Goal: Transaction & Acquisition: Purchase product/service

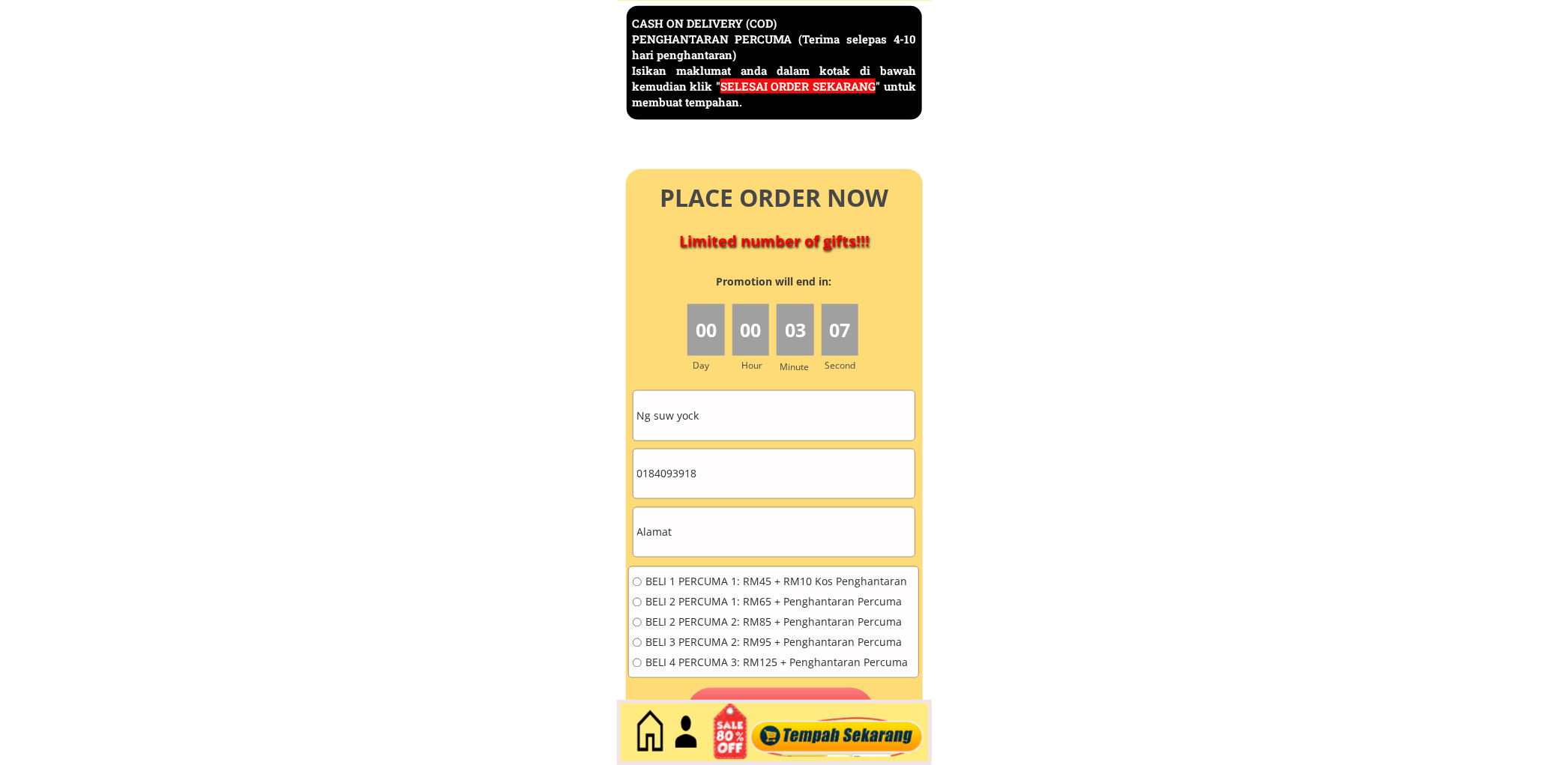
scroll to position [6502, 0]
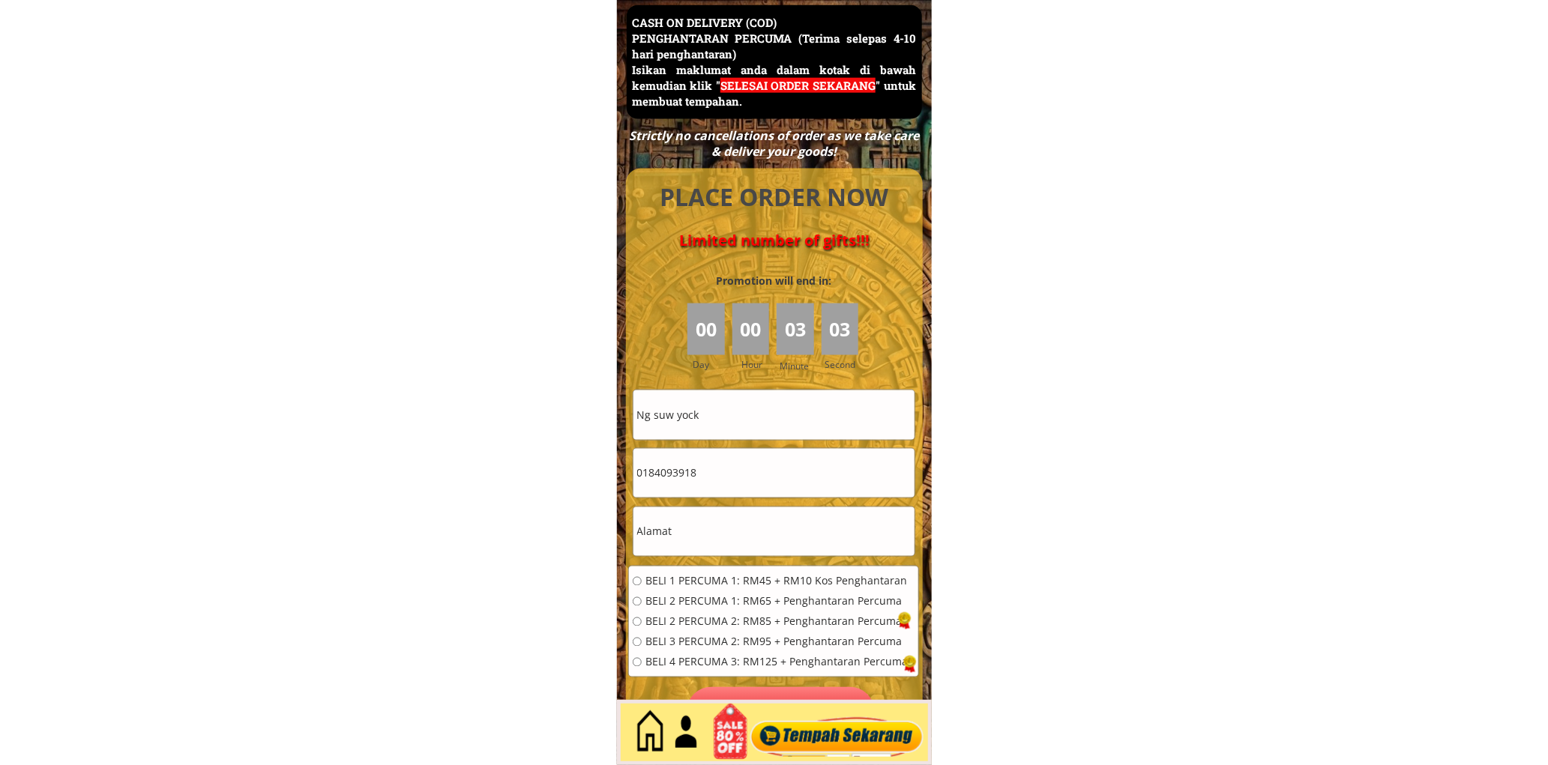
click at [732, 413] on input "Ng suw yock" at bounding box center [773, 414] width 281 height 49
paste input "Mokan bin Main"
type input "Mokan bin Main"
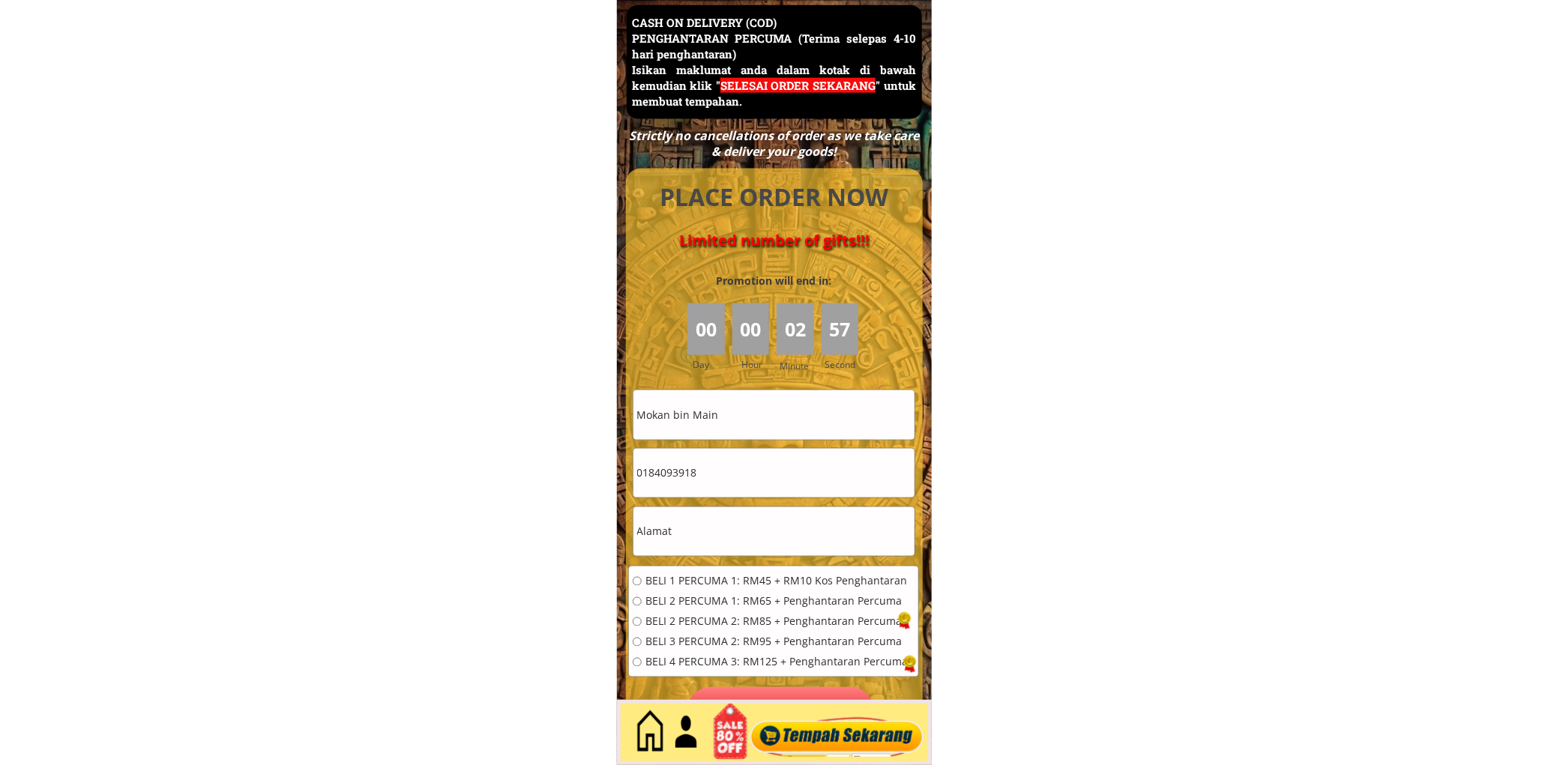
click at [781, 484] on input "0184093918" at bounding box center [773, 473] width 281 height 49
click at [720, 522] on input "text" at bounding box center [773, 531] width 281 height 49
paste input "[STREET_ADDRESS]"
click at [851, 537] on input "[STREET_ADDRESS]" at bounding box center [773, 531] width 281 height 49
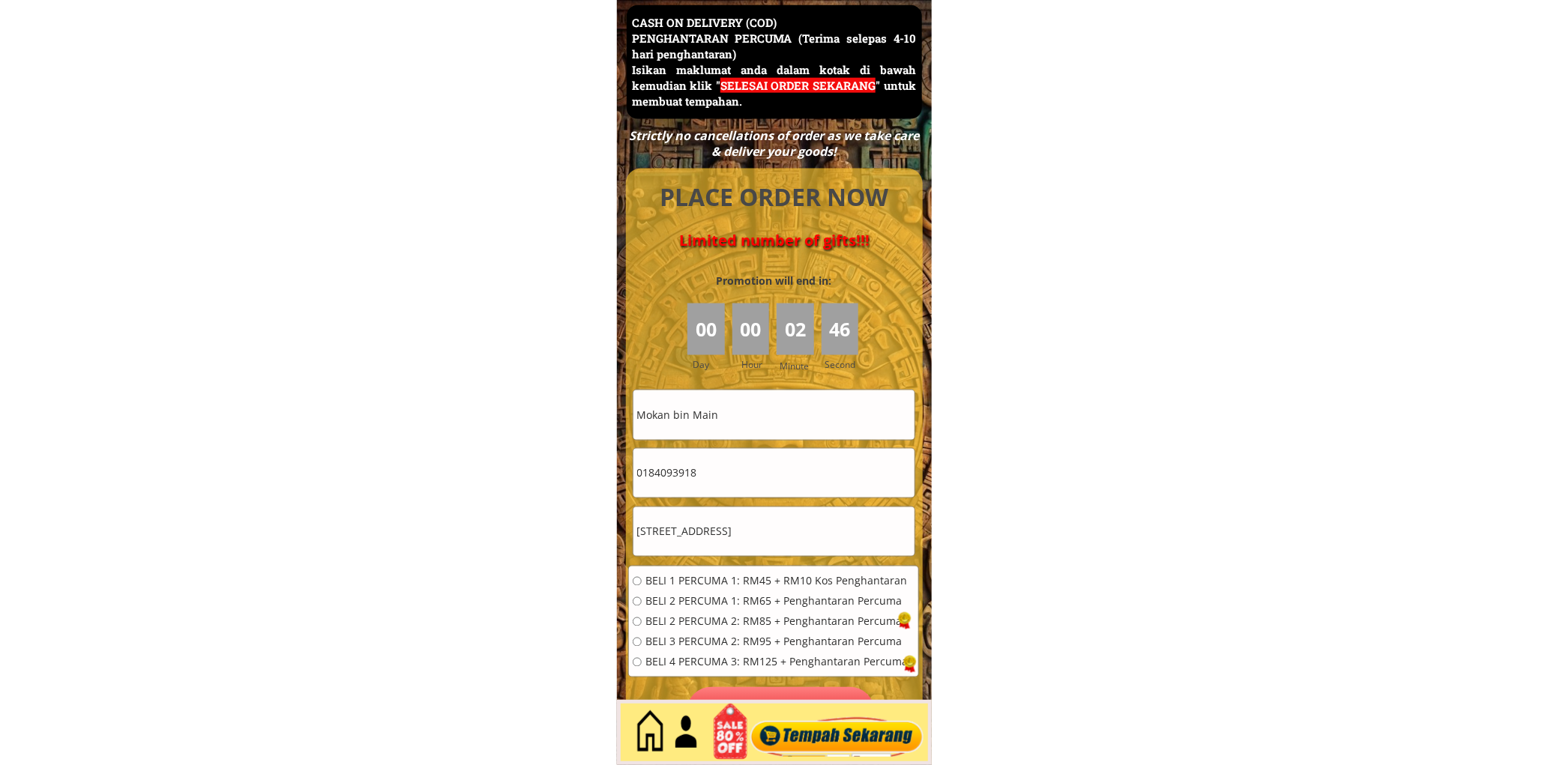
click at [851, 537] on input "[STREET_ADDRESS]" at bounding box center [773, 531] width 281 height 49
paste input ", 45400 Sekinchan, [GEOGRAPHIC_DATA]"
type input "[STREET_ADDRESS]"
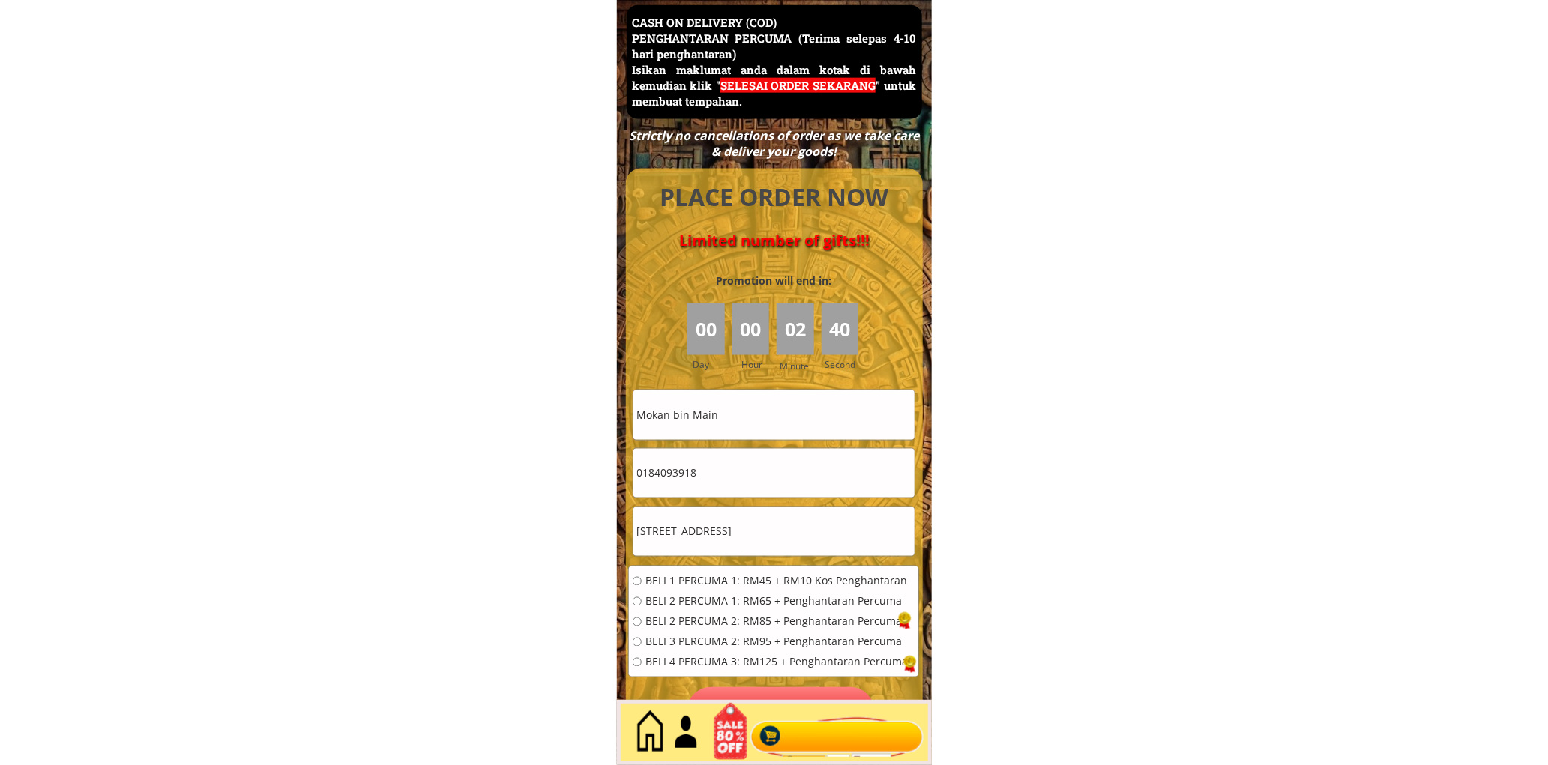
click at [735, 480] on input "0184093918" at bounding box center [773, 473] width 281 height 49
paste input "2-5062787"
type input "012-5062787"
click at [695, 601] on span "BELI 2 PERCUMA 1: RM65 + Penghantaran Percuma" at bounding box center [776, 602] width 262 height 10
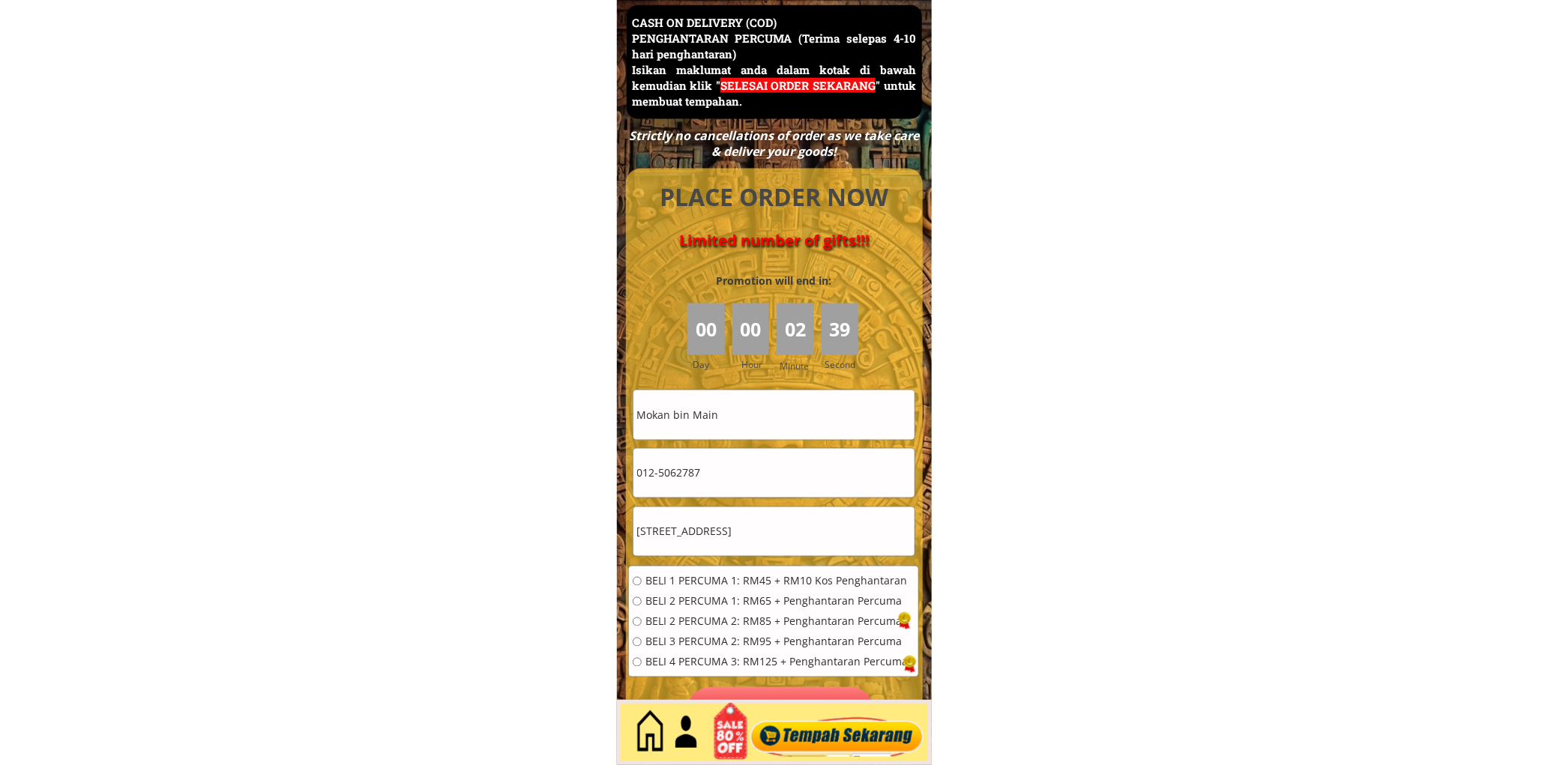
radio input "true"
click at [662, 474] on input "012-5062787" at bounding box center [773, 473] width 281 height 49
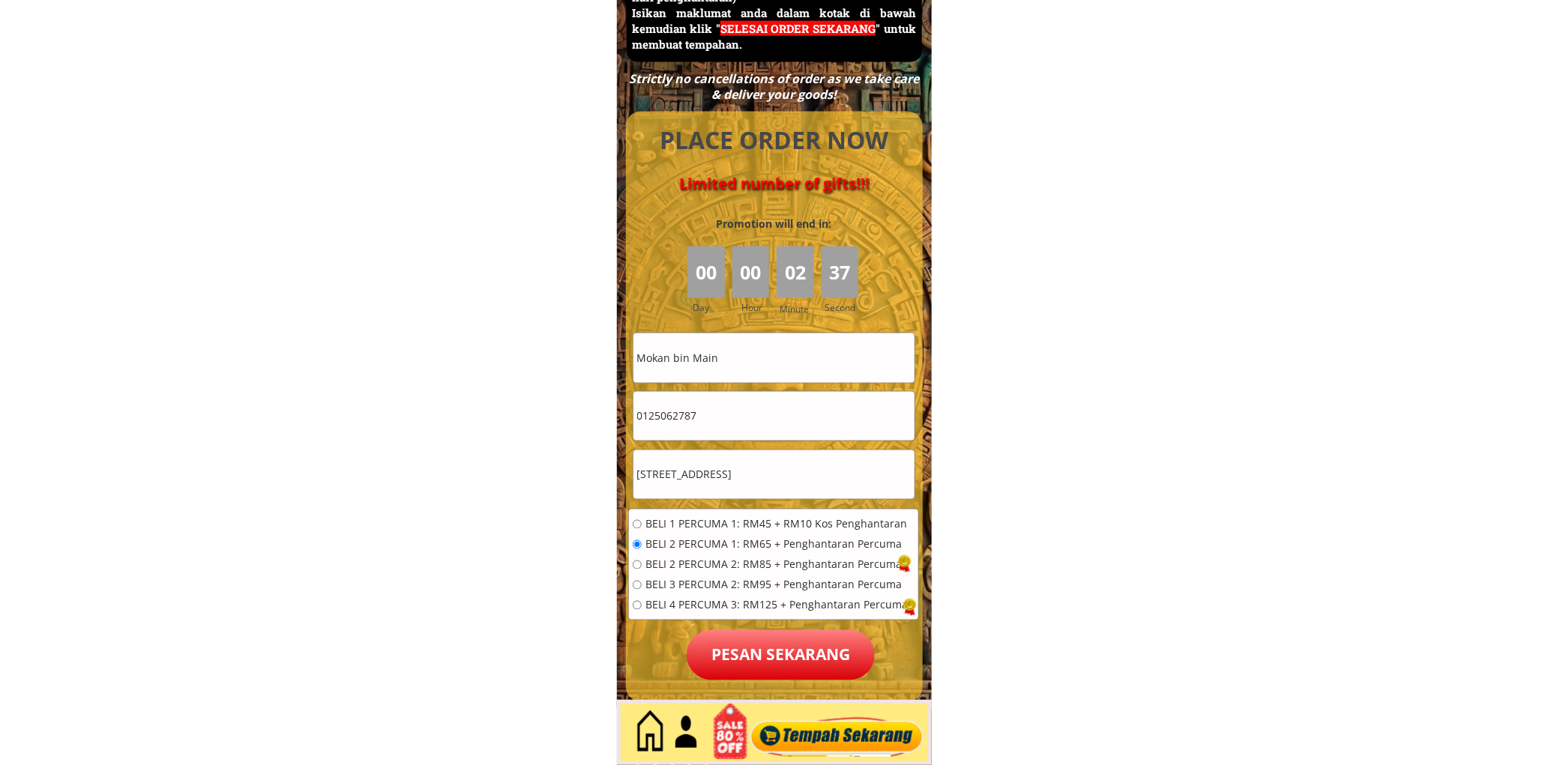
scroll to position [6642, 0]
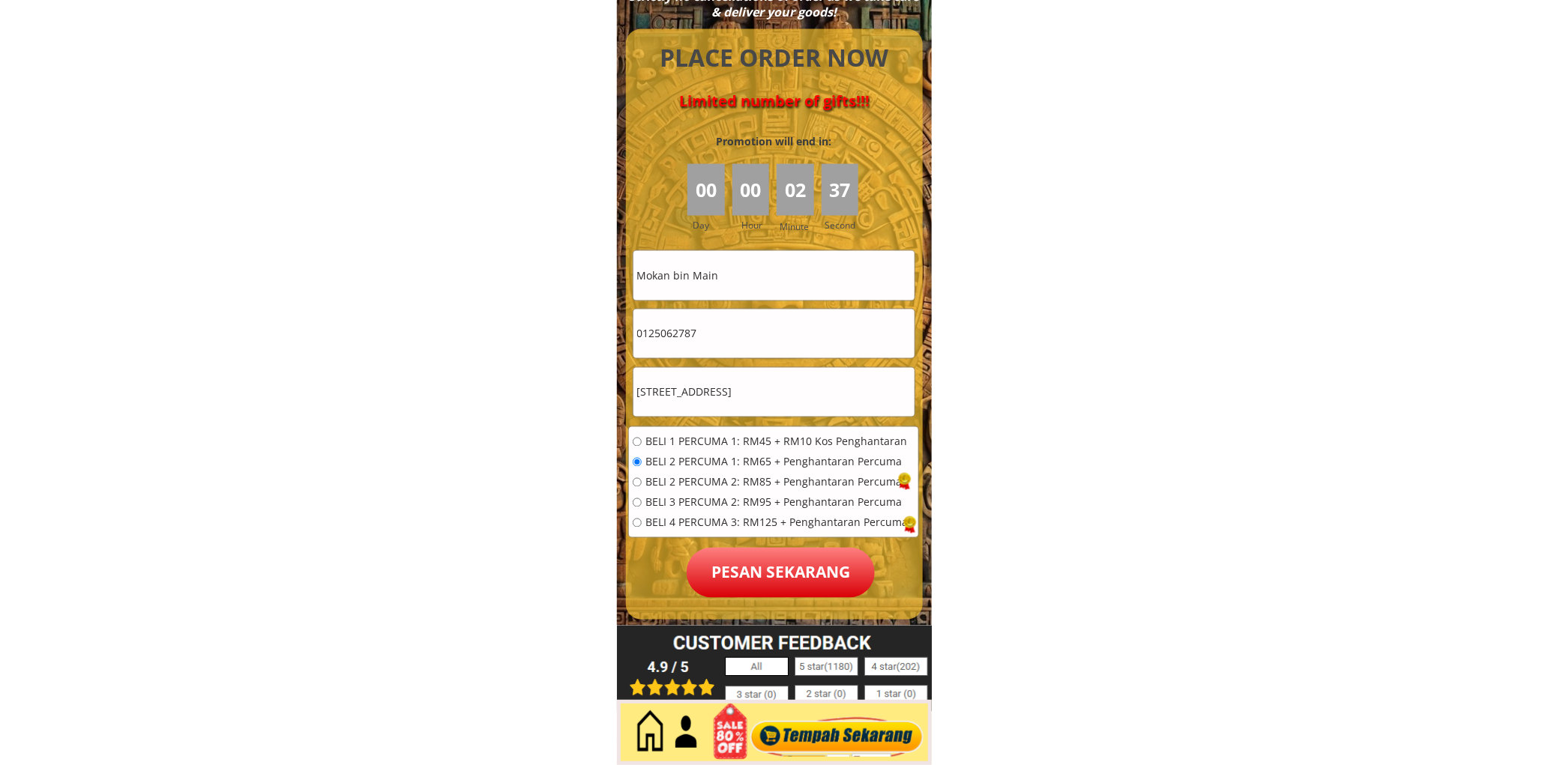
type input "0125062787"
click at [749, 568] on p "Pesan sekarang" at bounding box center [780, 573] width 188 height 50
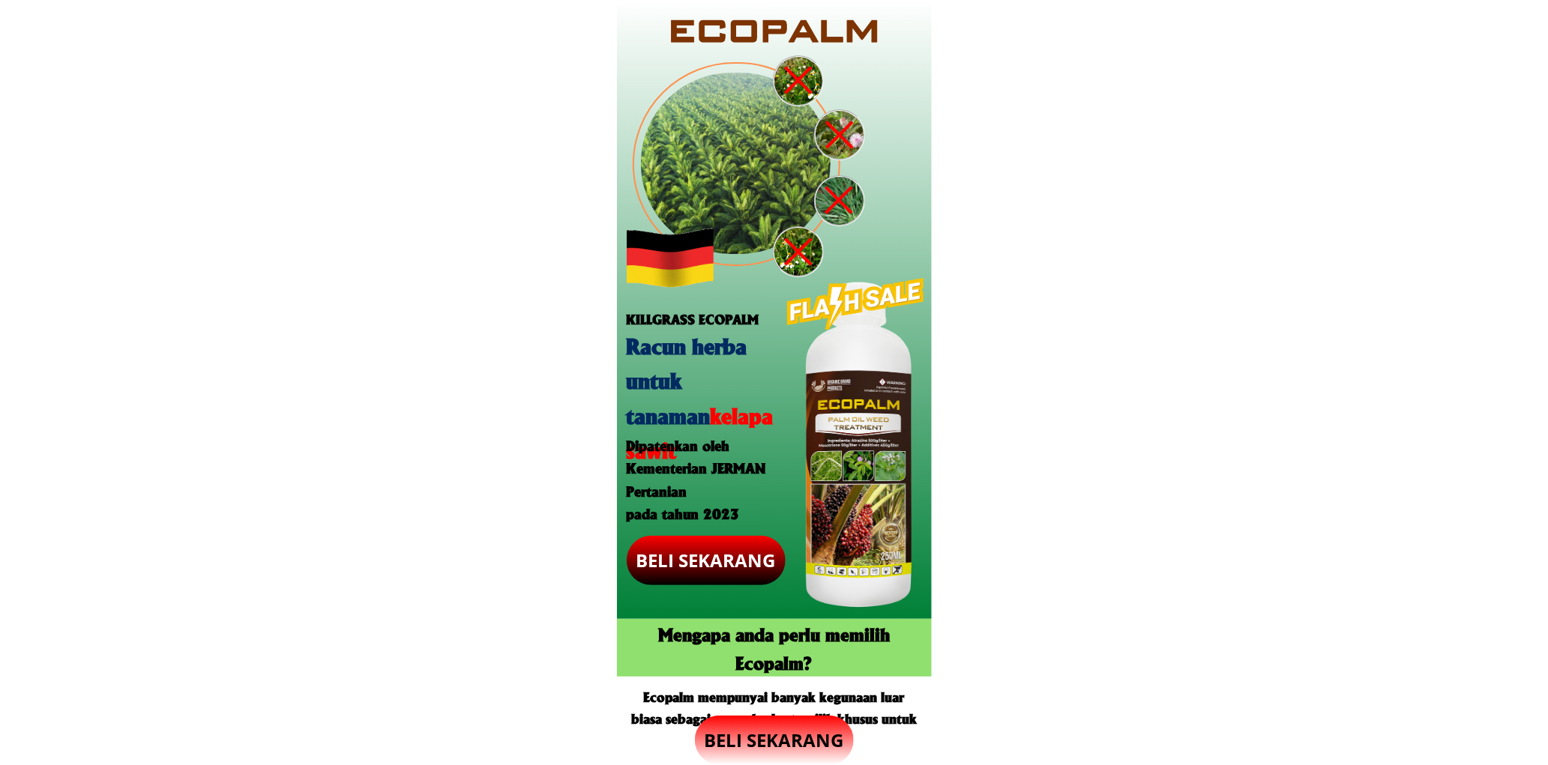
click at [789, 743] on p "BELI SEKARANG" at bounding box center [774, 740] width 159 height 49
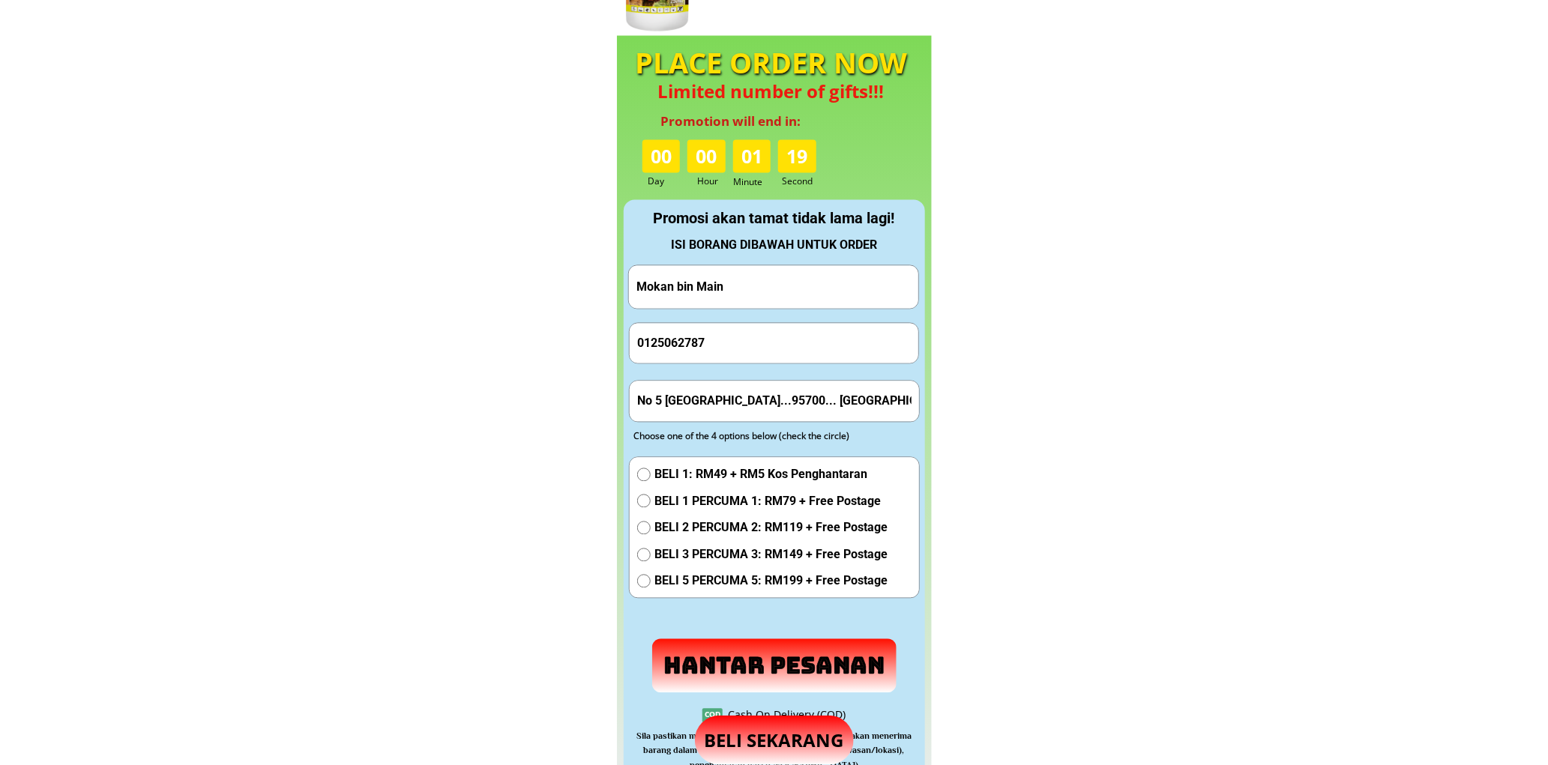
scroll to position [1400, 0]
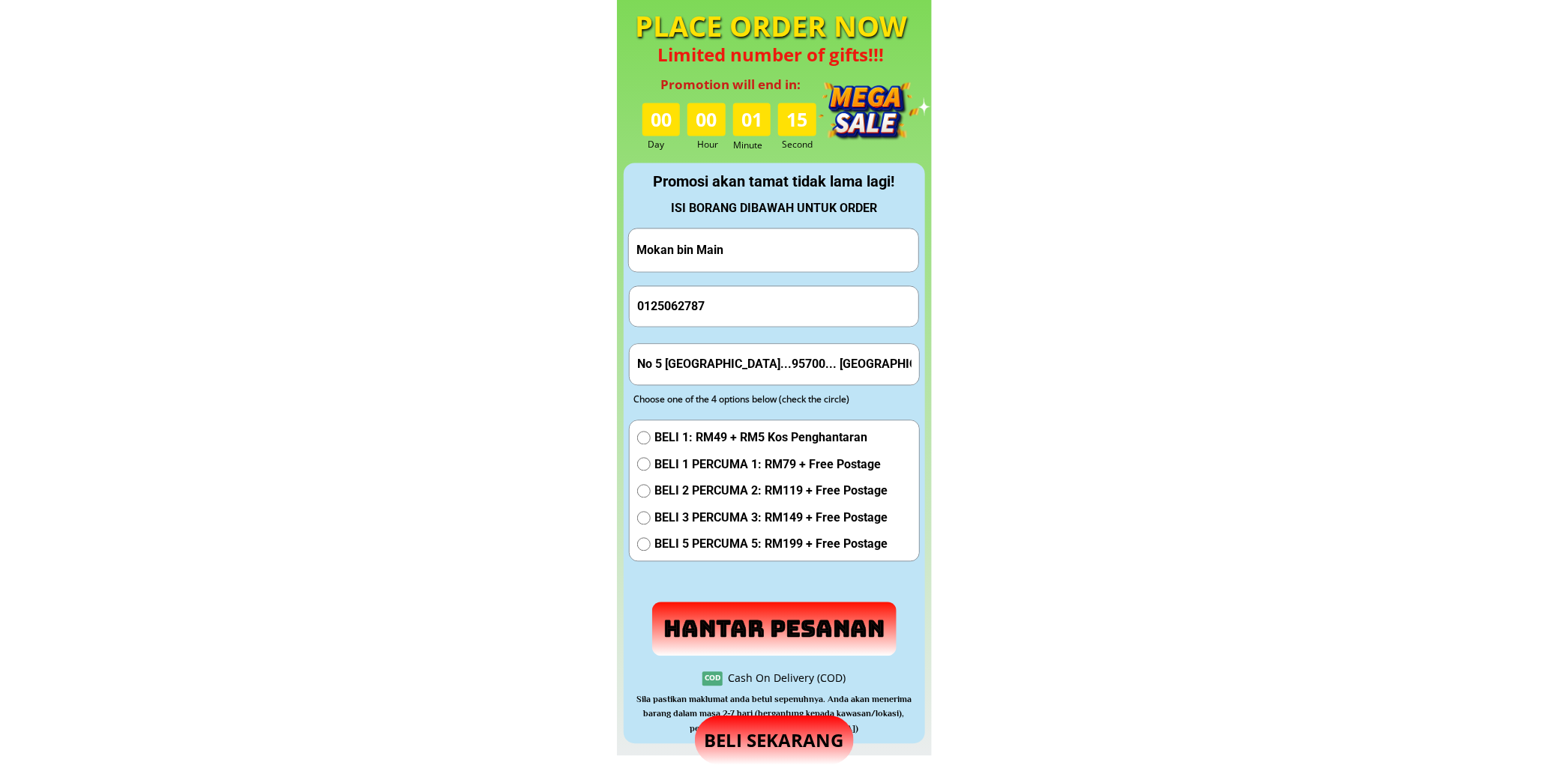
click at [733, 243] on input "Mokan bin Main" at bounding box center [774, 250] width 282 height 43
click at [700, 250] on input "Abbdul latifAziz" at bounding box center [774, 250] width 282 height 43
type input "Abbdul latif Aziz"
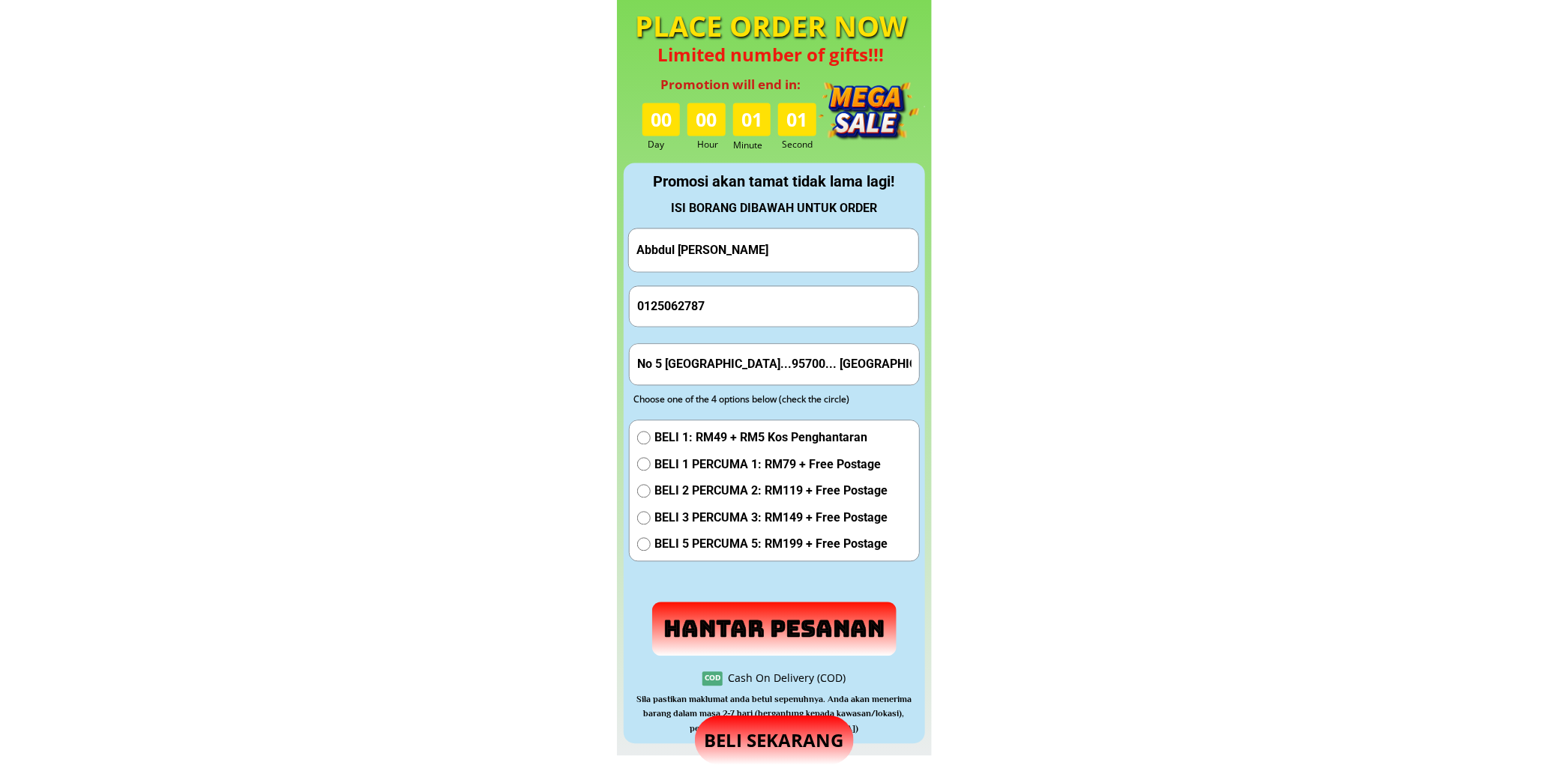
click at [717, 290] on input "0125062787" at bounding box center [774, 306] width 282 height 40
type input "0132516881"
click at [751, 370] on input "No 5 kampung Hulu Buda...95700... Betong.sarawak" at bounding box center [774, 364] width 282 height 40
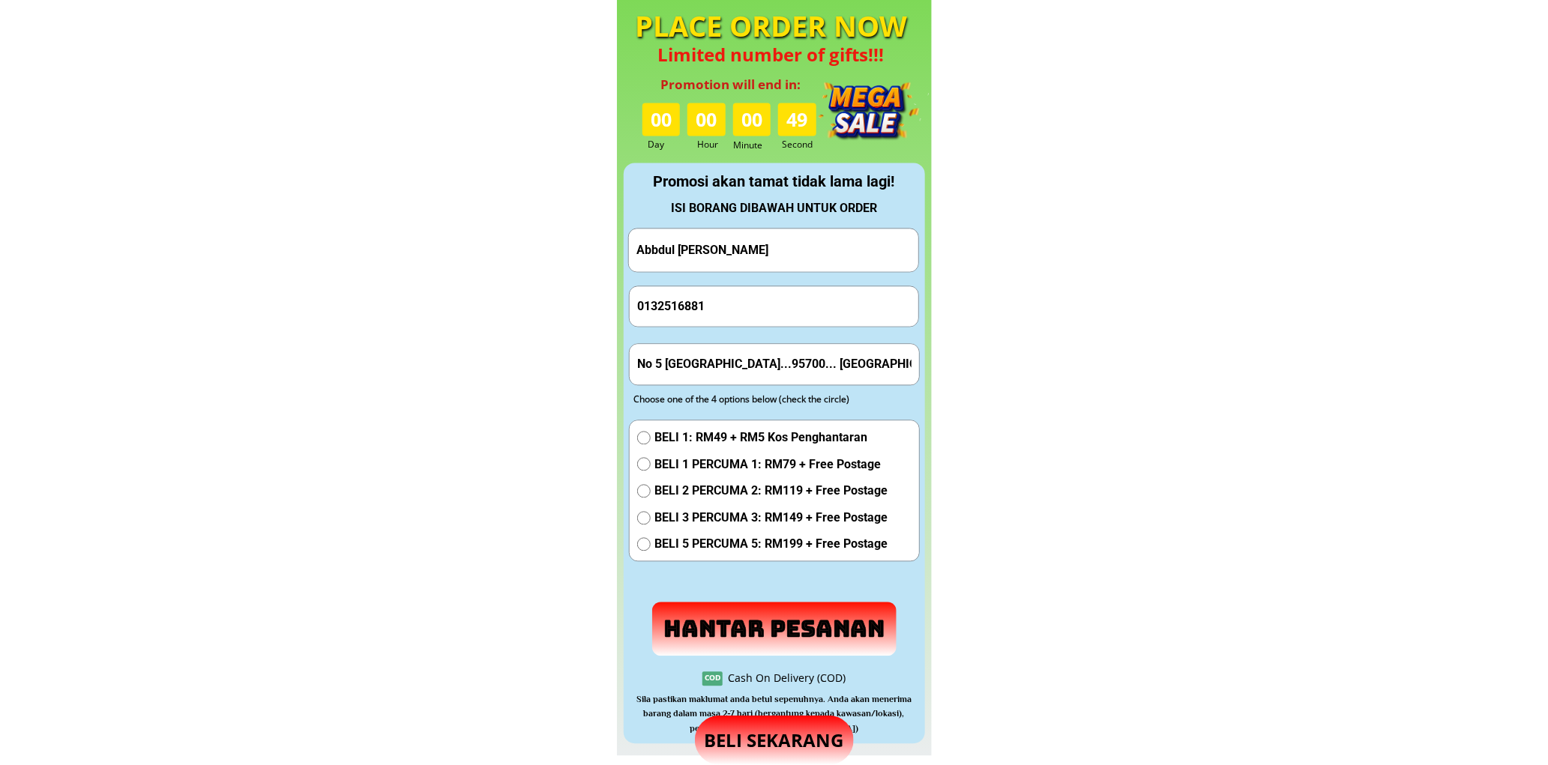
click at [751, 368] on input "No 5 kampung Hulu Buda...95700... Betong.sarawak" at bounding box center [774, 364] width 282 height 40
click at [675, 363] on input "Lot 58 taman" at bounding box center [774, 364] width 282 height 40
click at [722, 349] on input "Lot 59 Taman" at bounding box center [774, 364] width 282 height 40
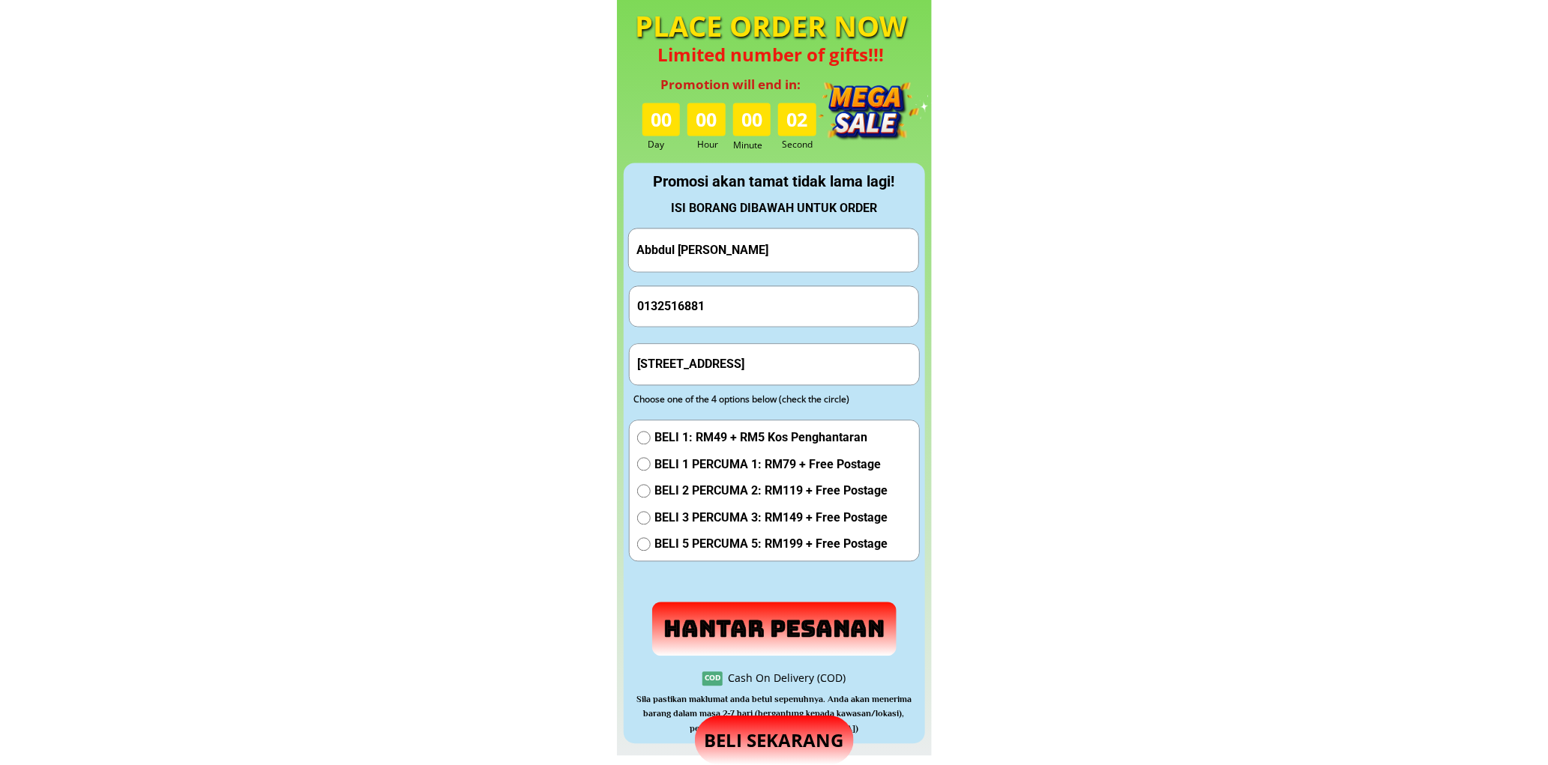
type input "Lot 59 Taman bersatu lorong bersatu 1 Blok D Batu"
click at [821, 457] on span "BELI 1 PERCUMA 1: RM79 + Free Postage" at bounding box center [770, 464] width 233 height 19
radio input "true"
click at [764, 619] on p "Hantar Pesanan" at bounding box center [774, 629] width 245 height 54
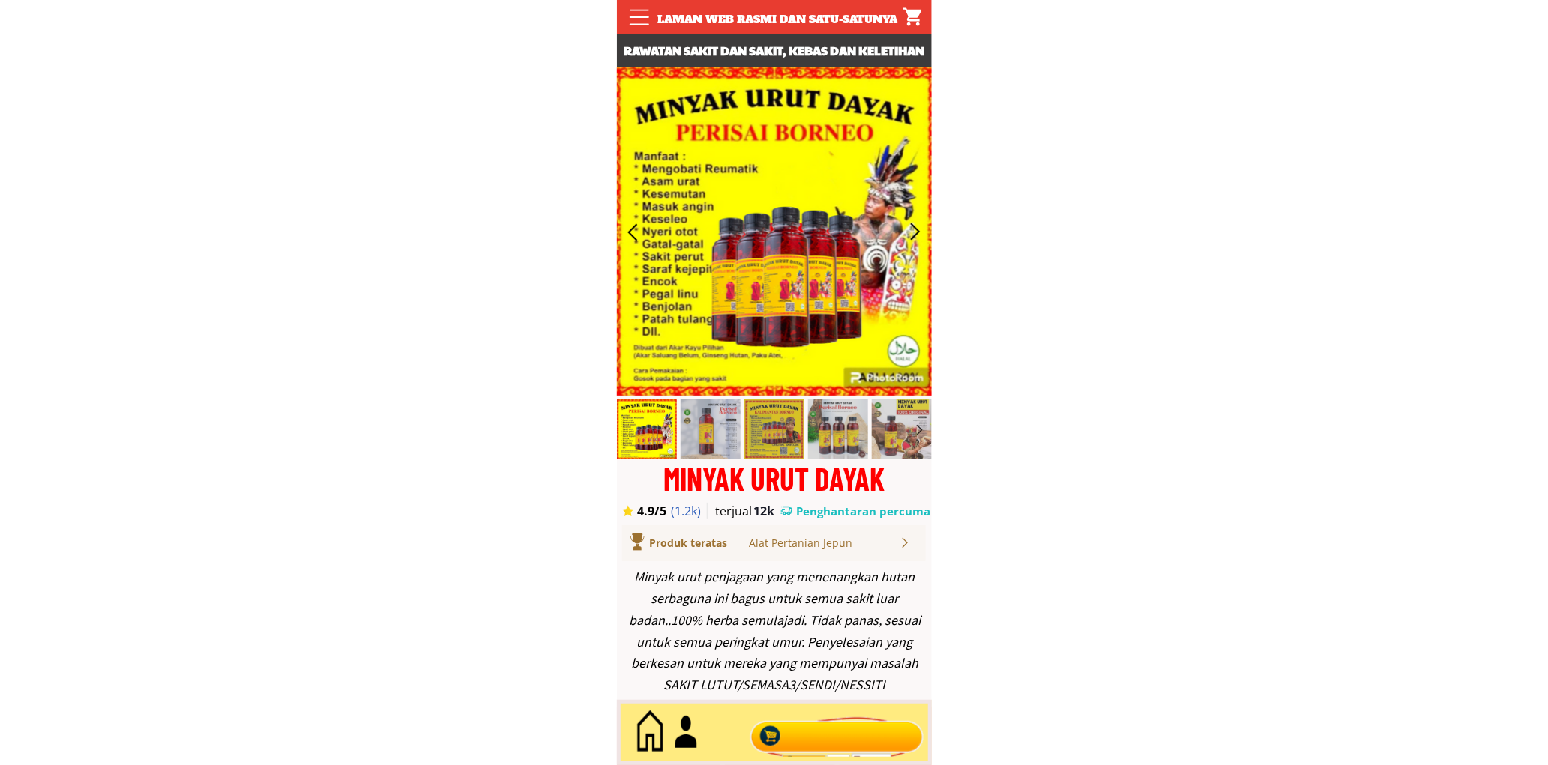
click at [791, 746] on div at bounding box center [836, 732] width 181 height 49
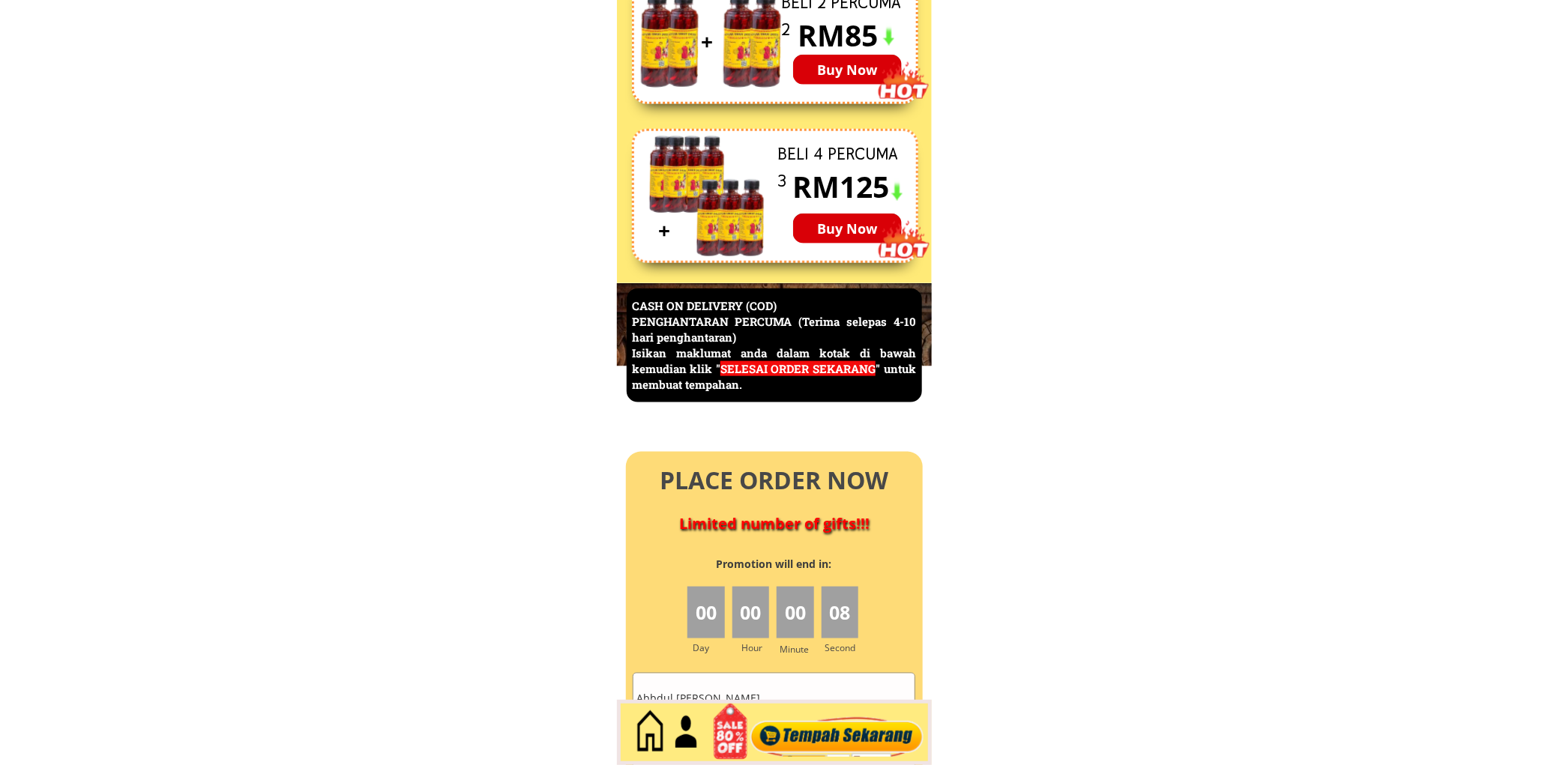
scroll to position [6502, 0]
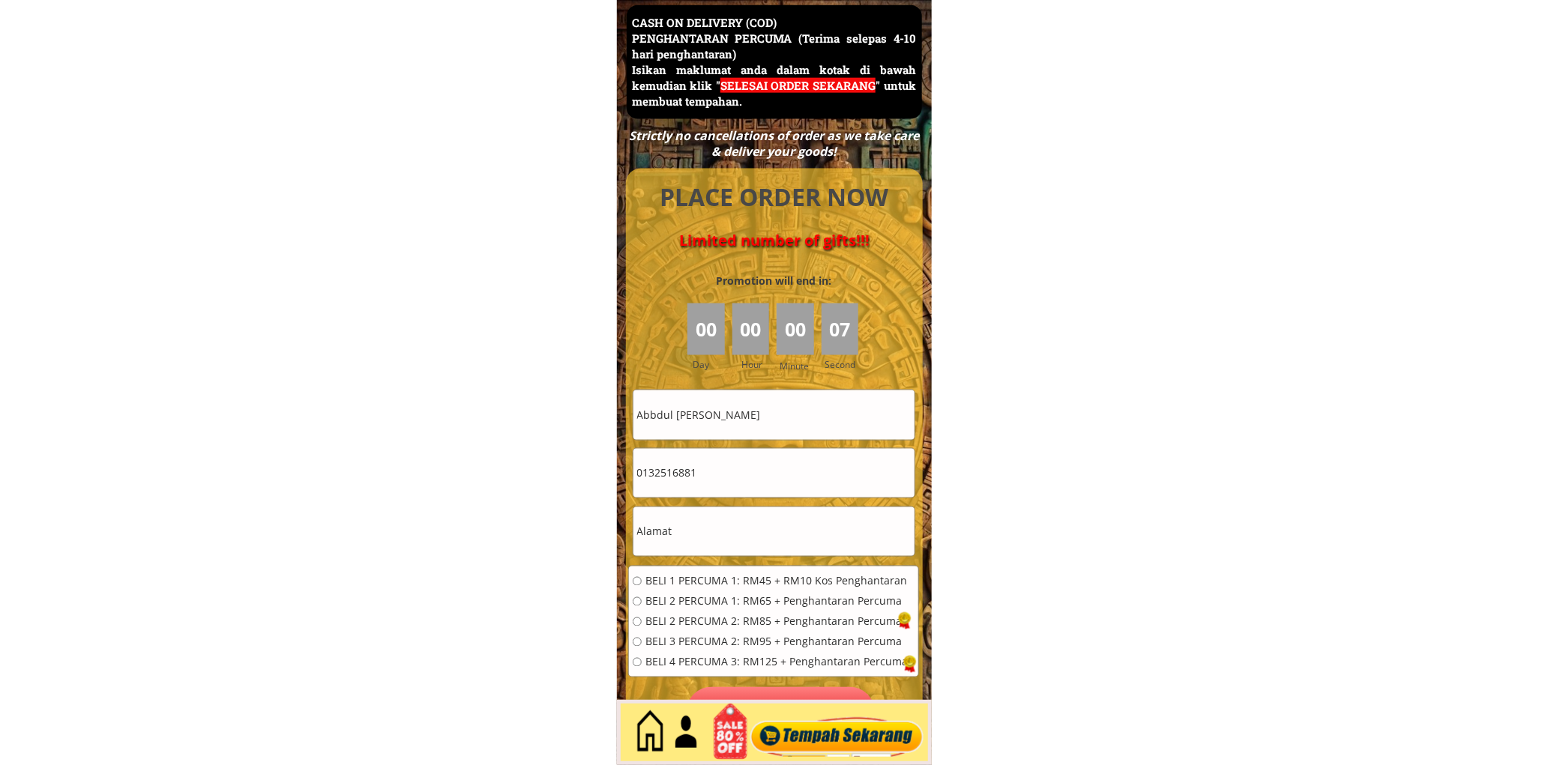
click at [753, 436] on input "Abbdul latif Aziz" at bounding box center [773, 414] width 281 height 49
click at [754, 436] on input "Abbdul latif Aziz" at bounding box center [773, 414] width 281 height 49
paste input "zmaih"
type input "Azmaih Aziz"
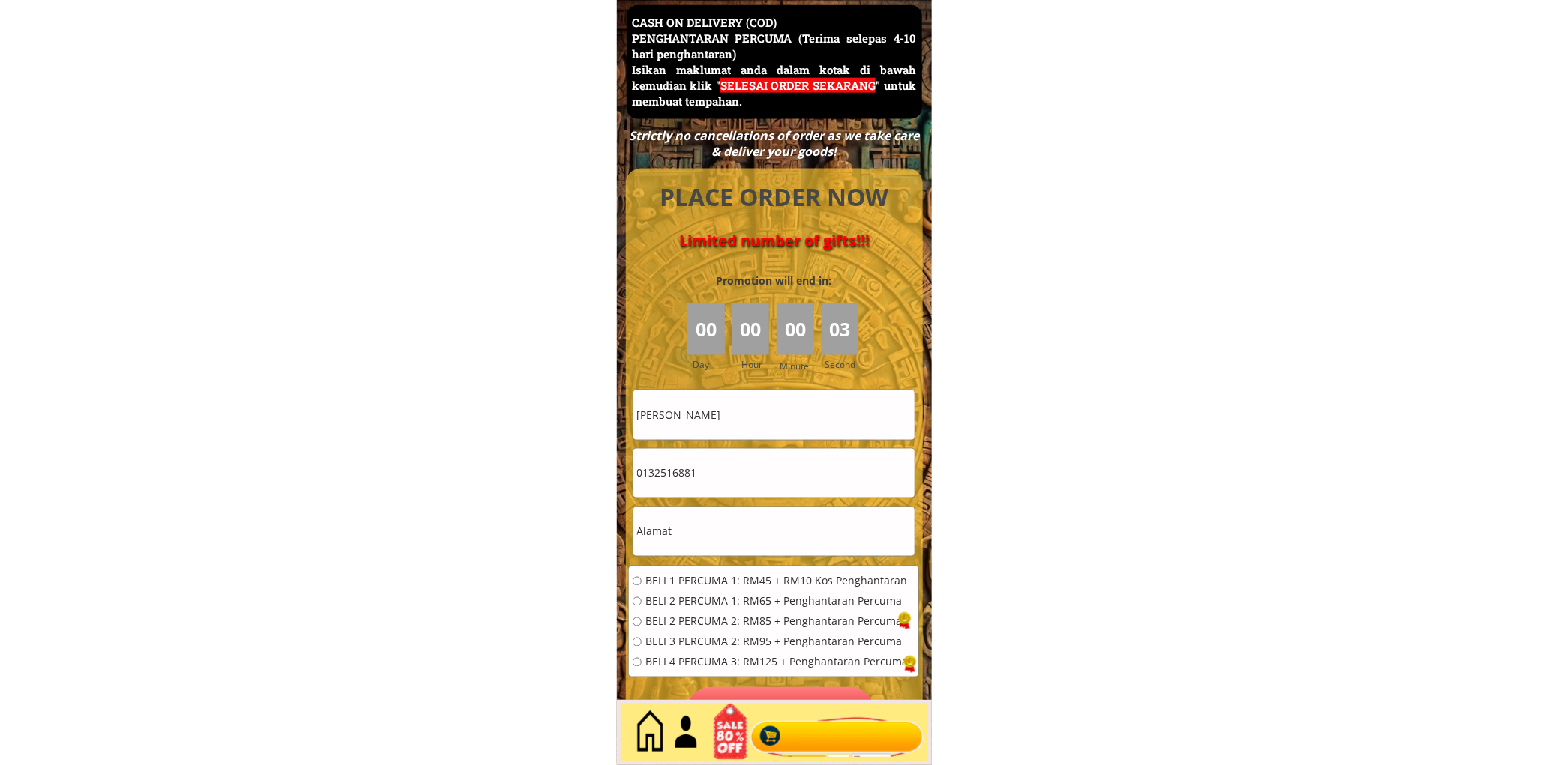
click at [713, 480] on input "0132516881" at bounding box center [773, 473] width 281 height 49
paste input "72712985"
type input "0172712985"
click at [780, 532] on input "text" at bounding box center [773, 531] width 281 height 49
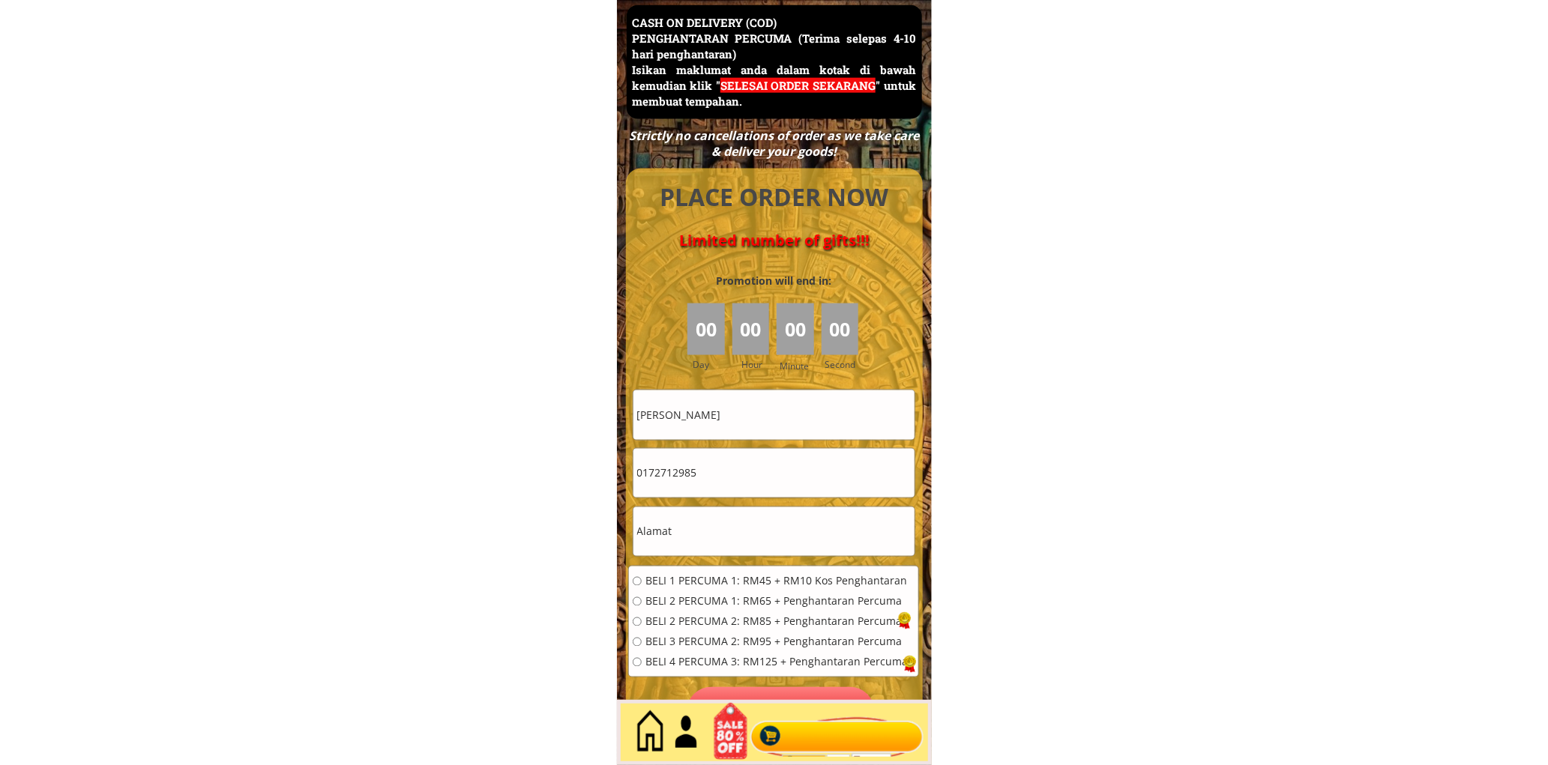
click at [780, 530] on input "text" at bounding box center [773, 531] width 281 height 49
paste input "No 23 Solok Sultan Abdul Samad 19"
type input "No 23 Solok Sultan Abdul Samad 19"
click at [722, 588] on div "BELI 1 PERCUMA 1: RM45 + RM10 Kos Penghantaran BELI 2 PERCUMA 1: RM65 + Penghan…" at bounding box center [770, 626] width 275 height 101
click at [723, 577] on span "BELI 1 PERCUMA 1: RM45 + RM10 Kos Penghantaran" at bounding box center [776, 581] width 262 height 10
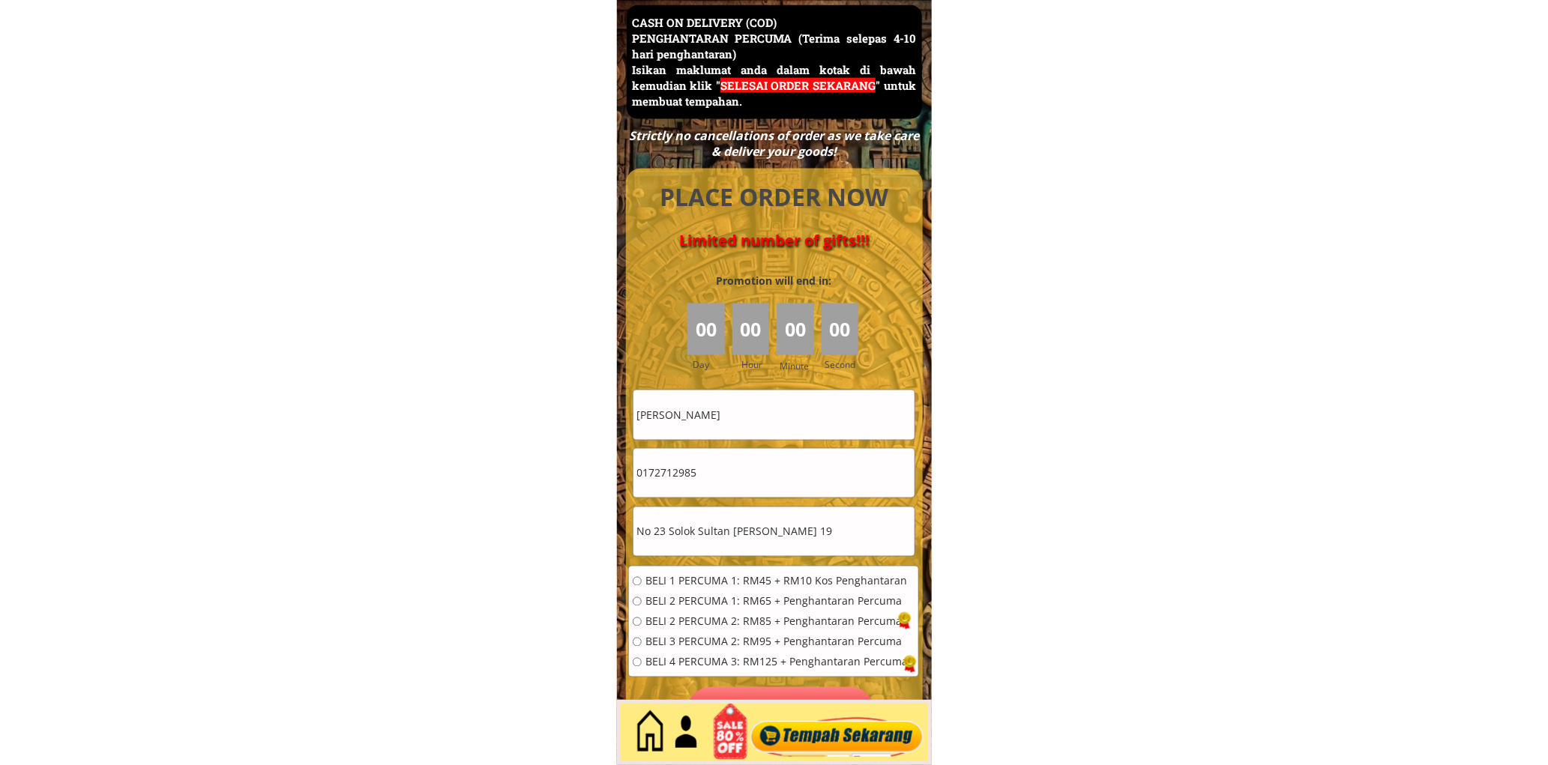
radio input "true"
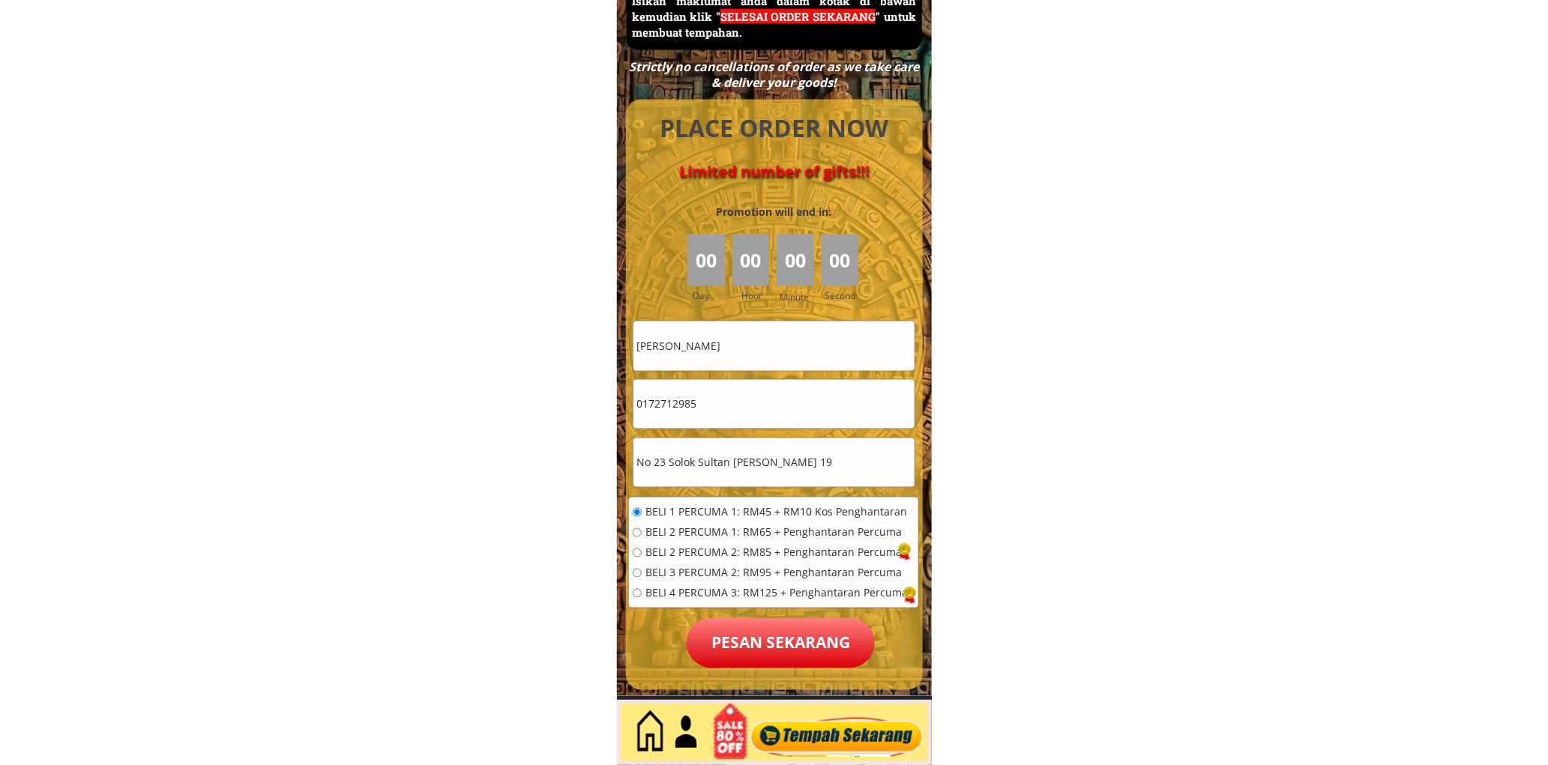
scroll to position [6780, 0]
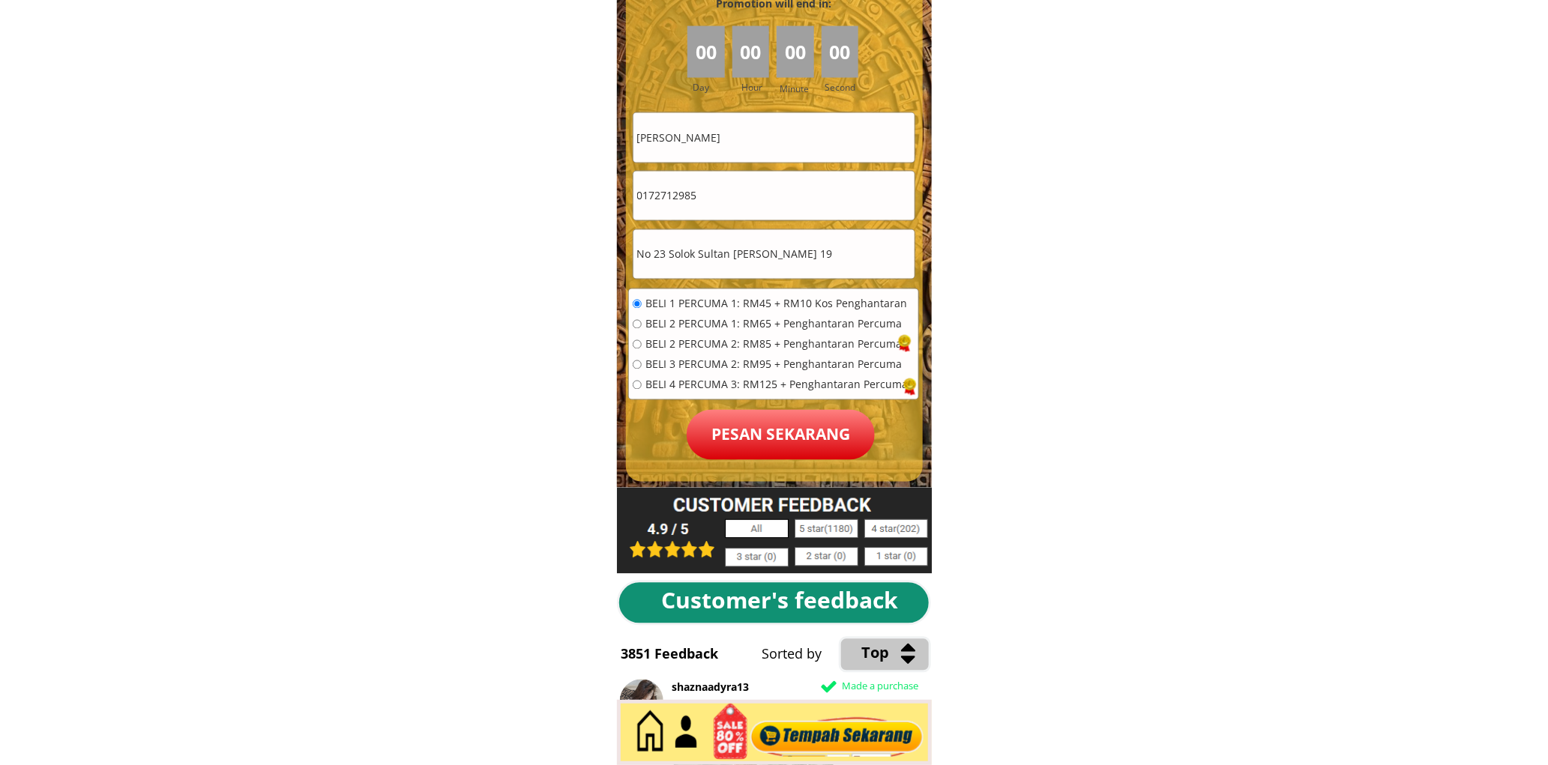
click at [754, 432] on p "Pesan sekarang" at bounding box center [780, 435] width 188 height 50
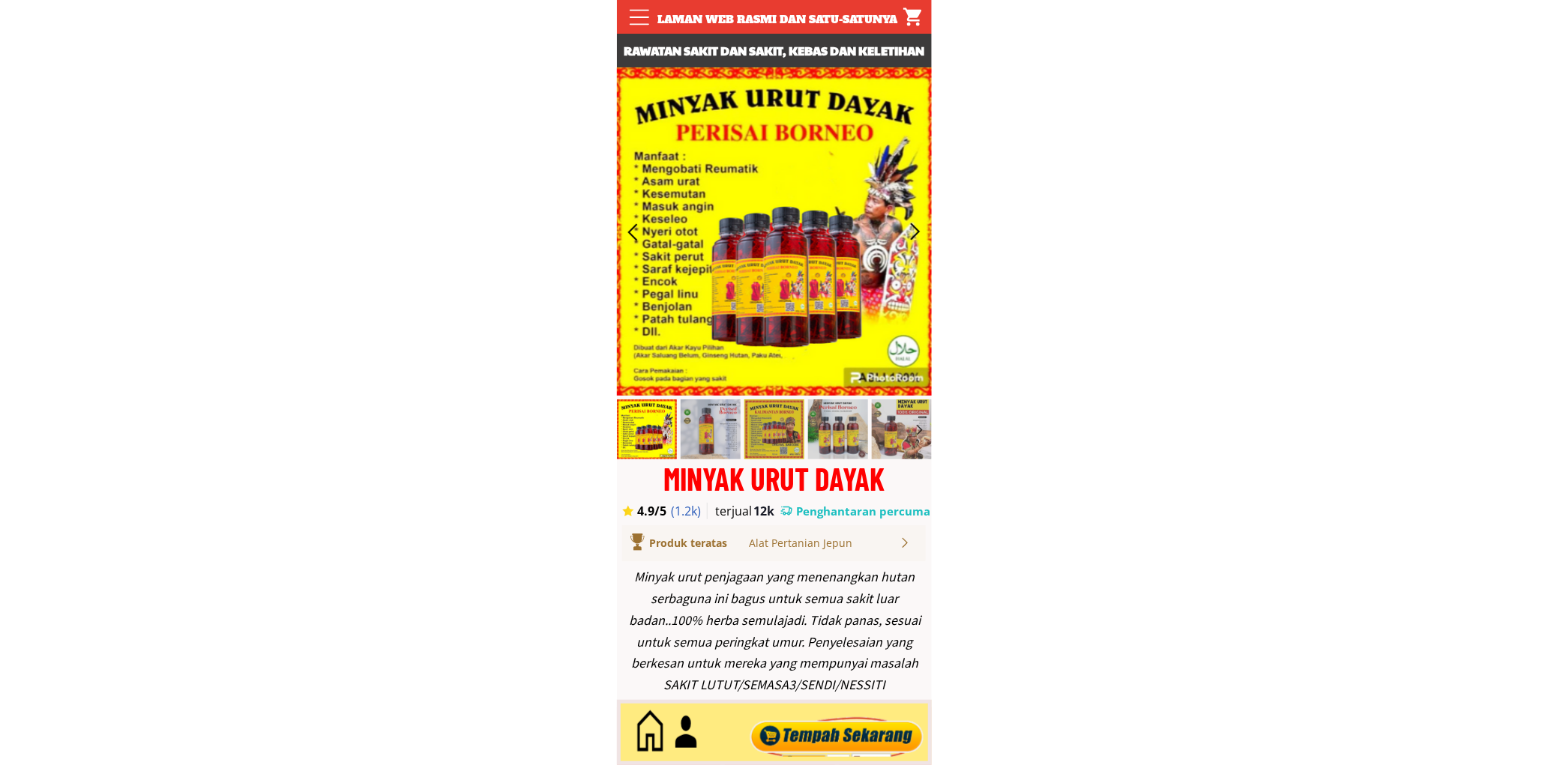
click at [800, 737] on div at bounding box center [836, 732] width 181 height 49
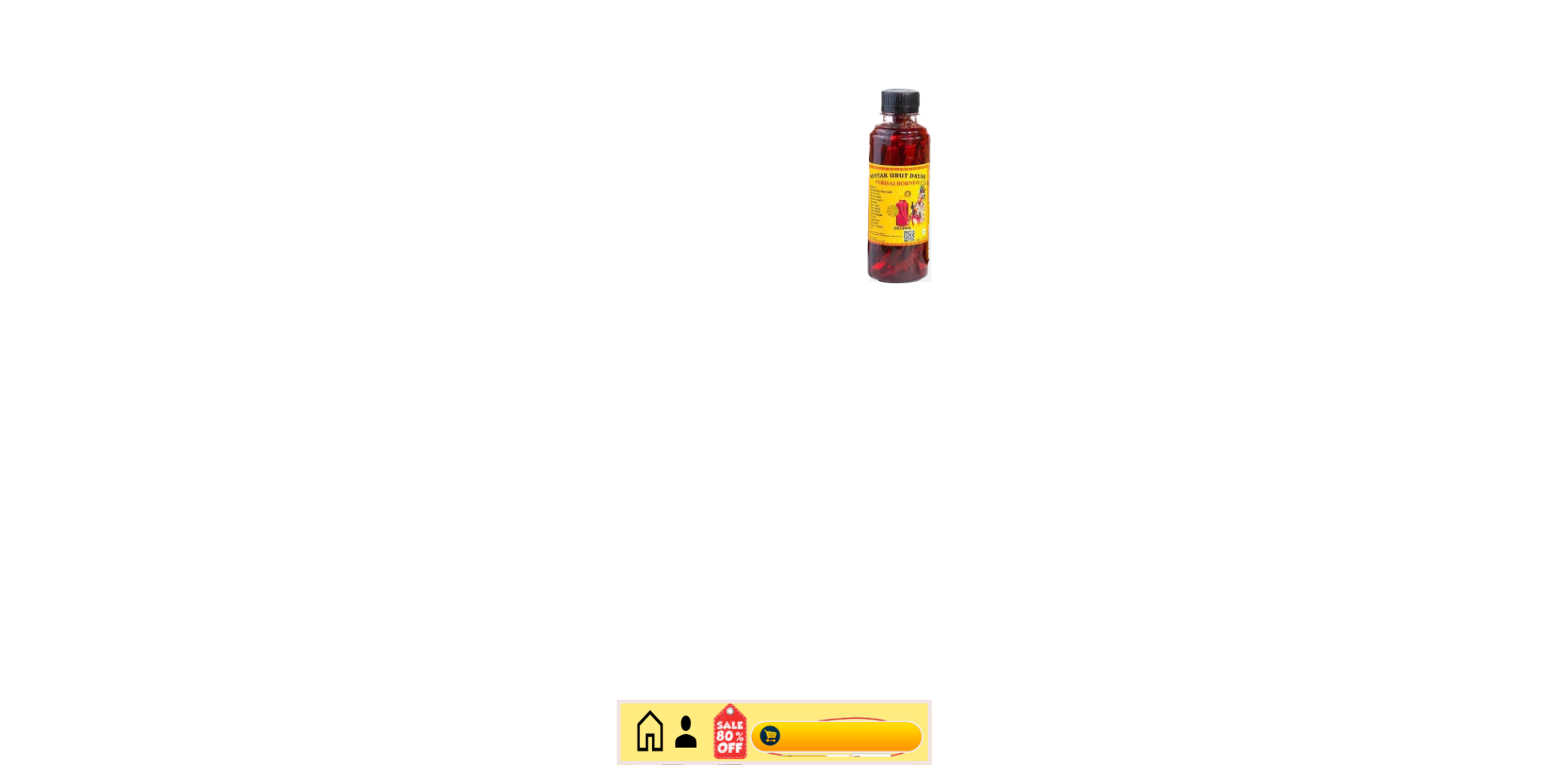
scroll to position [6502, 0]
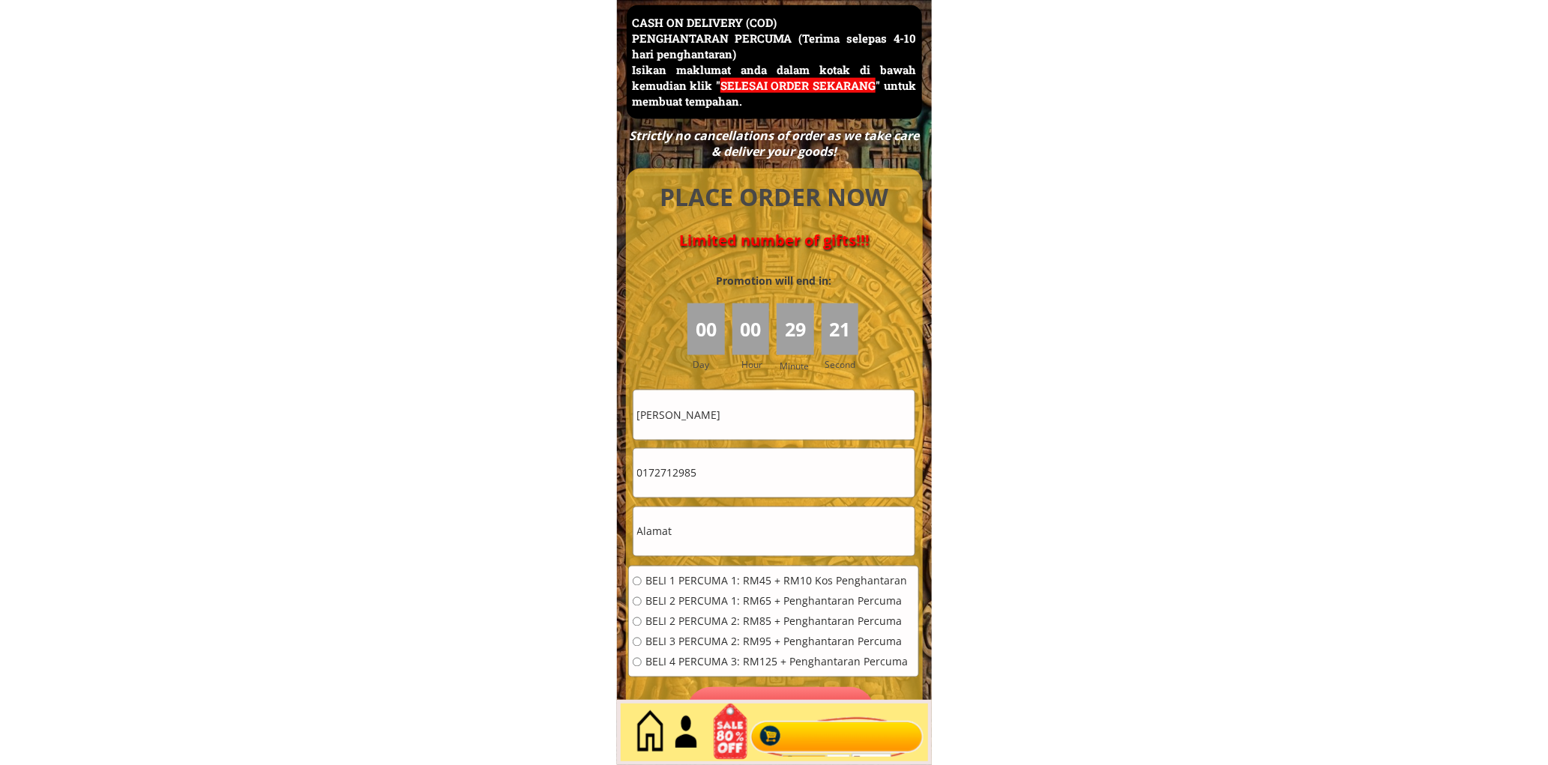
click at [748, 411] on input "Azmaih Aziz" at bounding box center [773, 414] width 281 height 49
click at [748, 410] on input "Azmaih Aziz" at bounding box center [773, 414] width 281 height 49
paste input "YUNEEDA HAJI DAUD"
type input "YUNEEDA HAJI DAUD"
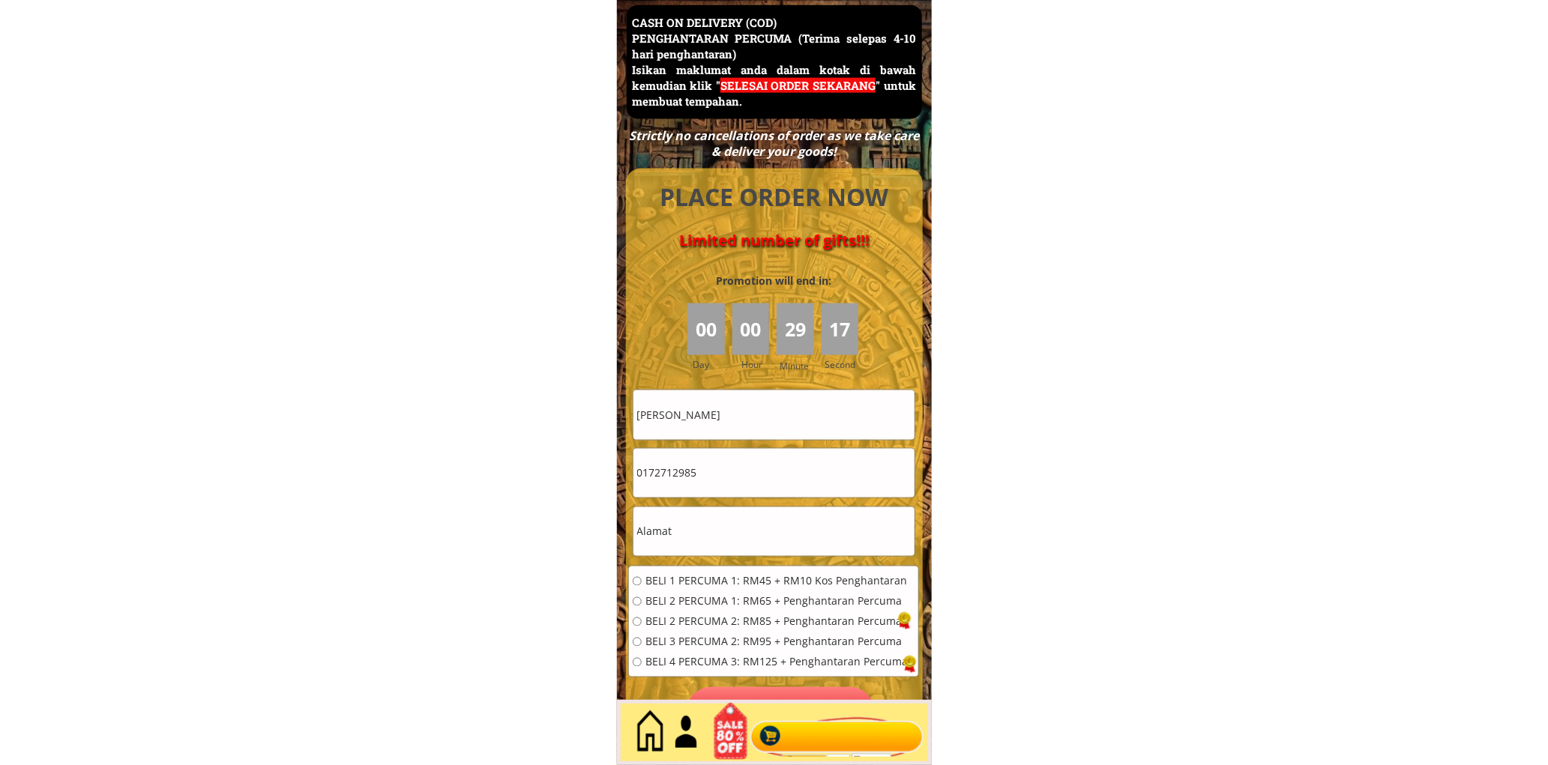
click at [722, 489] on input "0172712985" at bounding box center [773, 473] width 281 height 49
paste input "99416592"
type input "0199416592"
click at [698, 519] on input "text" at bounding box center [773, 531] width 281 height 49
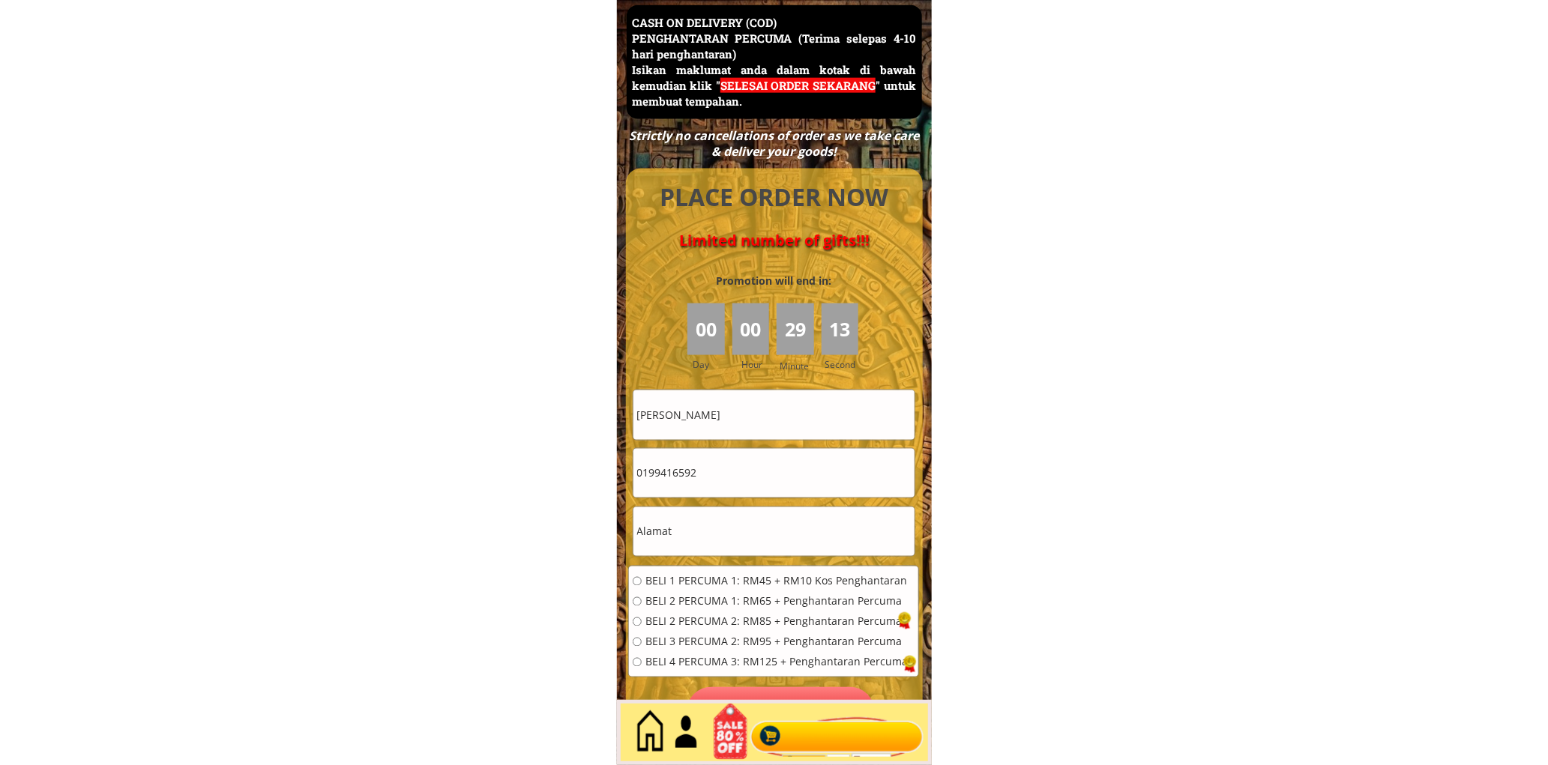
click at [698, 520] on input "text" at bounding box center [773, 531] width 281 height 49
paste input "Kuala"
type input "Kuala"
click at [692, 571] on div "BELI 1 PERCUMA 1: RM45 + RM10 Kos Penghantaran BELI 2 PERCUMA 1: RM65 + Penghan…" at bounding box center [773, 627] width 289 height 121
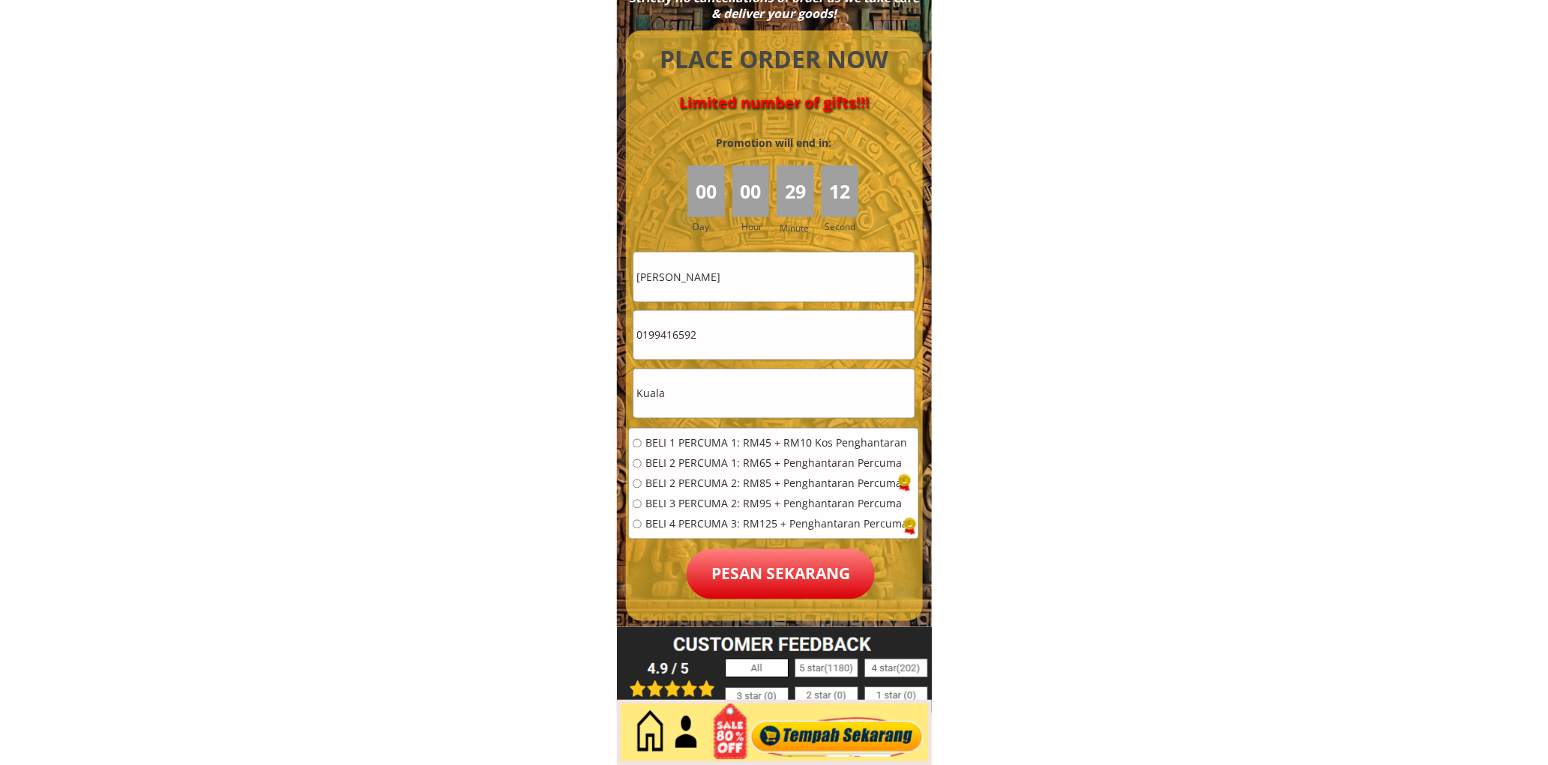
scroll to position [6642, 0]
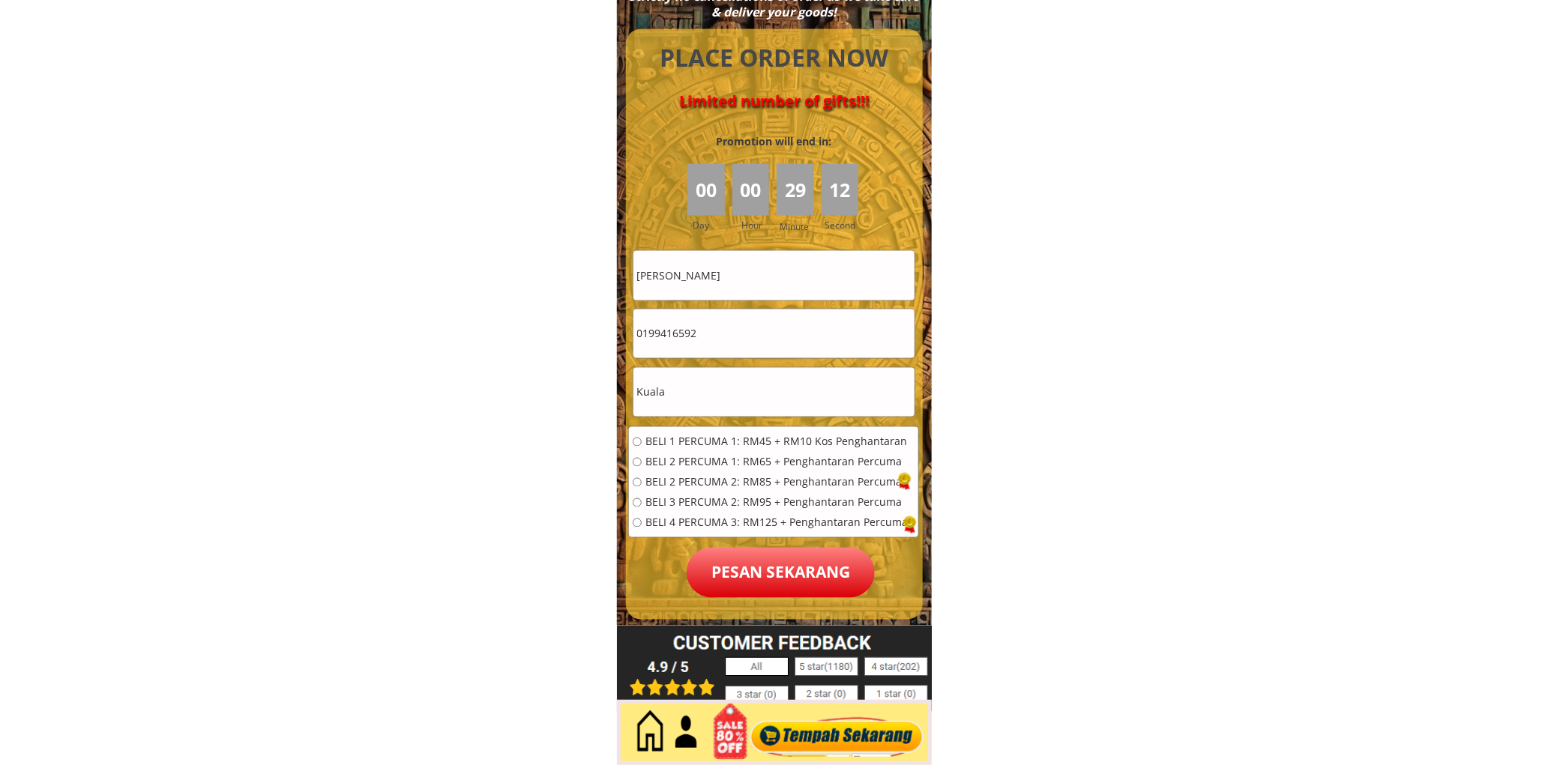
click at [737, 447] on span "BELI 1 PERCUMA 1: RM45 + RM10 Kos Penghantaran" at bounding box center [776, 442] width 262 height 10
radio input "true"
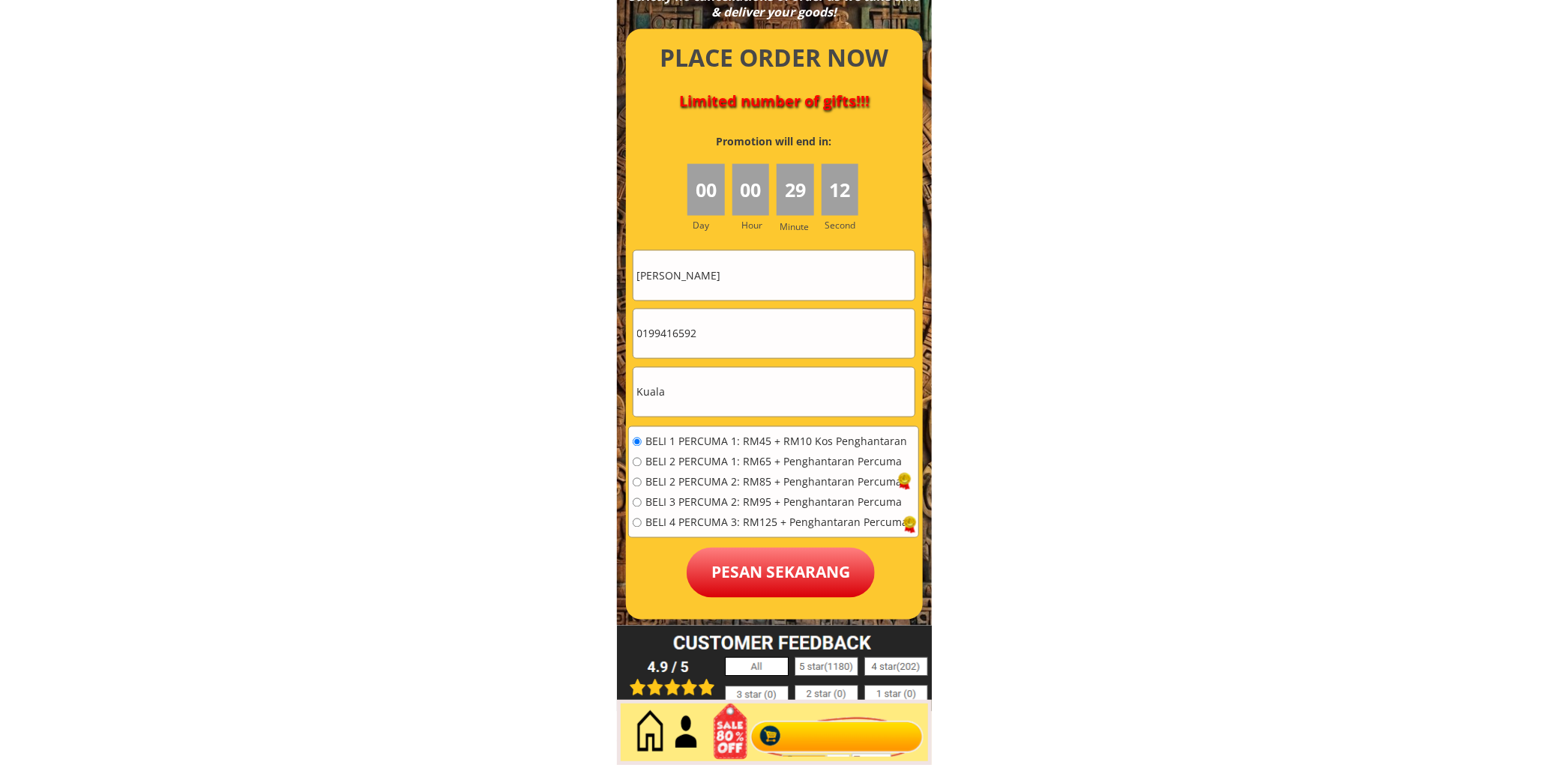
click at [752, 601] on div at bounding box center [774, 324] width 297 height 591
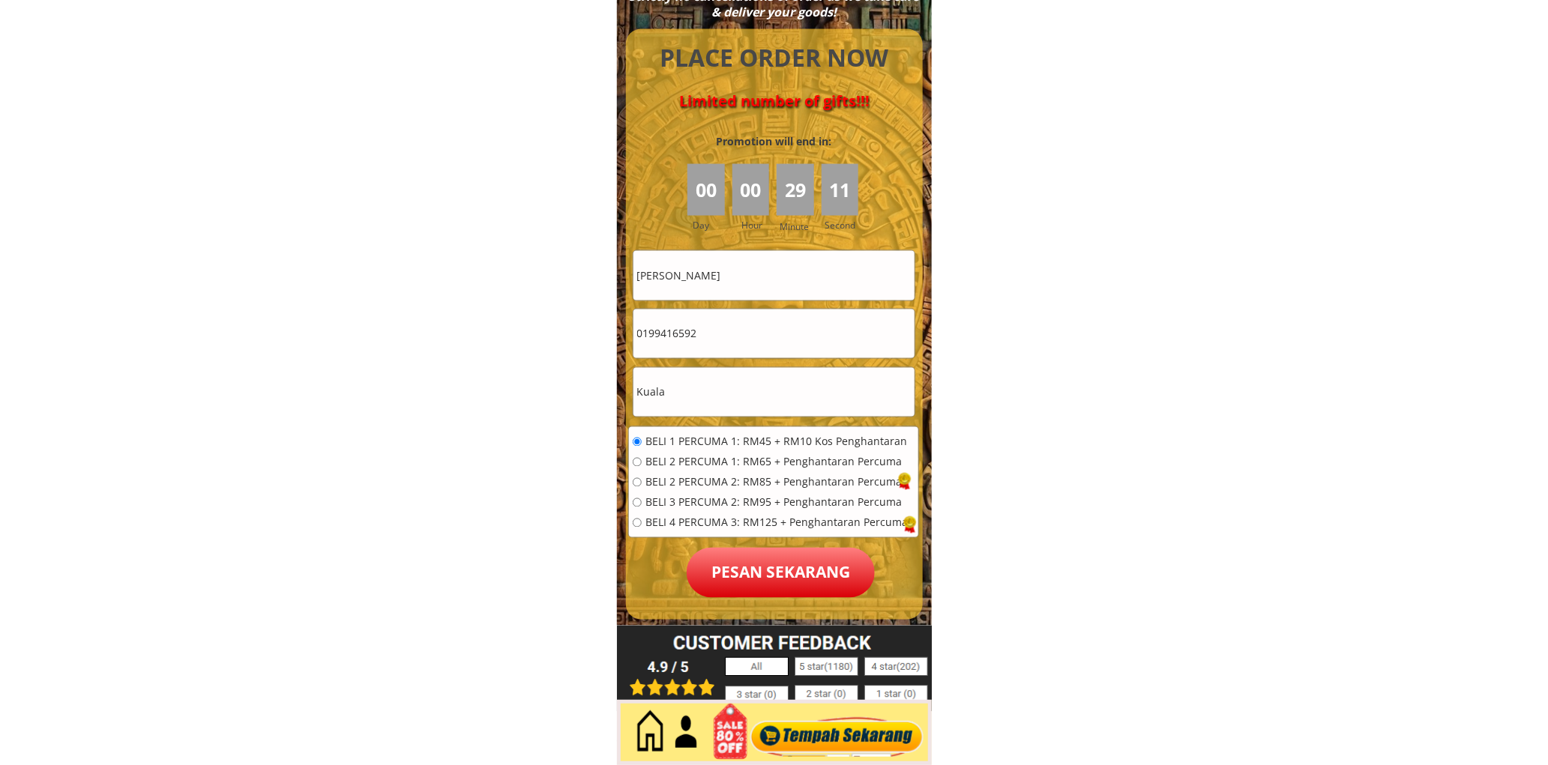
click at [755, 576] on p "Pesan sekarang" at bounding box center [780, 573] width 188 height 50
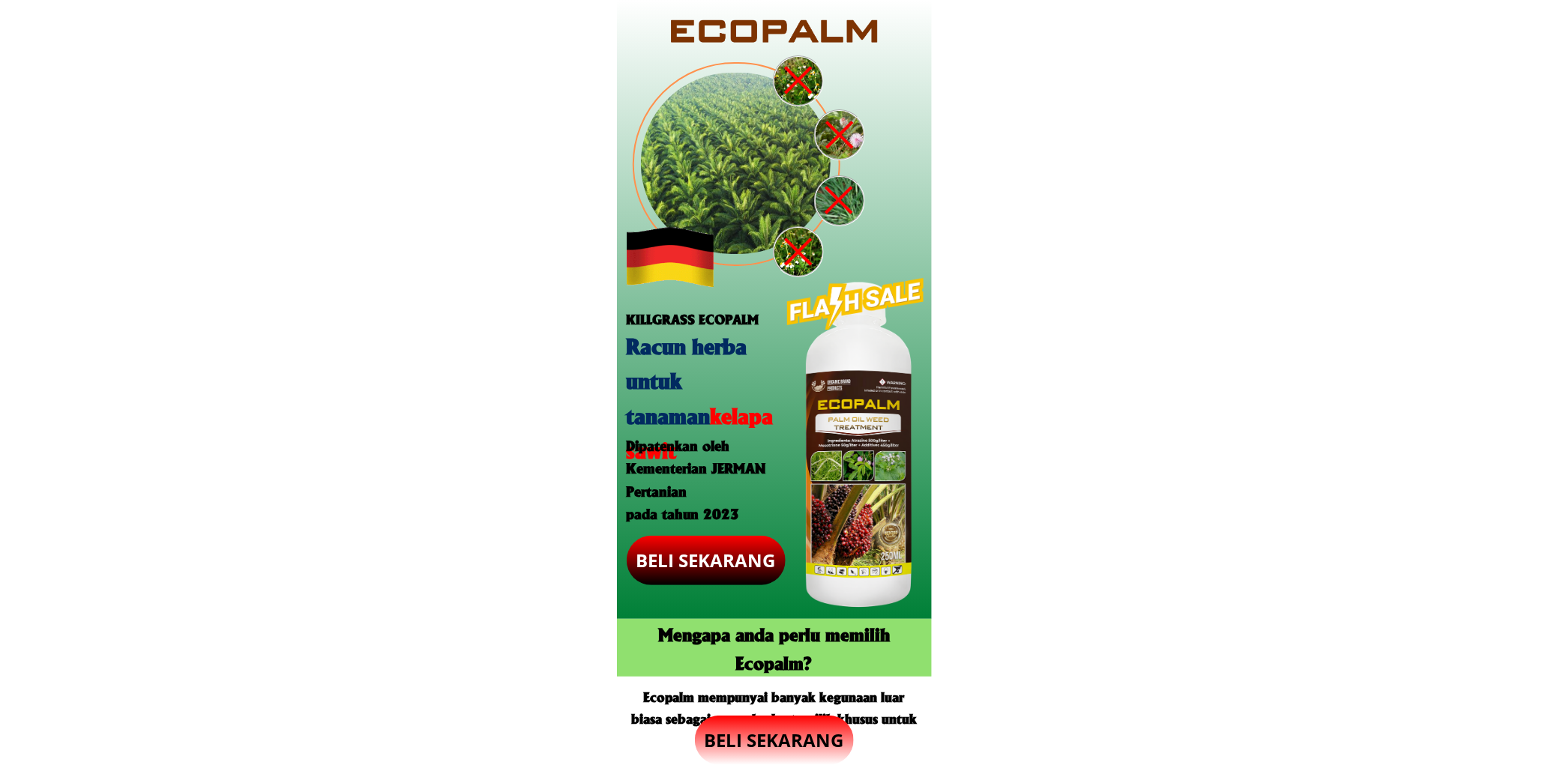
click at [715, 572] on p "BELI SEKARANG" at bounding box center [705, 561] width 163 height 50
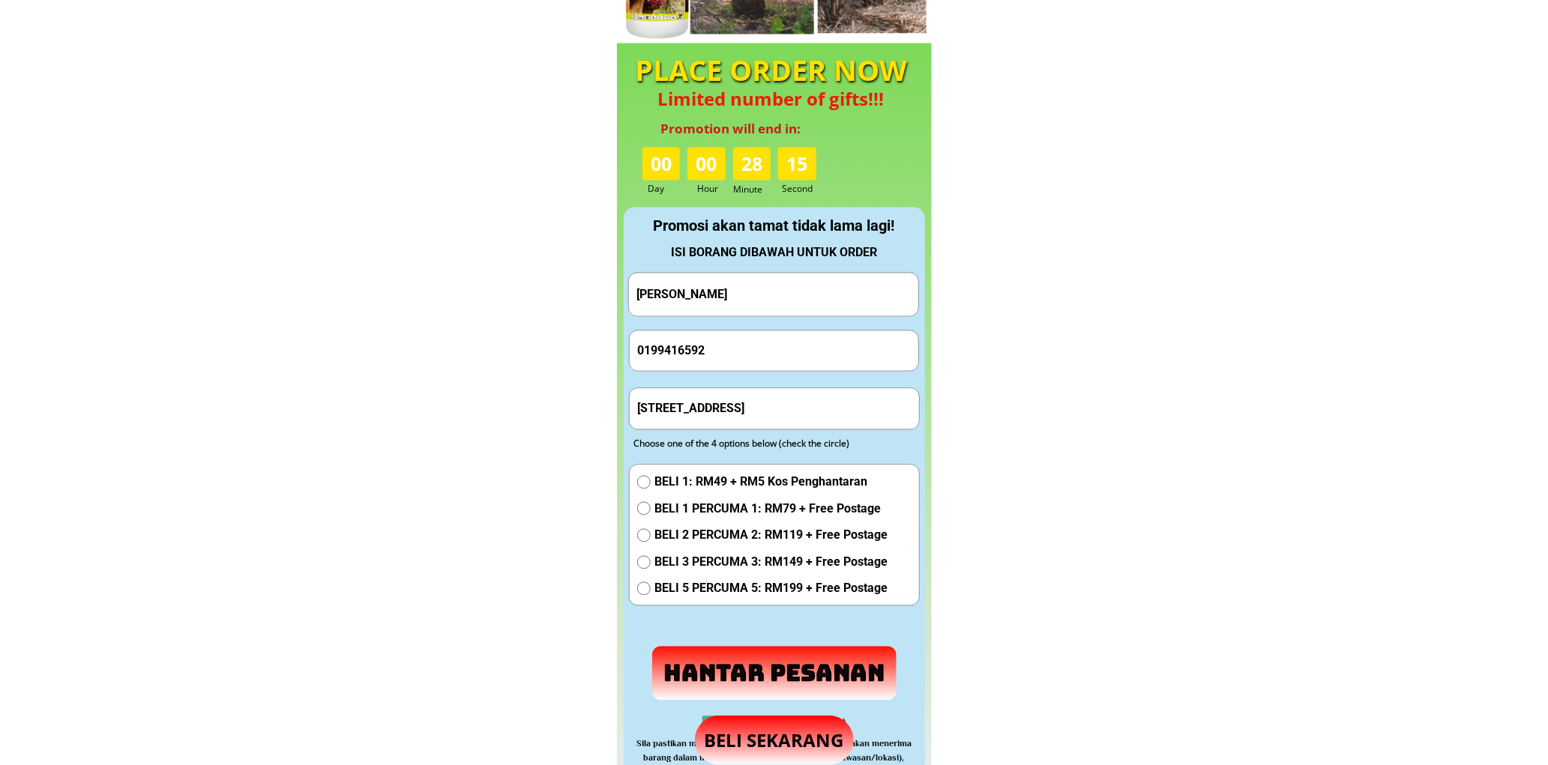
scroll to position [1400, 0]
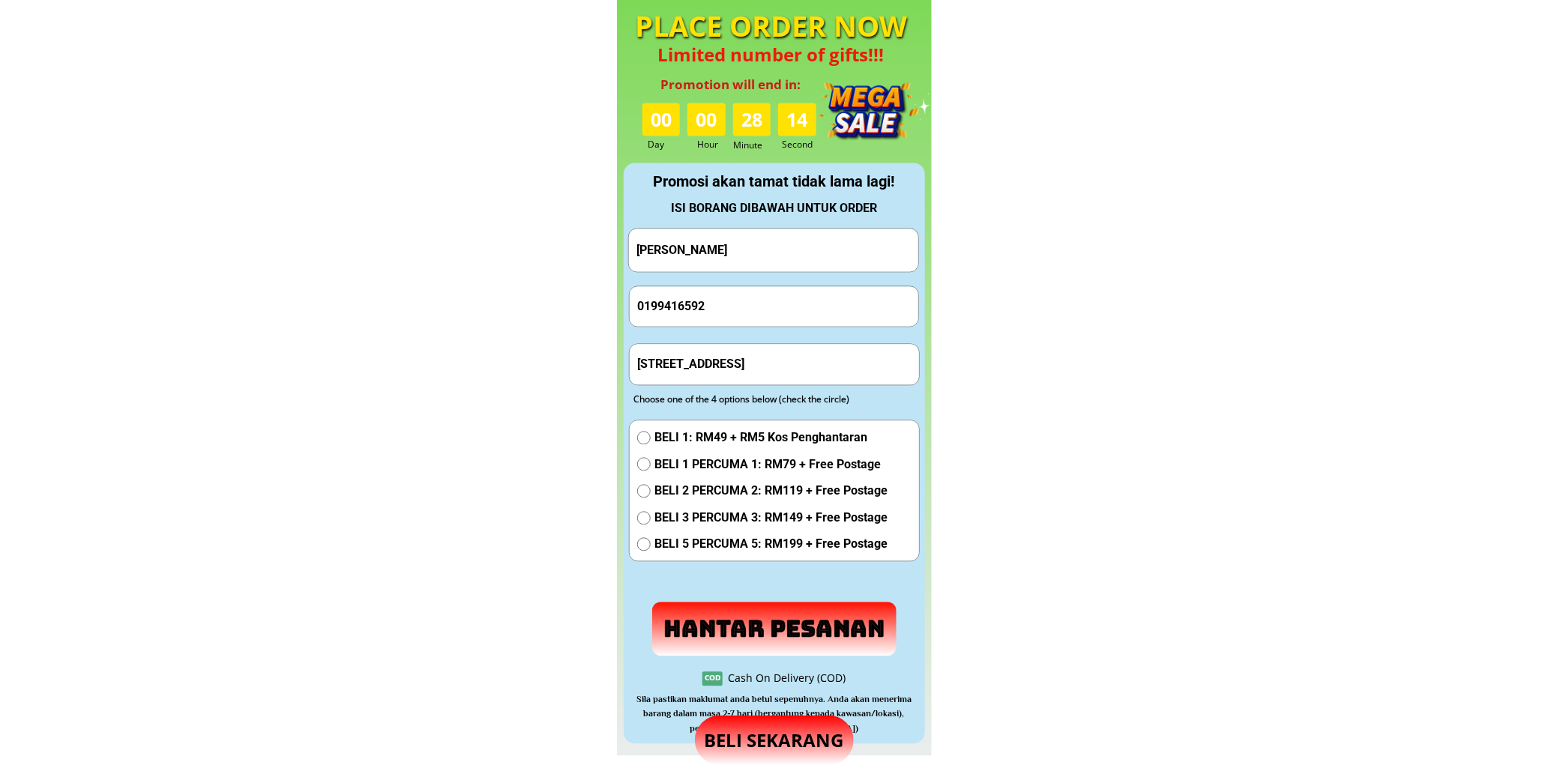
click at [704, 348] on input "Lot 59 Taman bersatu lorong bersatu 1 Blok D Batu" at bounding box center [774, 364] width 282 height 40
type input "kolej Vokasional Matang Sarawak"
click at [712, 316] on input "0199416592" at bounding box center [774, 306] width 282 height 40
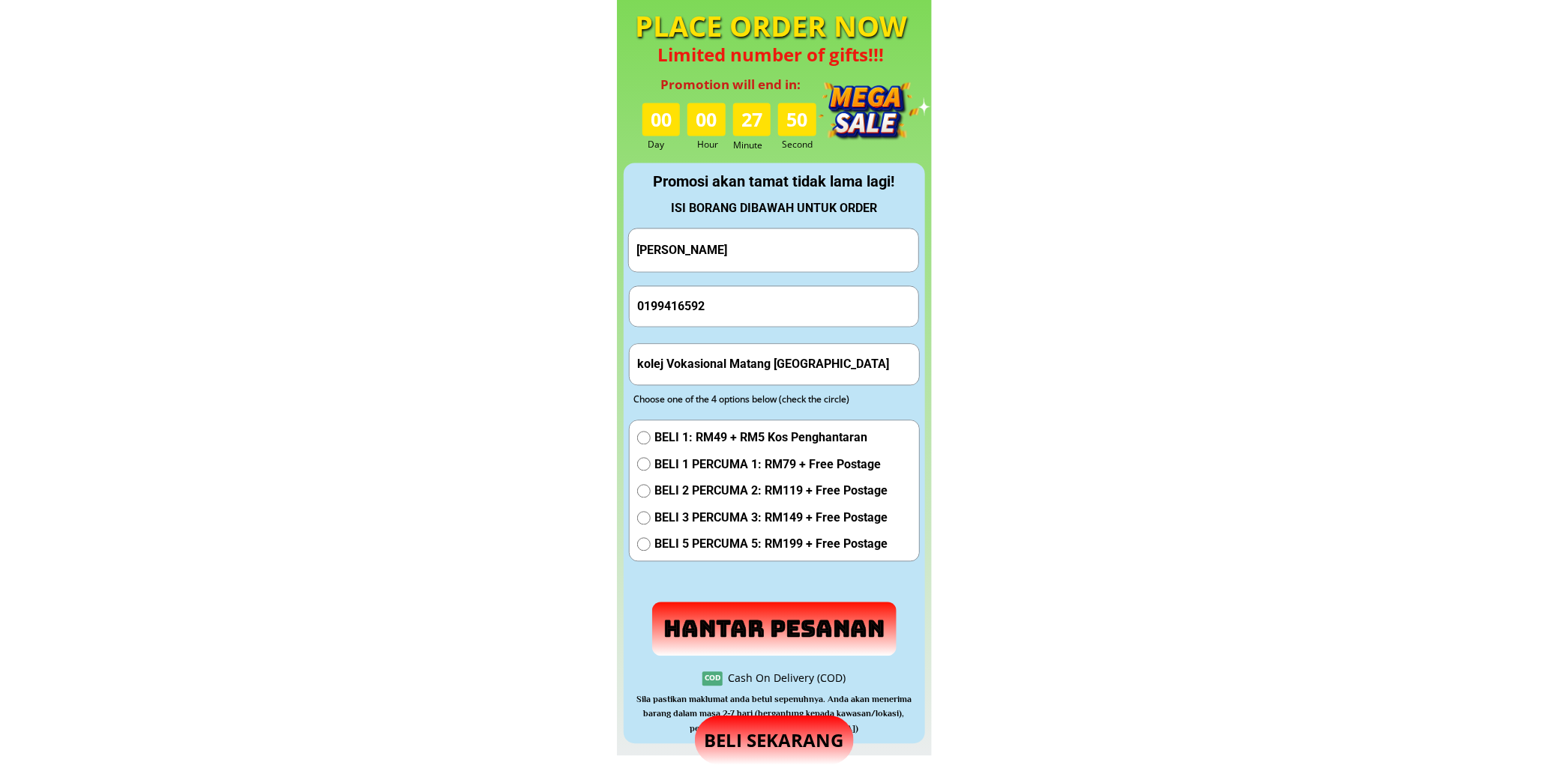
click at [712, 316] on input "0199416592" at bounding box center [774, 306] width 282 height 40
type input "0198750129"
click at [746, 256] on input "YUNEEDA HAJI DAUD" at bounding box center [774, 250] width 282 height 43
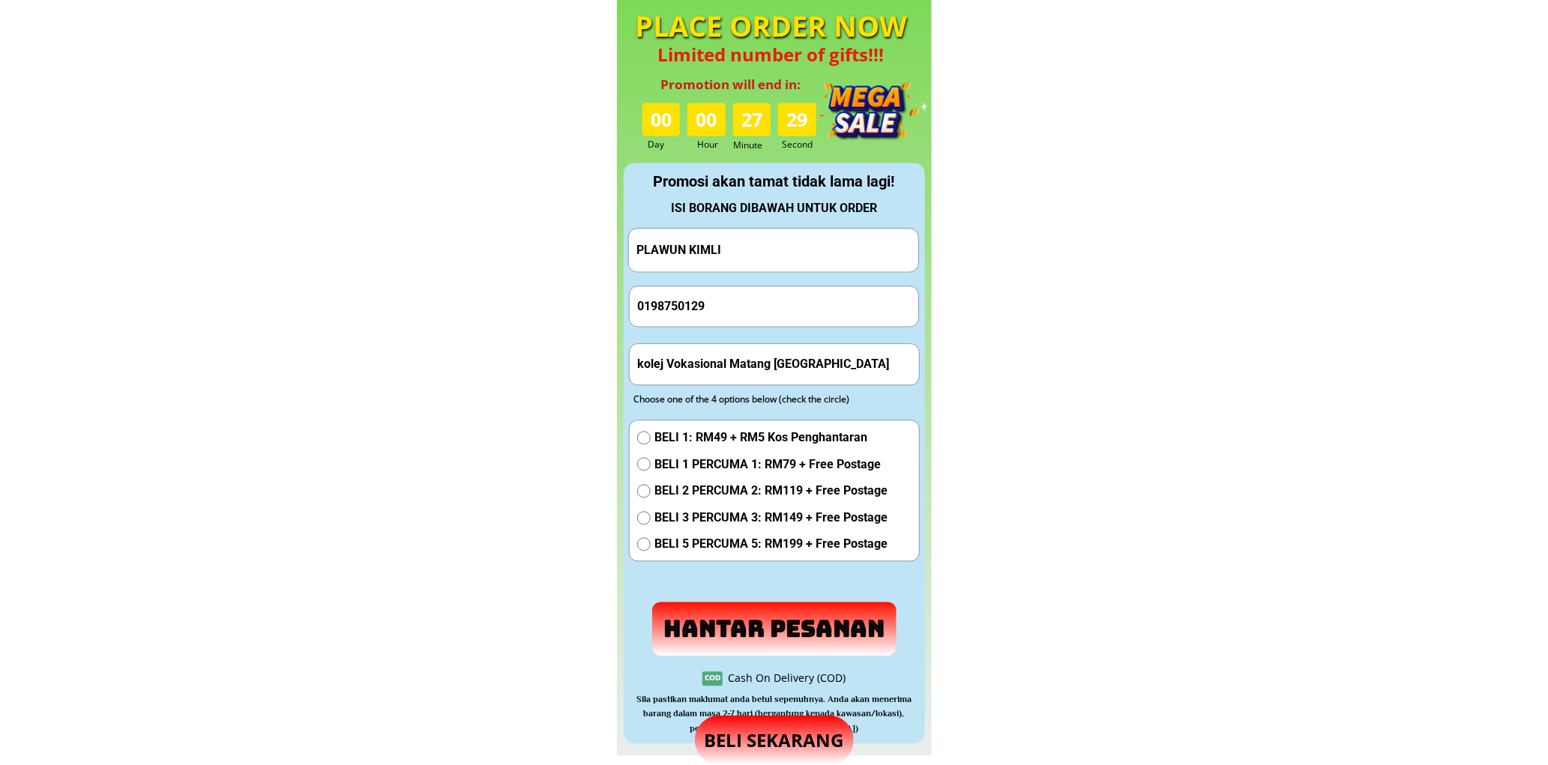
type input "PLAWUN KIMLI"
click at [697, 465] on span "BELI 1 PERCUMA 1: RM79 + Free Postage" at bounding box center [770, 464] width 233 height 19
radio input "true"
click at [758, 619] on p "Hantar Pesanan" at bounding box center [773, 629] width 245 height 54
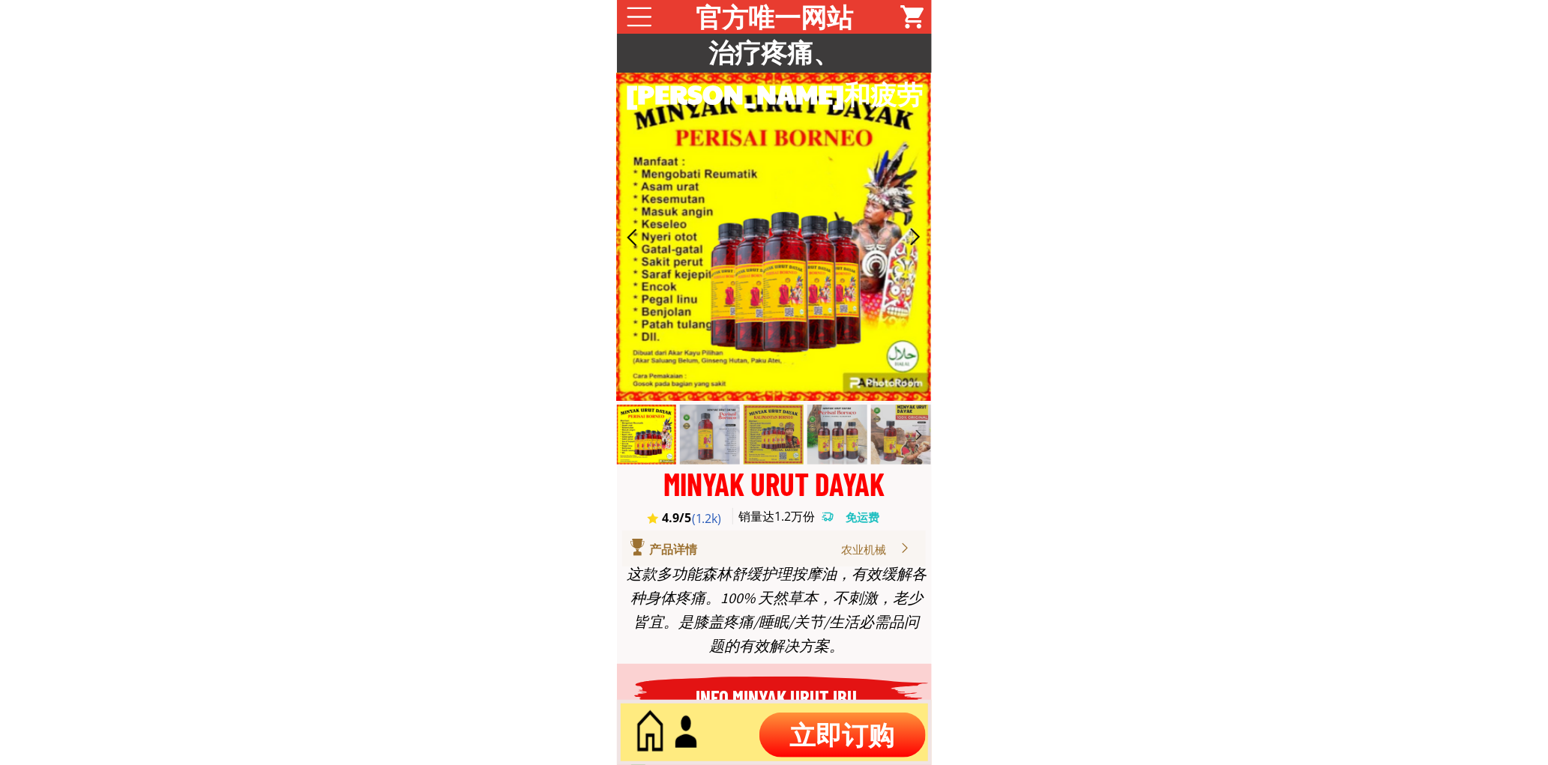
click at [830, 723] on p "立即订购" at bounding box center [842, 735] width 166 height 45
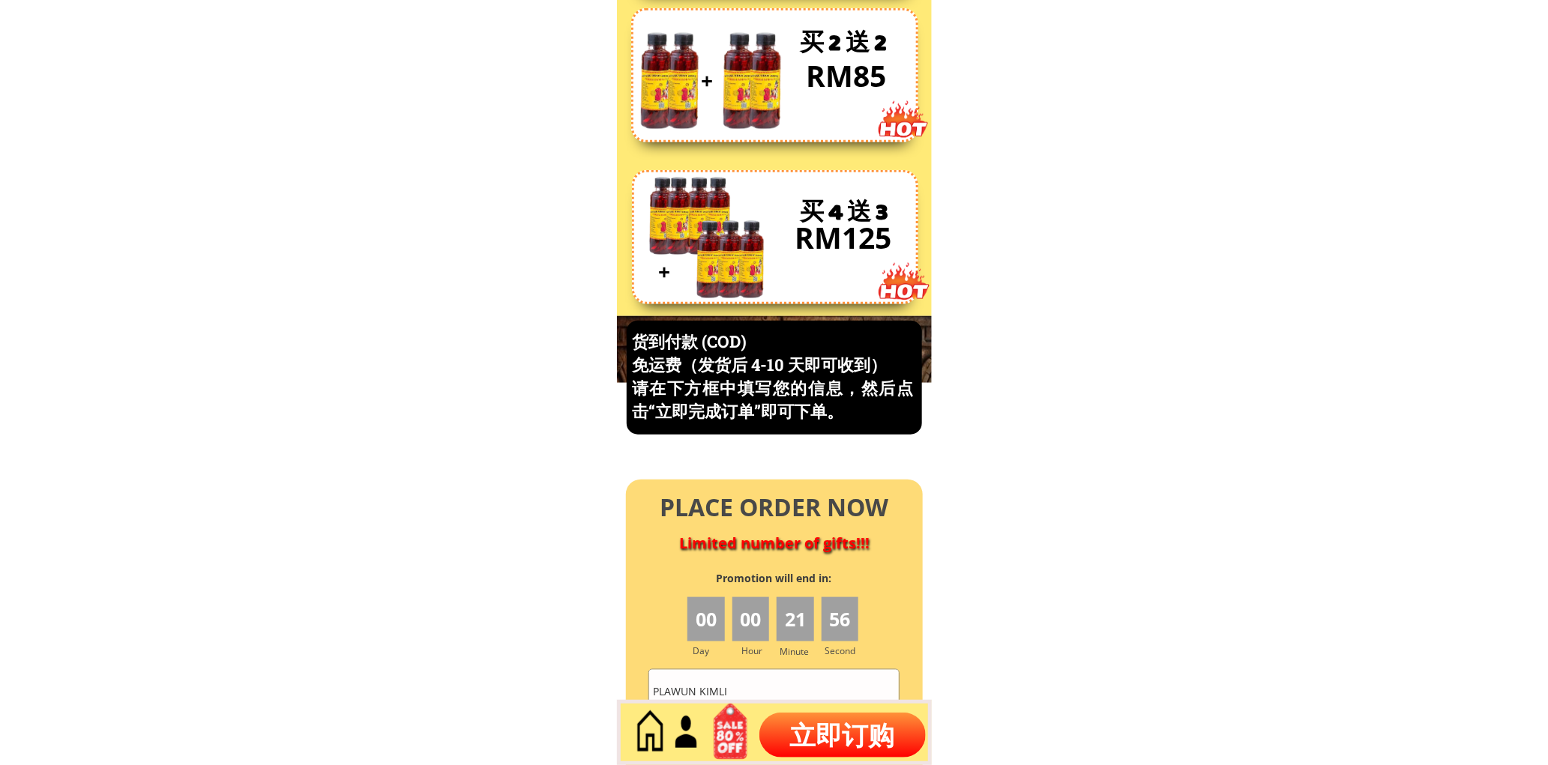
scroll to position [6410, 0]
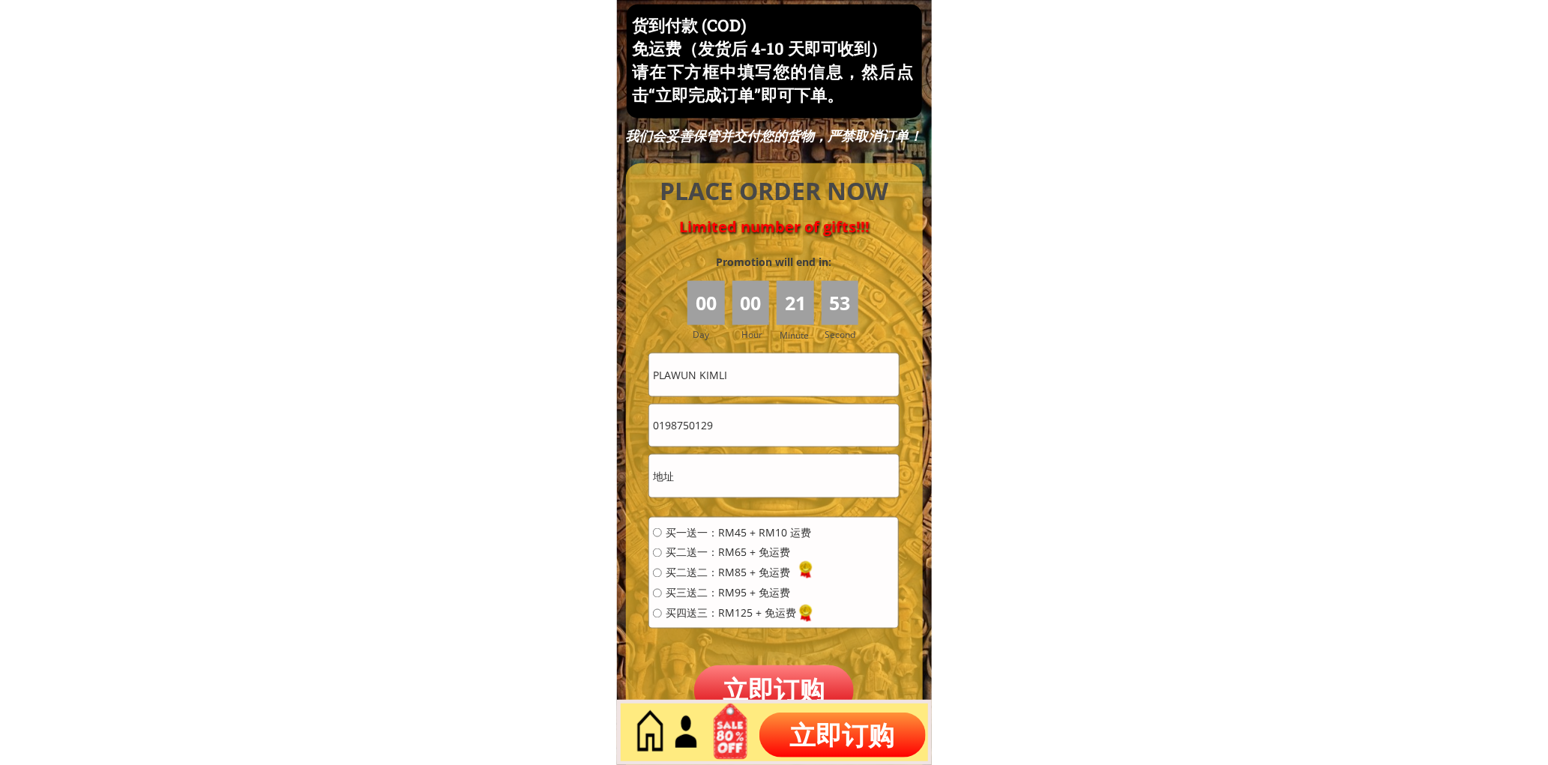
click at [743, 427] on input "0198750129" at bounding box center [773, 426] width 249 height 42
paste input "132673"
type input "0198132673"
click at [737, 392] on input "PLAWUN KIMLI" at bounding box center [773, 375] width 249 height 42
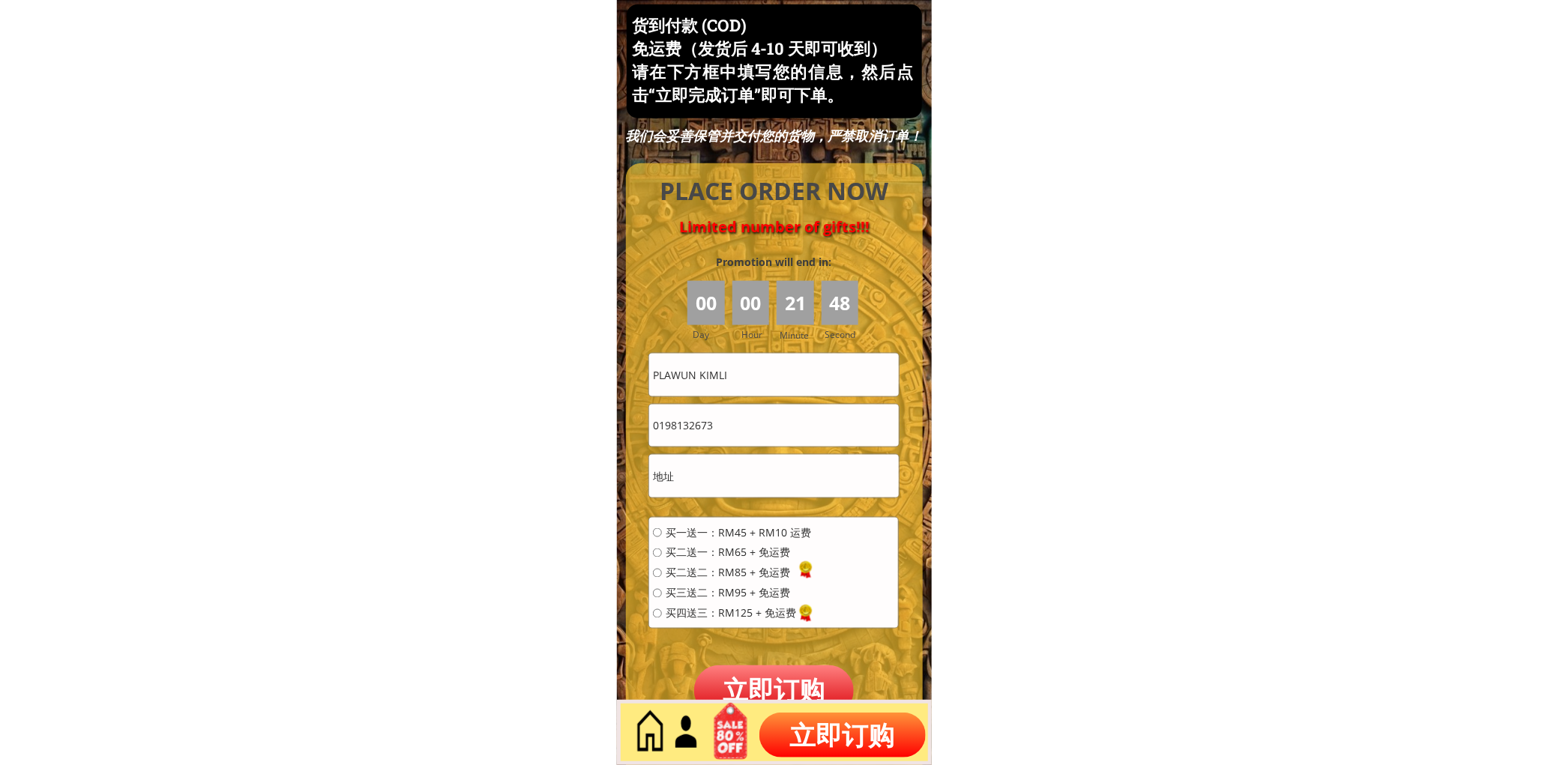
click at [737, 392] on input "PLAWUN KIMLI" at bounding box center [773, 375] width 249 height 42
paste input "Susan Lim"
type input "Susan Lim"
click at [702, 622] on div "买一送一：RM45 + RM10 运费 买二送一：RM65 + 免运费 买二送二：RM85 + 免运费 买三送二：RM95 + 免运费 买四送三：RM125 …" at bounding box center [732, 578] width 158 height 101
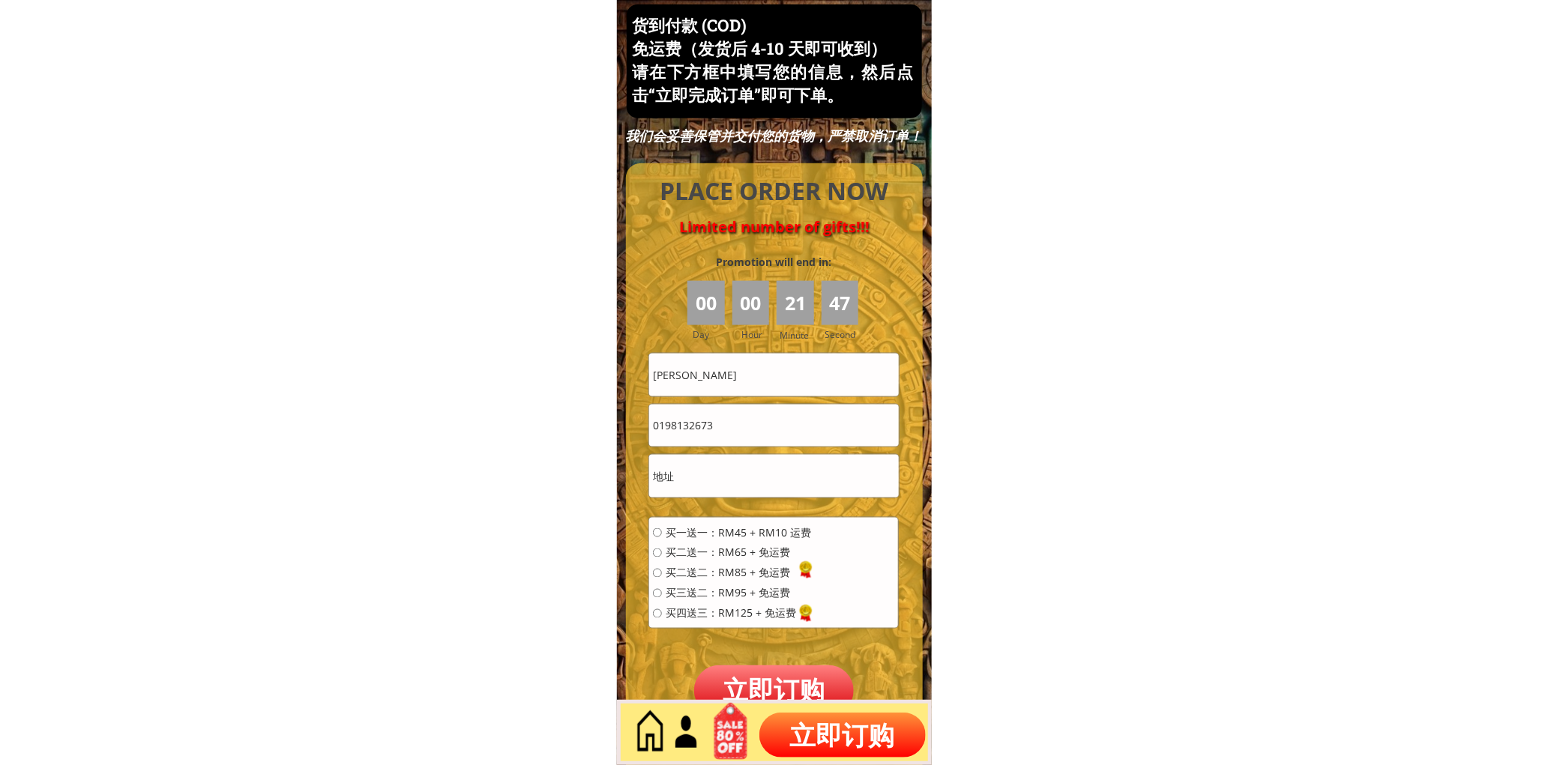
click at [701, 612] on span "买四送三：RM125 + 免运费" at bounding box center [738, 614] width 145 height 10
radio input "true"
click at [740, 473] on input "text" at bounding box center [773, 476] width 249 height 42
paste input "MDLD 9511 (lot15) Tabanac Industrial Cente Mile 2 Jalan Segama"
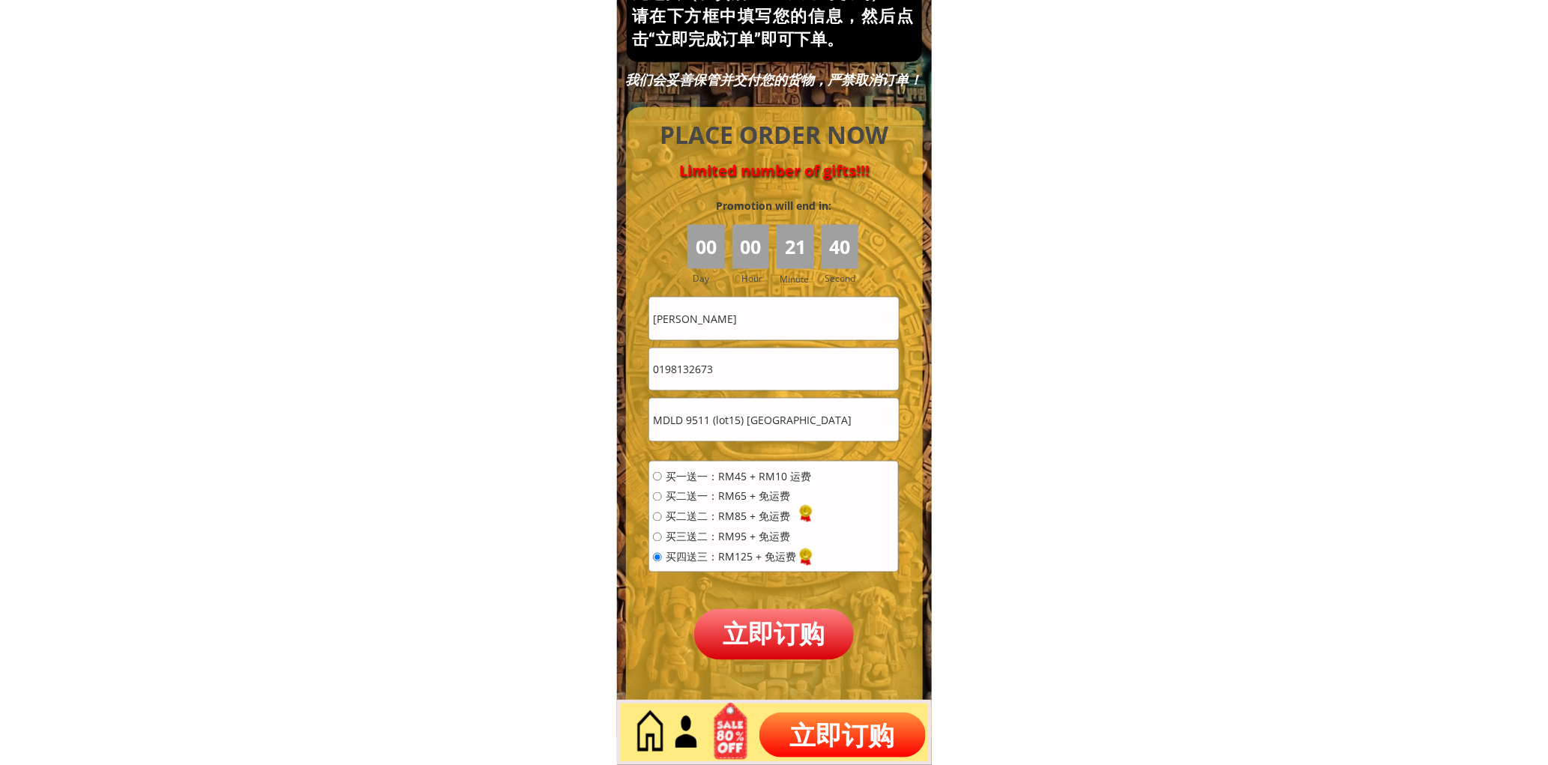
scroll to position [6549, 0]
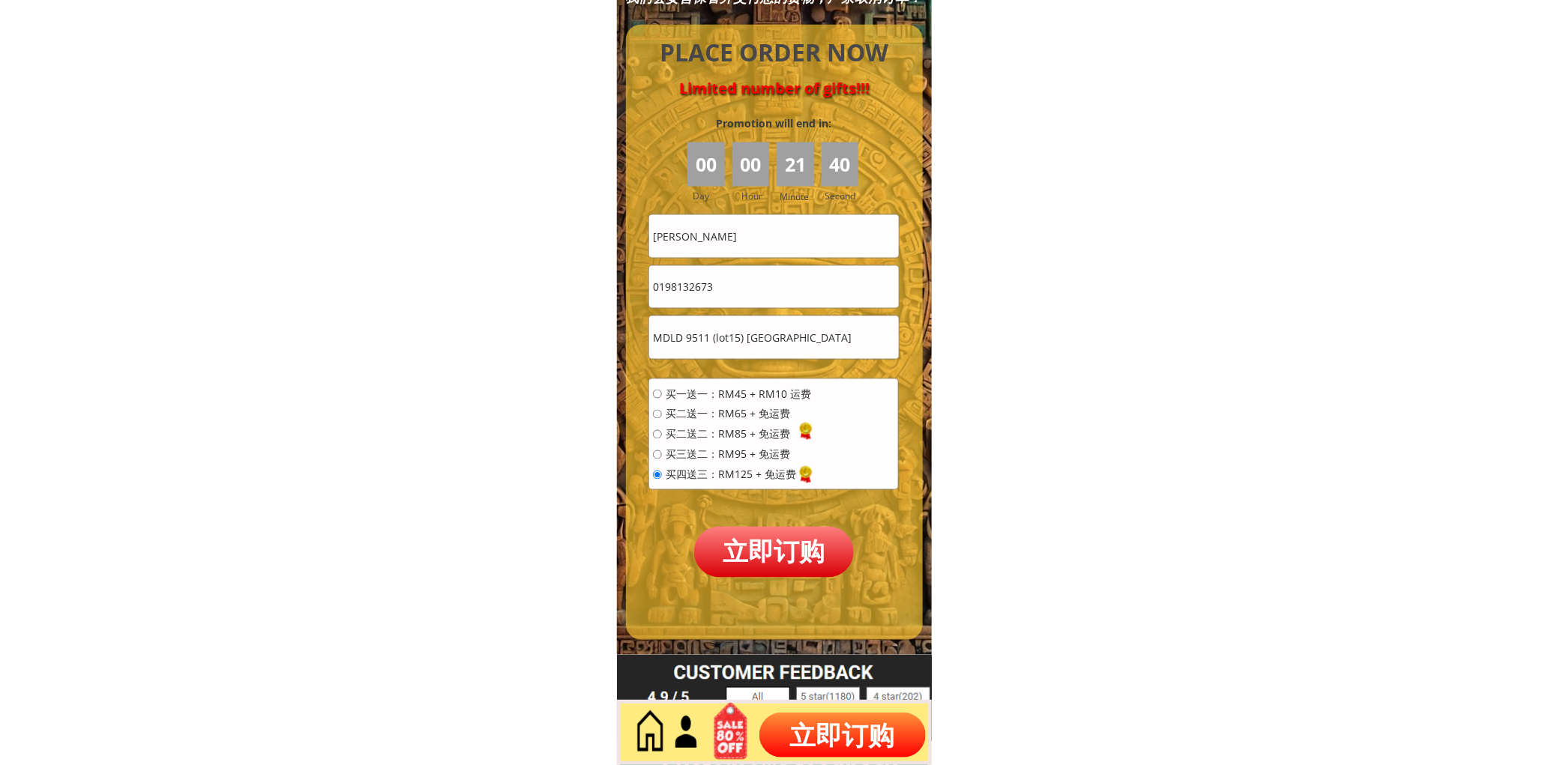
type input "MDLD 9511 (lot15) Tabanac Industrial Cente Mile 2 Jalan Segama"
click at [770, 549] on p "立即订购" at bounding box center [774, 552] width 160 height 50
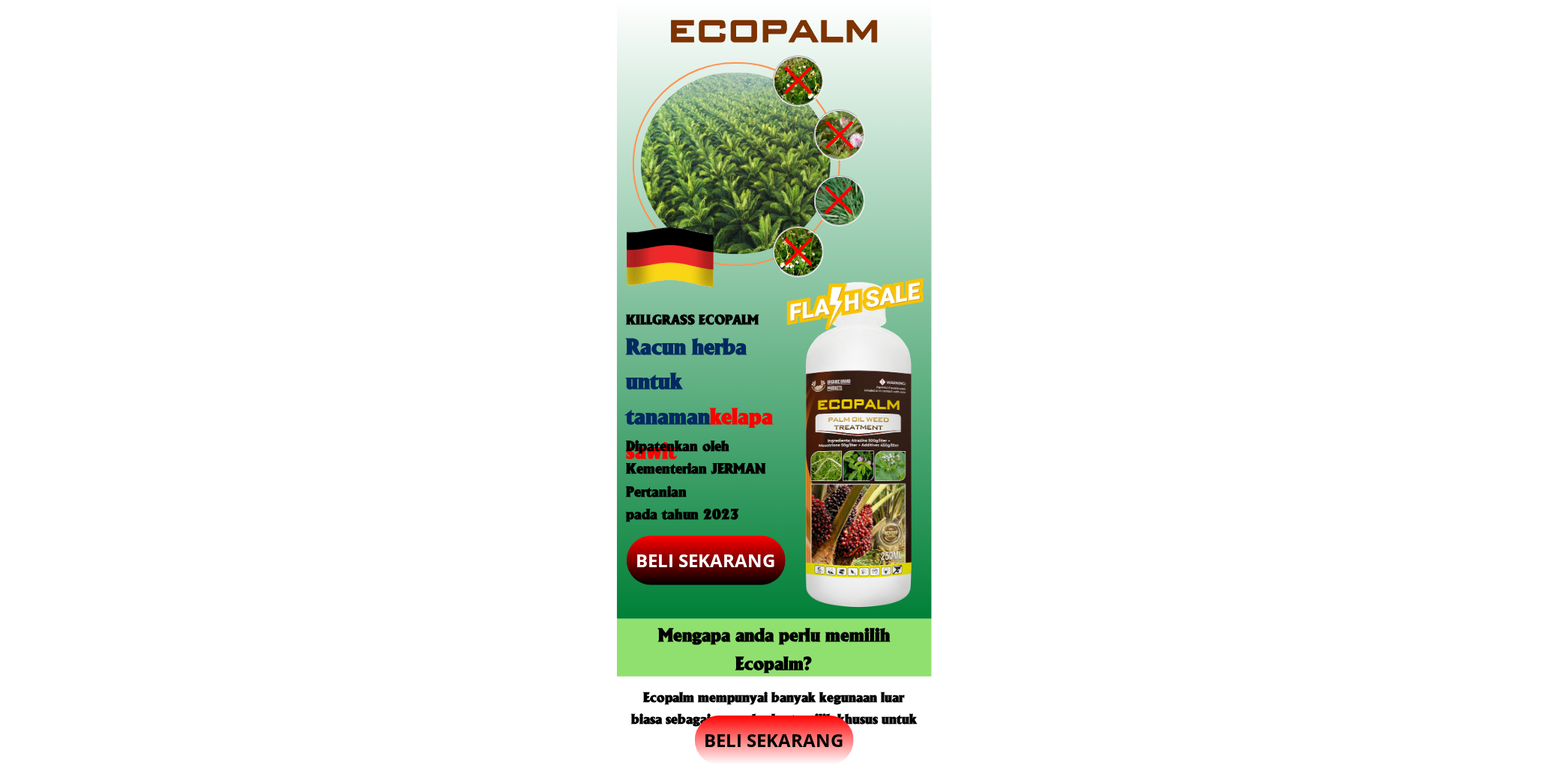
click at [807, 757] on p "BELI SEKARANG" at bounding box center [774, 740] width 159 height 49
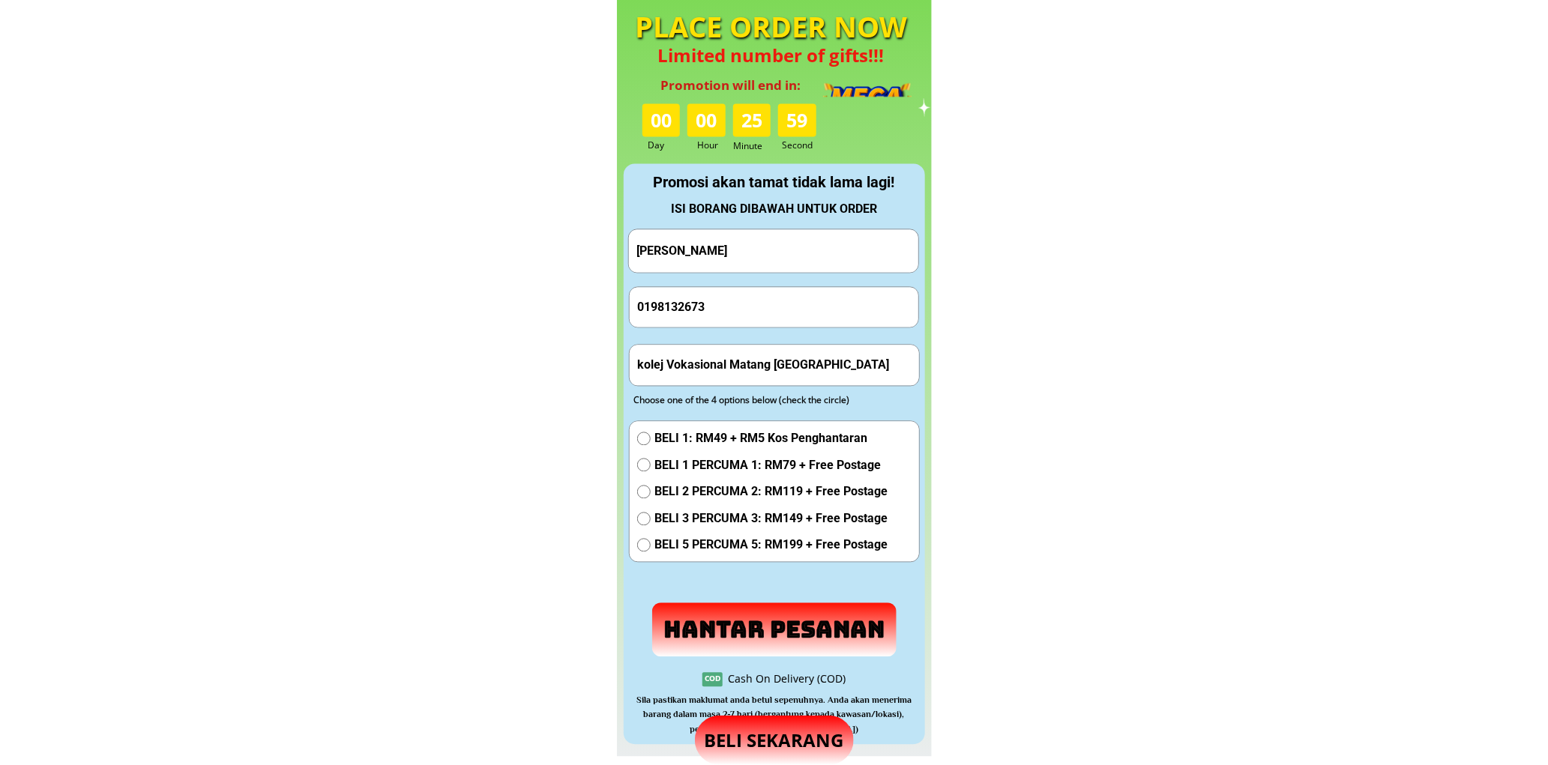
scroll to position [1400, 0]
click at [730, 323] on input "0198132673" at bounding box center [774, 306] width 282 height 40
paste input "700850"
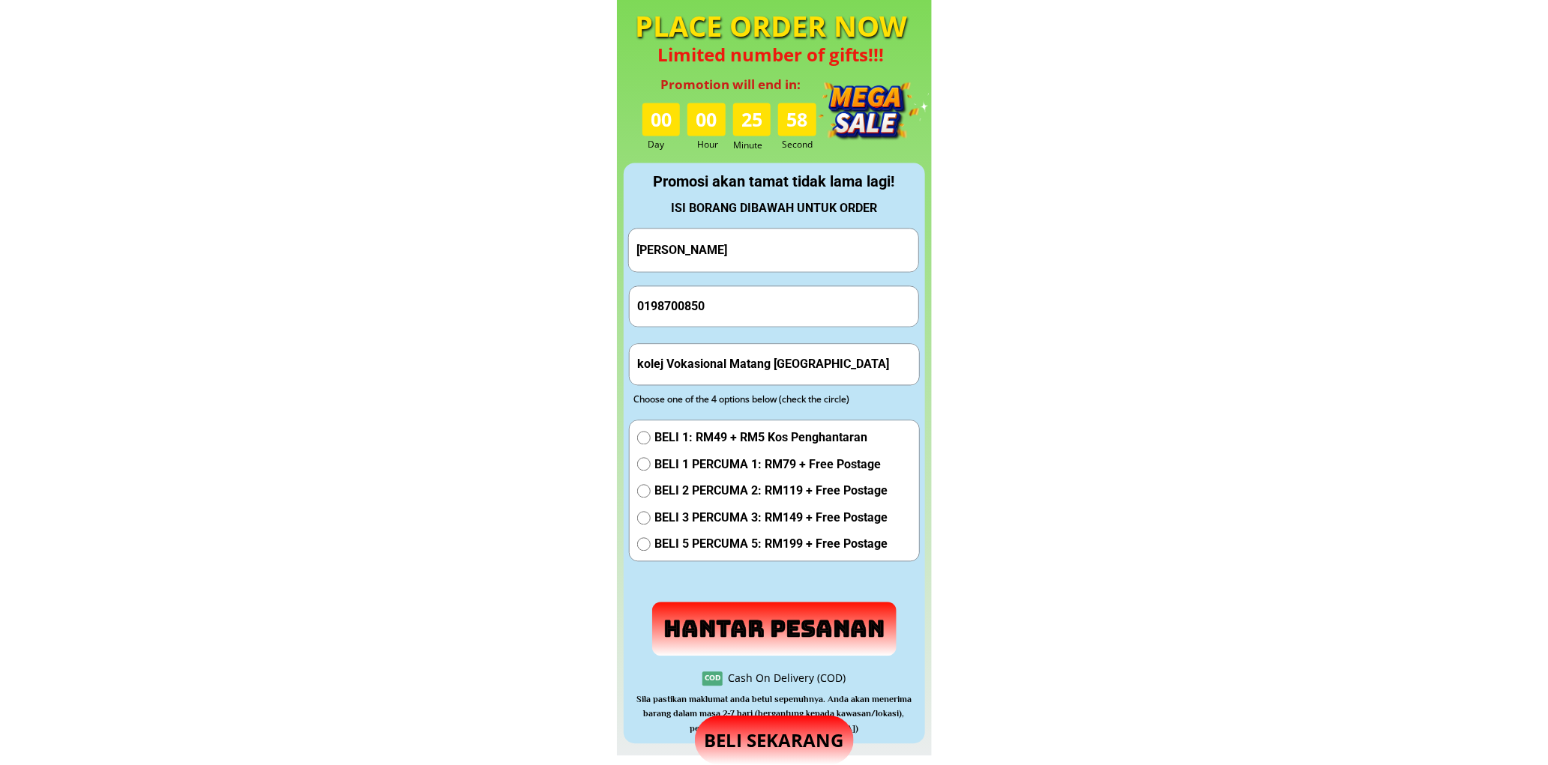
type input "0198700850"
click at [733, 345] on input "kolej Vokasional Matang Sarawak" at bounding box center [774, 364] width 282 height 40
click at [727, 244] on input "Susan Lim" at bounding box center [774, 250] width 282 height 43
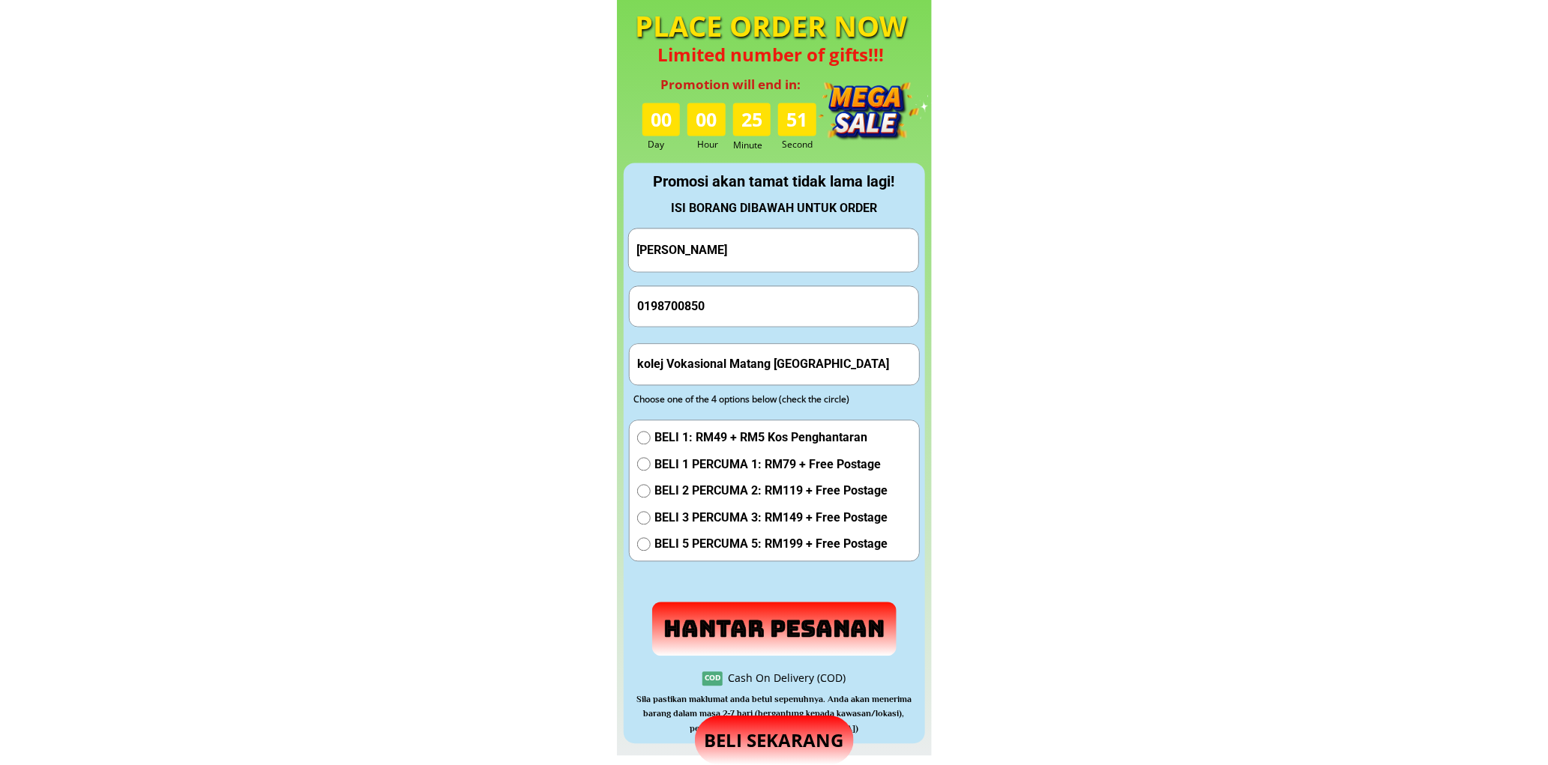
paste input "ali kilau"
type input "Sali kilau"
click at [716, 457] on span "BELI 1 PERCUMA 1: RM79 + Free Postage" at bounding box center [770, 464] width 233 height 19
radio input "true"
click at [737, 368] on input "kolej Vokasional Matang [GEOGRAPHIC_DATA]" at bounding box center [774, 364] width 282 height 40
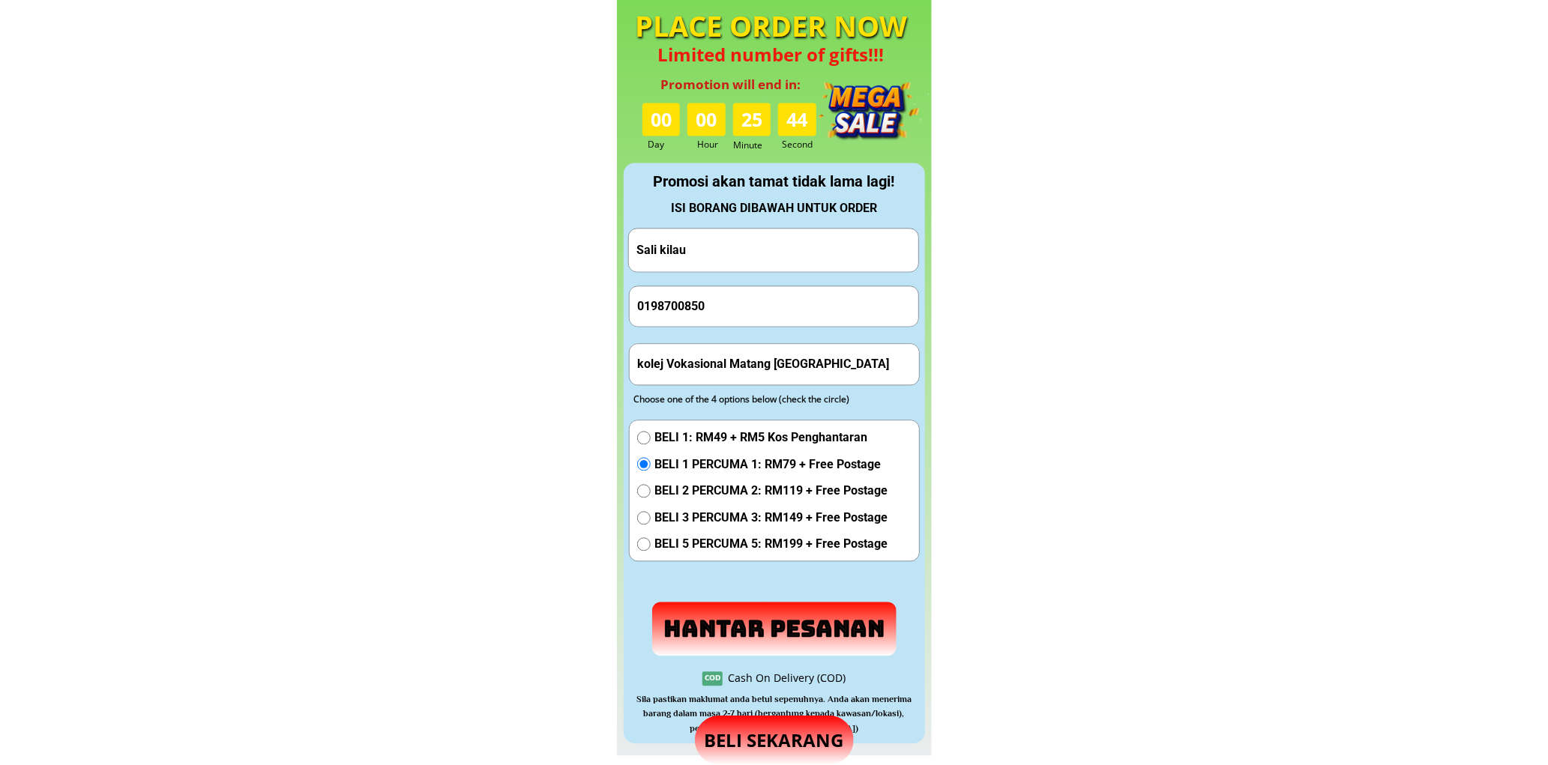
click at [737, 368] on input "kolej Vokasional Matang [GEOGRAPHIC_DATA]" at bounding box center [774, 364] width 282 height 40
paste input "Kg bukit giling,Tuaran Sabah.89200"
type input "Kg bukit giling,Tuaran Sabah.89200"
click at [755, 627] on p "Hantar Pesanan" at bounding box center [774, 629] width 245 height 54
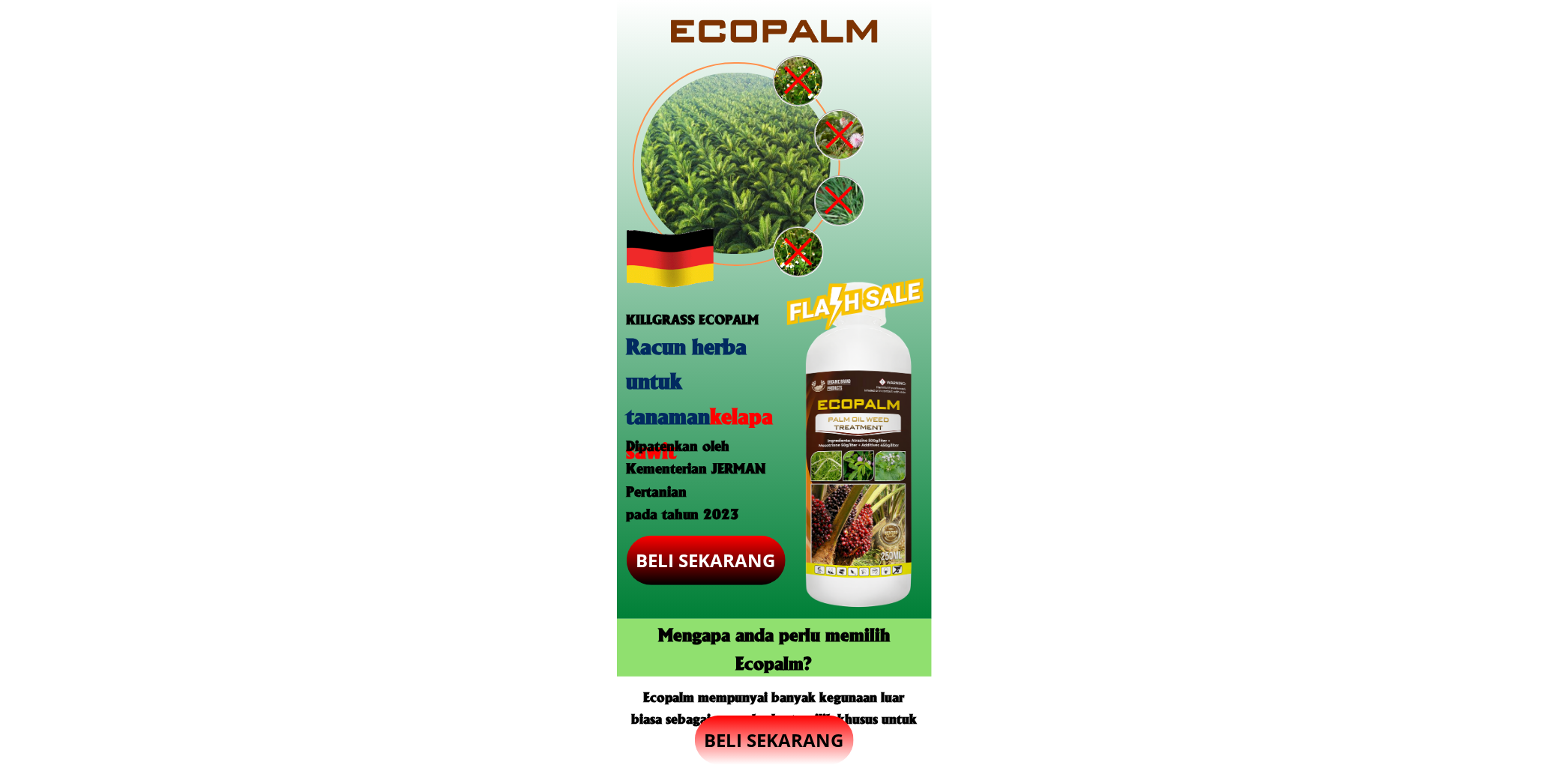
click at [704, 567] on p "BELI SEKARANG" at bounding box center [706, 560] width 159 height 49
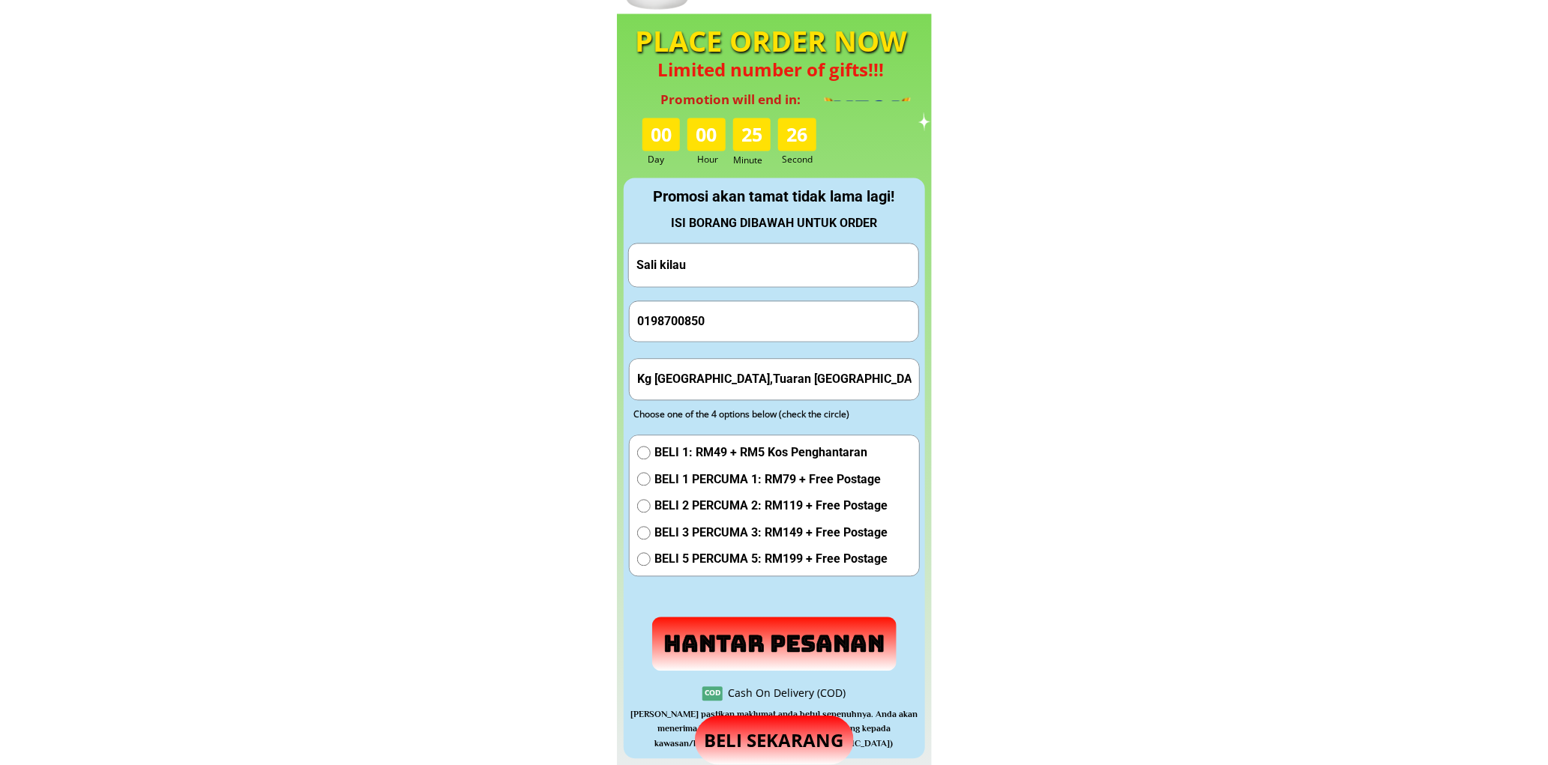
scroll to position [1400, 0]
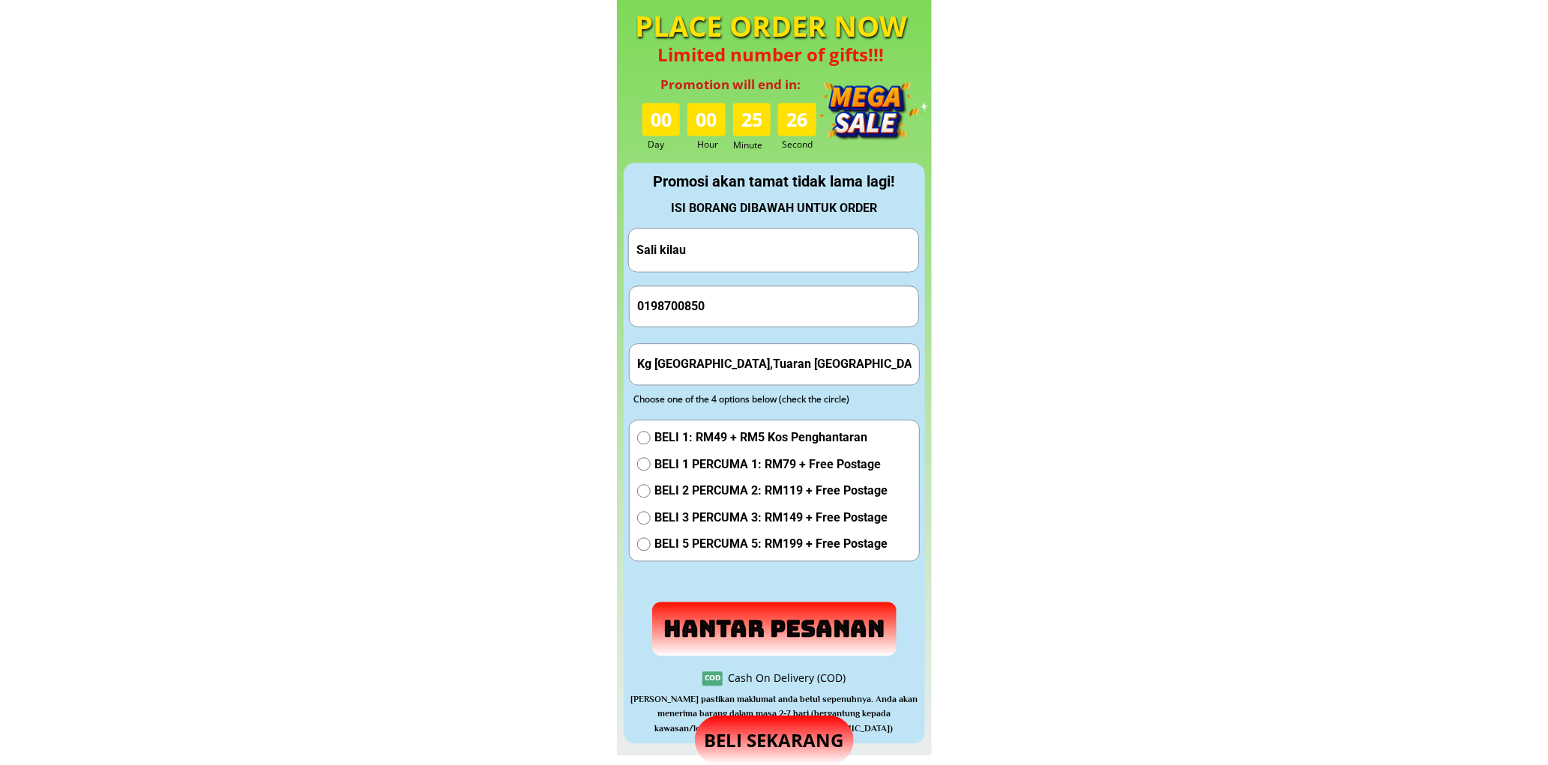
click at [718, 273] on form "[PERSON_NAME] 0198700850 [GEOGRAPHIC_DATA],[PERSON_NAME].89200 BELI 1: RM49 + R…" at bounding box center [774, 442] width 292 height 428
click at [729, 247] on input "Sali kilau" at bounding box center [774, 250] width 282 height 43
type input "j"
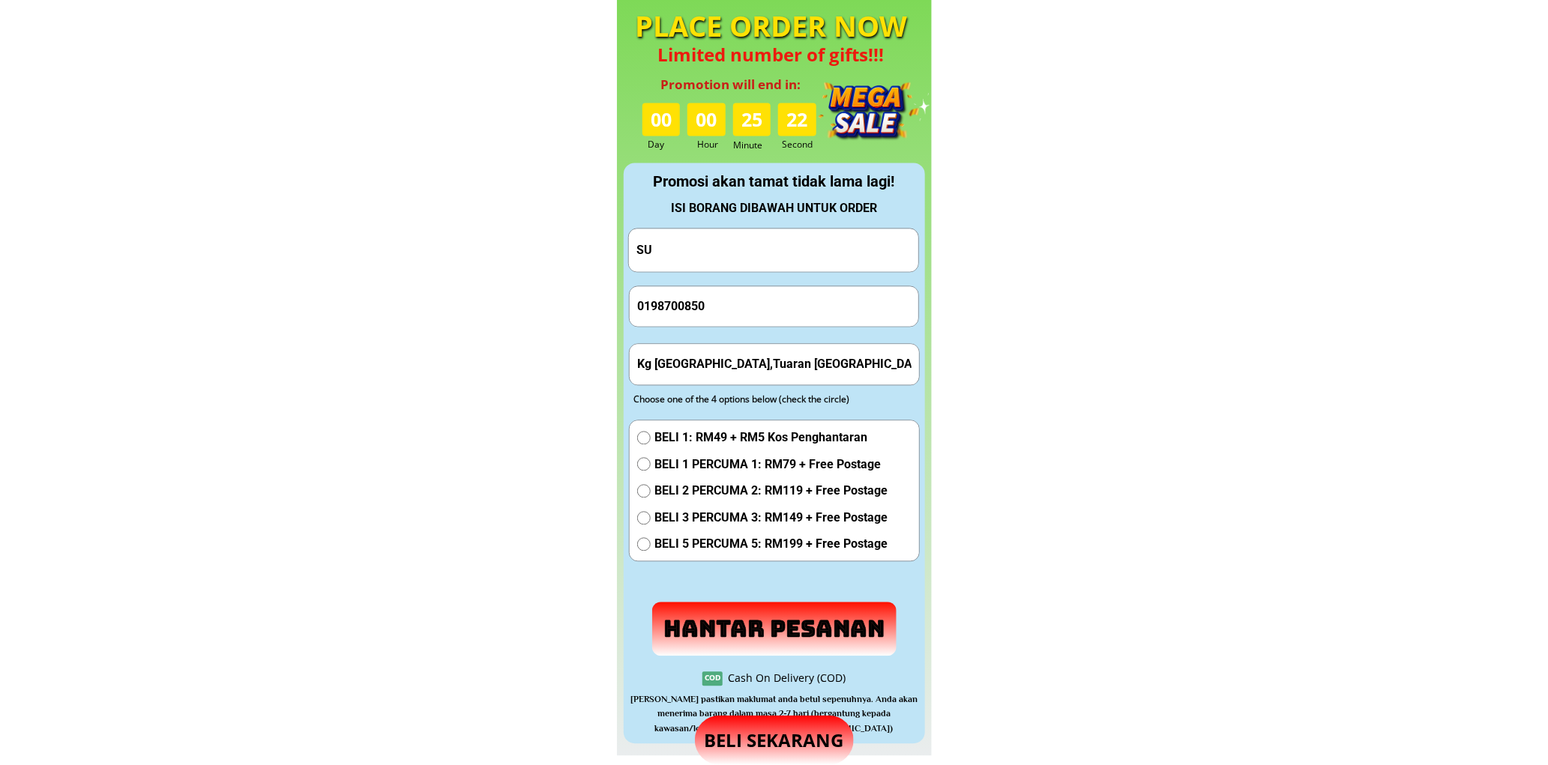
type input "S"
type input "JUSIDIN"
click at [720, 308] on input "0198700850" at bounding box center [774, 306] width 282 height 40
drag, startPoint x: 720, startPoint y: 308, endPoint x: 727, endPoint y: 298, distance: 11.8
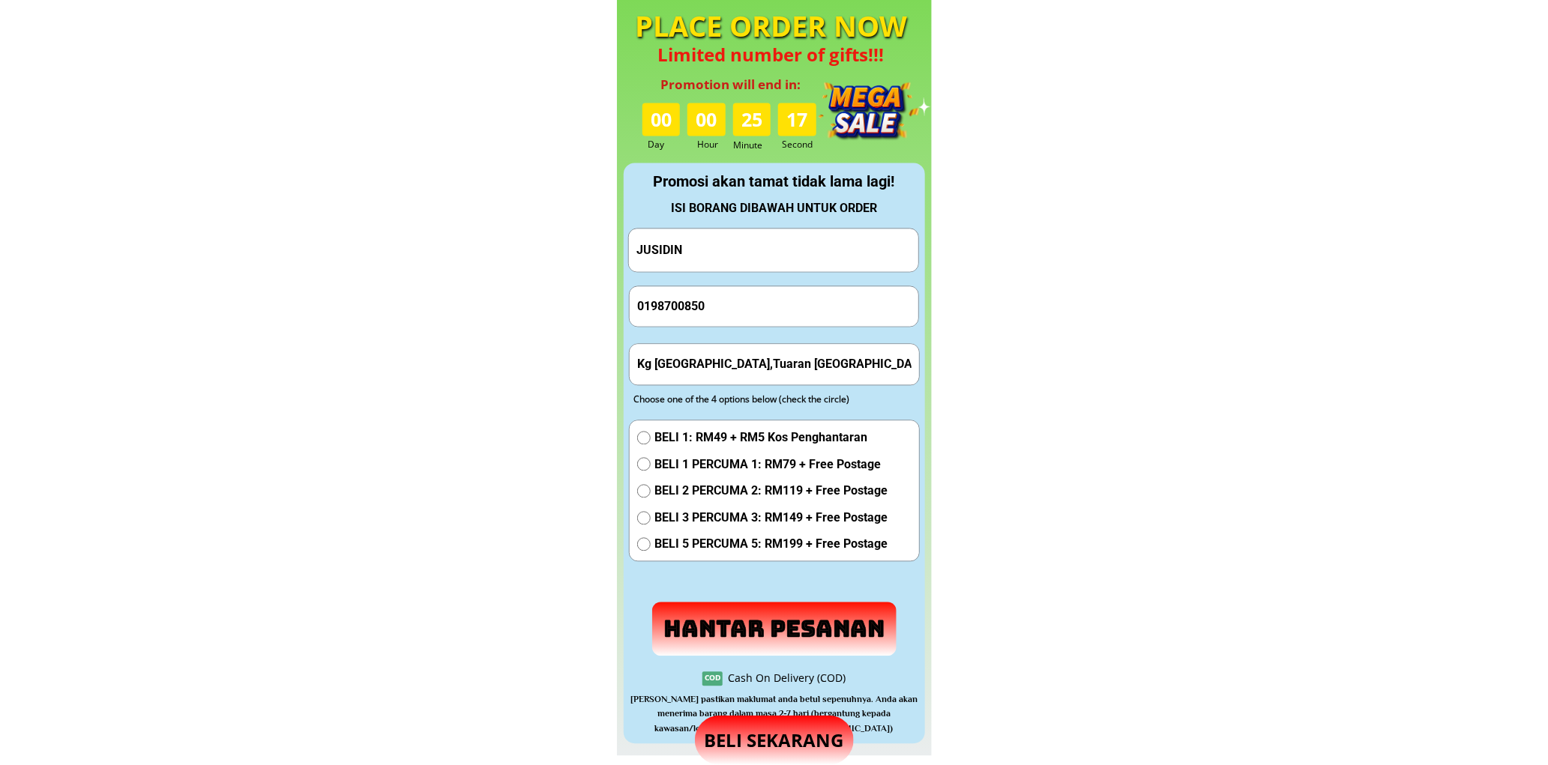
click at [728, 301] on input "0198700850" at bounding box center [774, 306] width 282 height 40
type input "01159022520"
click at [730, 362] on input "Kg bukit giling,Tuaran Sabah.89200" at bounding box center [774, 364] width 282 height 40
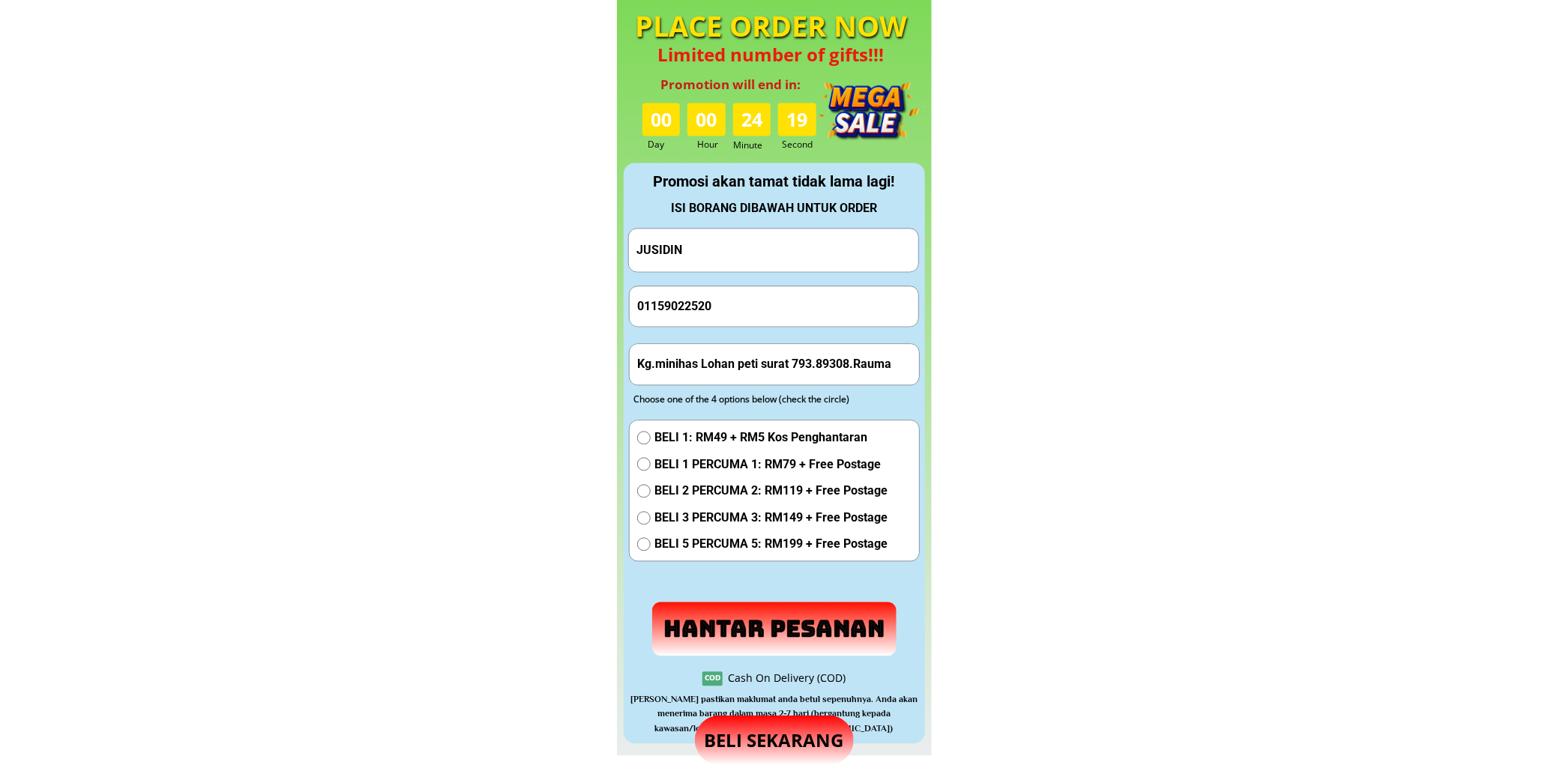
click at [902, 350] on input "Kg.minihas Lohan peti surat 793.89308.Rauma" at bounding box center [774, 364] width 282 height 40
type input "Kg.minihas Lohan peti surat 793.89308.Rauma.Sabad"
click at [678, 461] on span "BELI 1 PERCUMA 1: RM79 + Free Postage" at bounding box center [770, 464] width 233 height 19
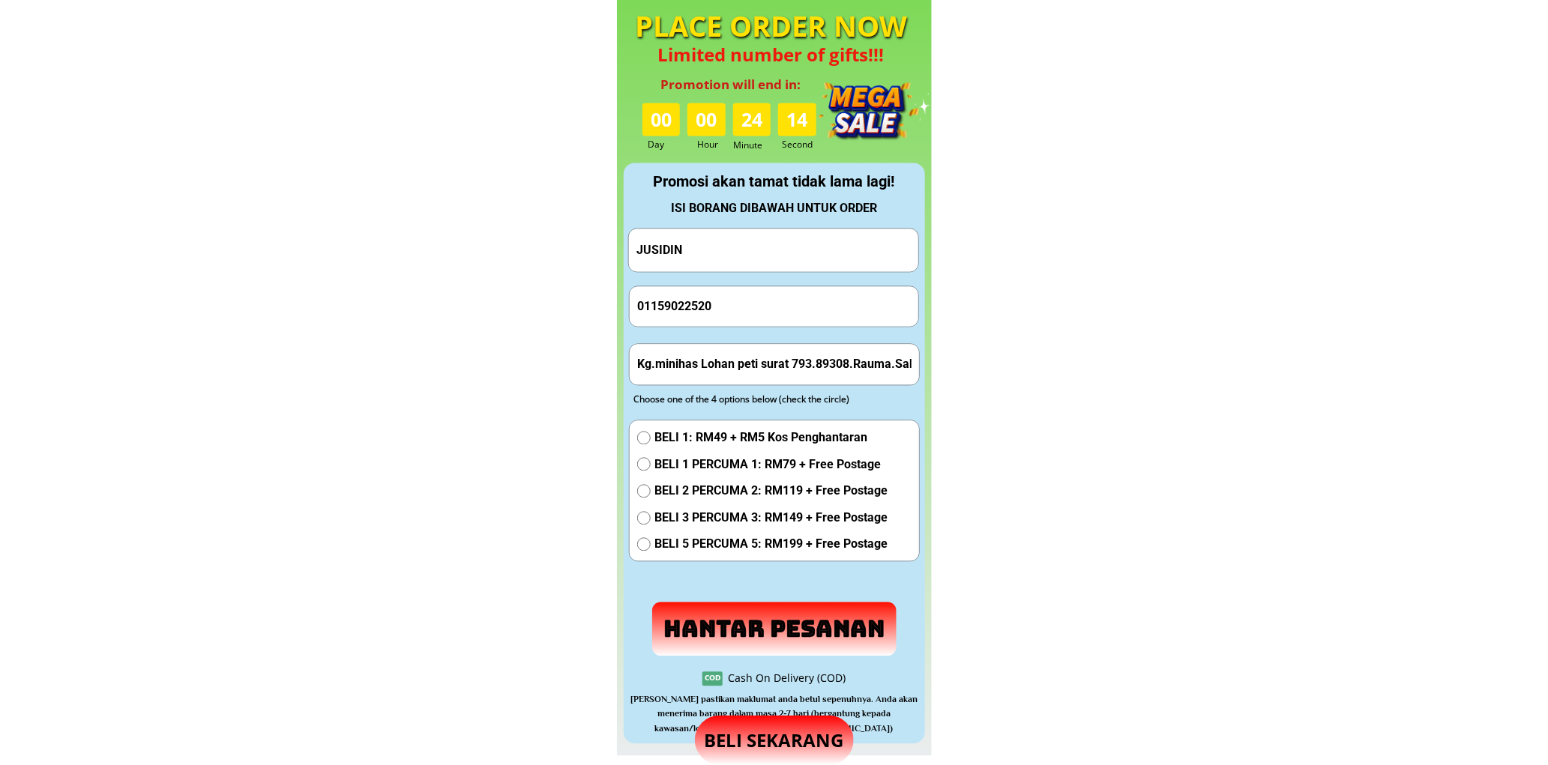
radio input "true"
click at [737, 610] on p "Hantar Pesanan" at bounding box center [774, 629] width 245 height 54
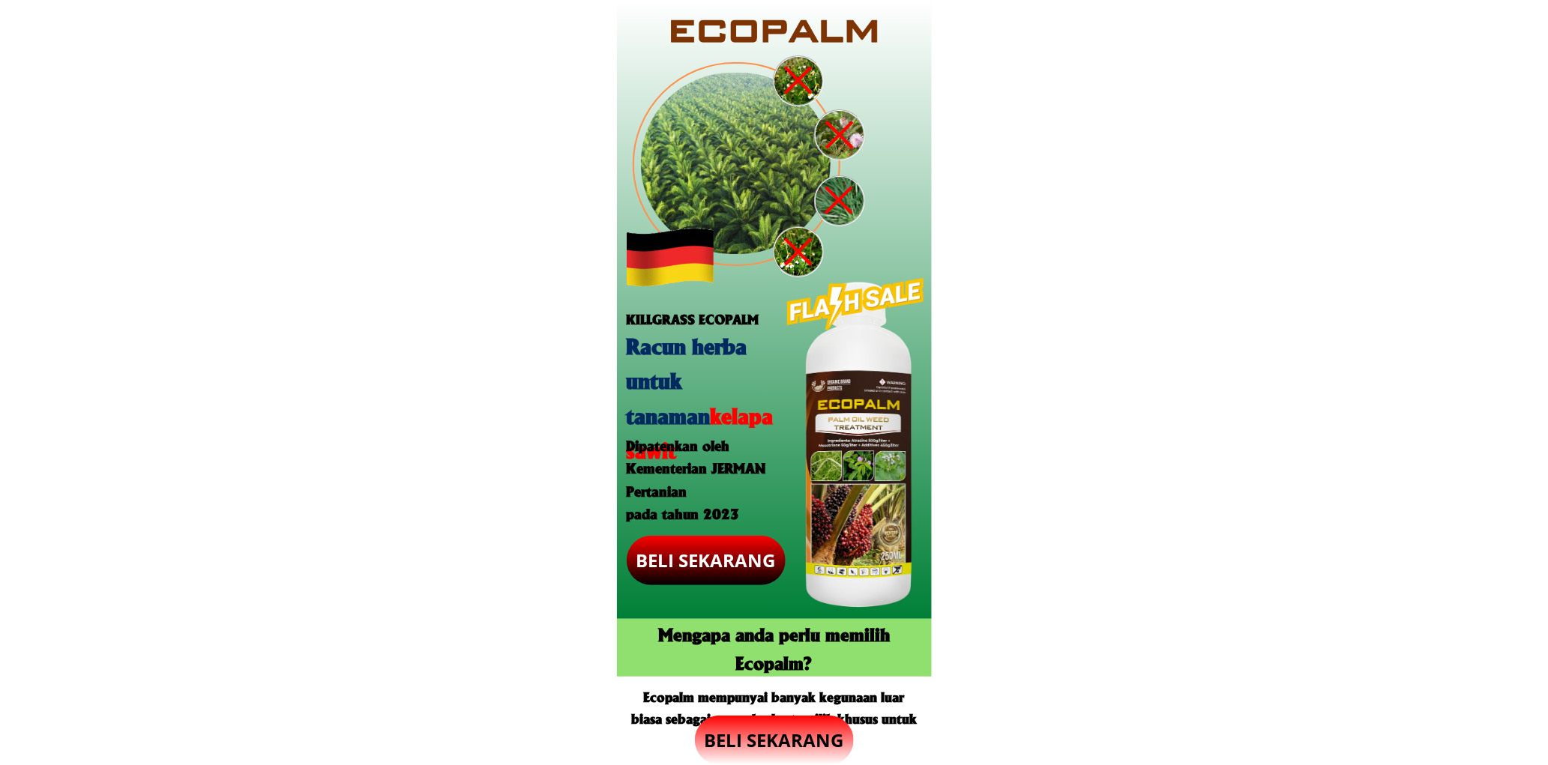
drag, startPoint x: 0, startPoint y: 0, endPoint x: 793, endPoint y: 731, distance: 1078.3
click at [793, 731] on p "BELI SEKARANG" at bounding box center [774, 740] width 159 height 49
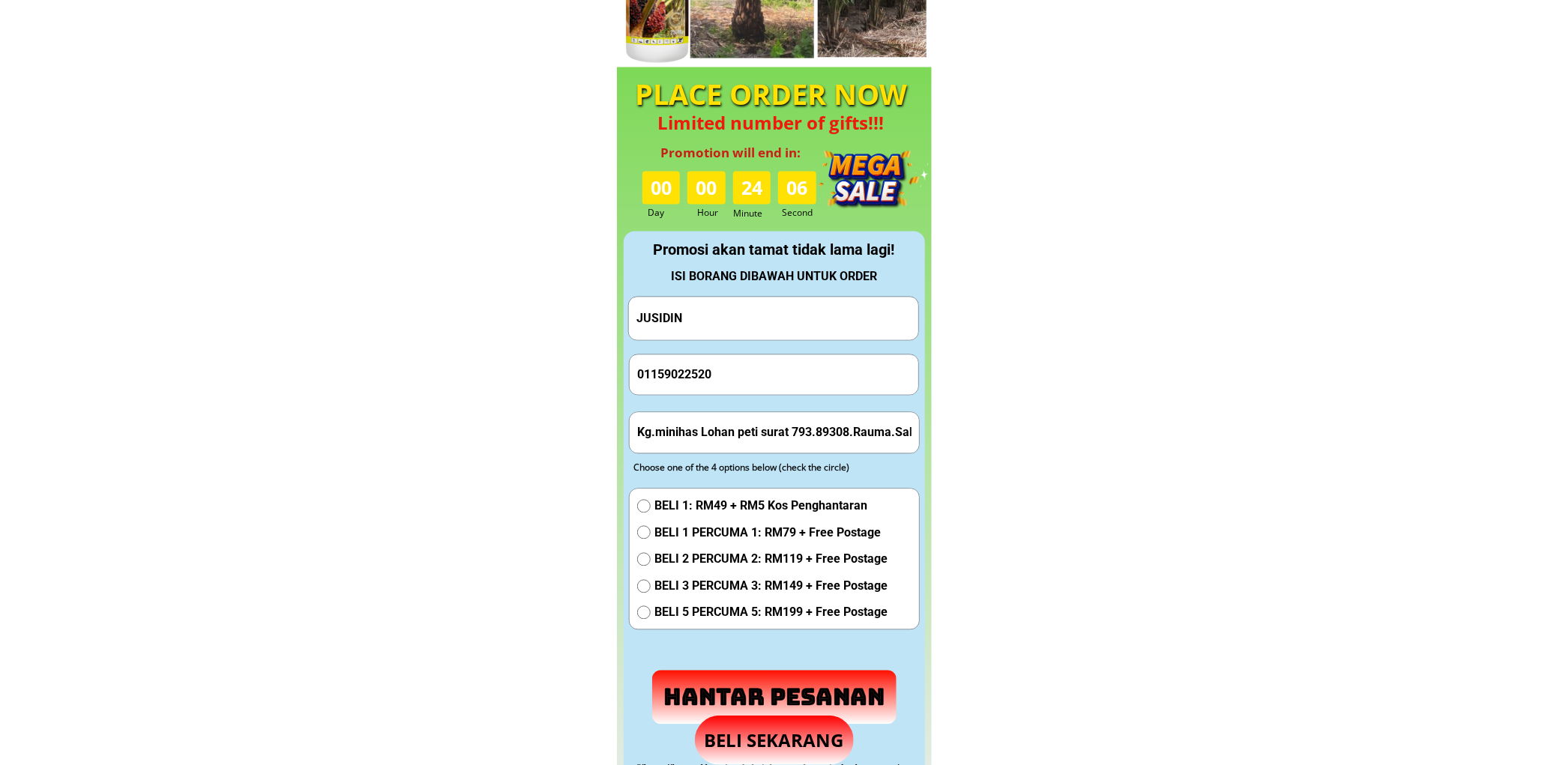
scroll to position [1400, 0]
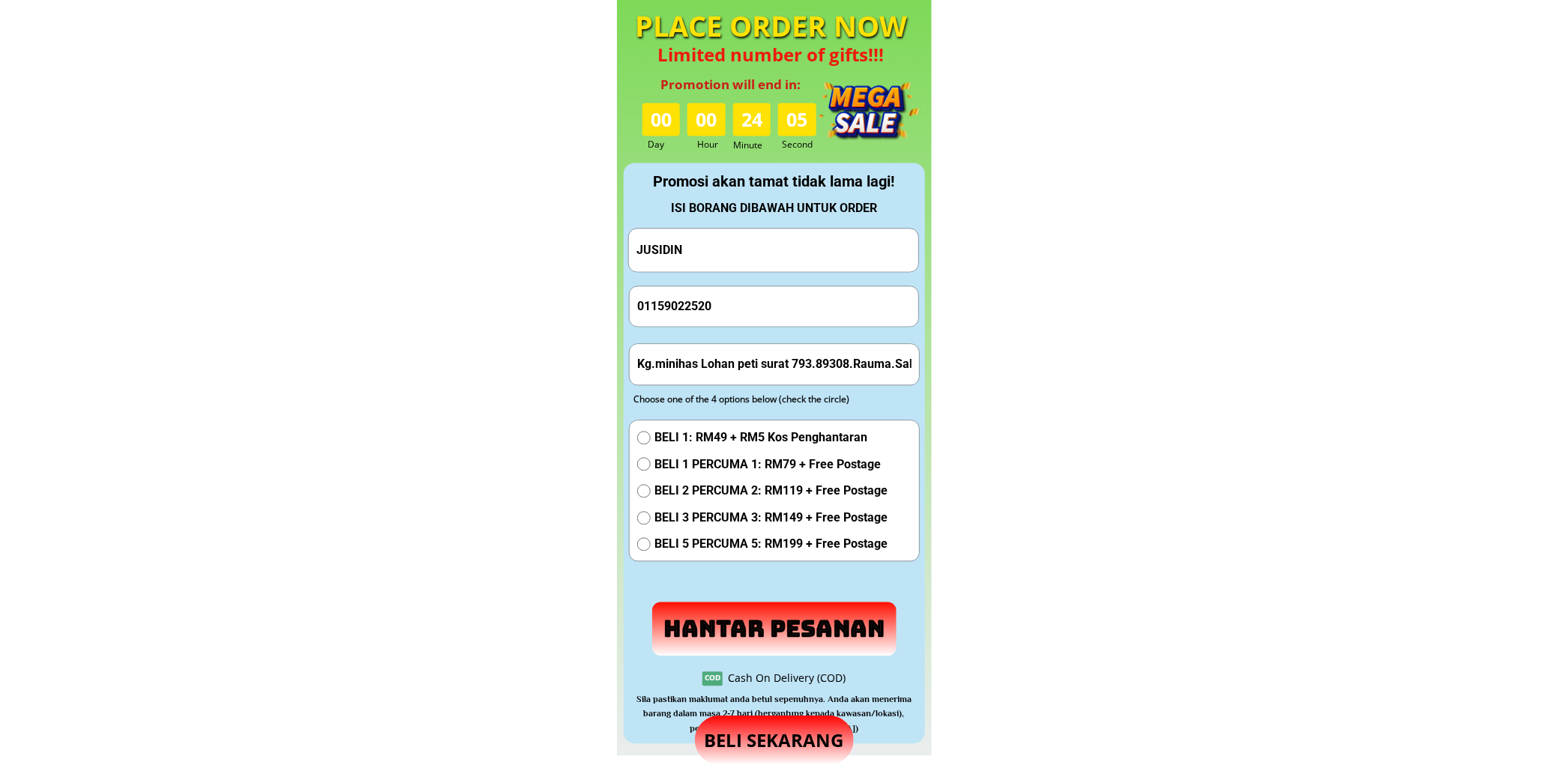
click at [701, 298] on input "01159022520" at bounding box center [774, 306] width 282 height 40
paste input "601175633001"
click at [642, 315] on input "601175633001" at bounding box center [774, 306] width 282 height 40
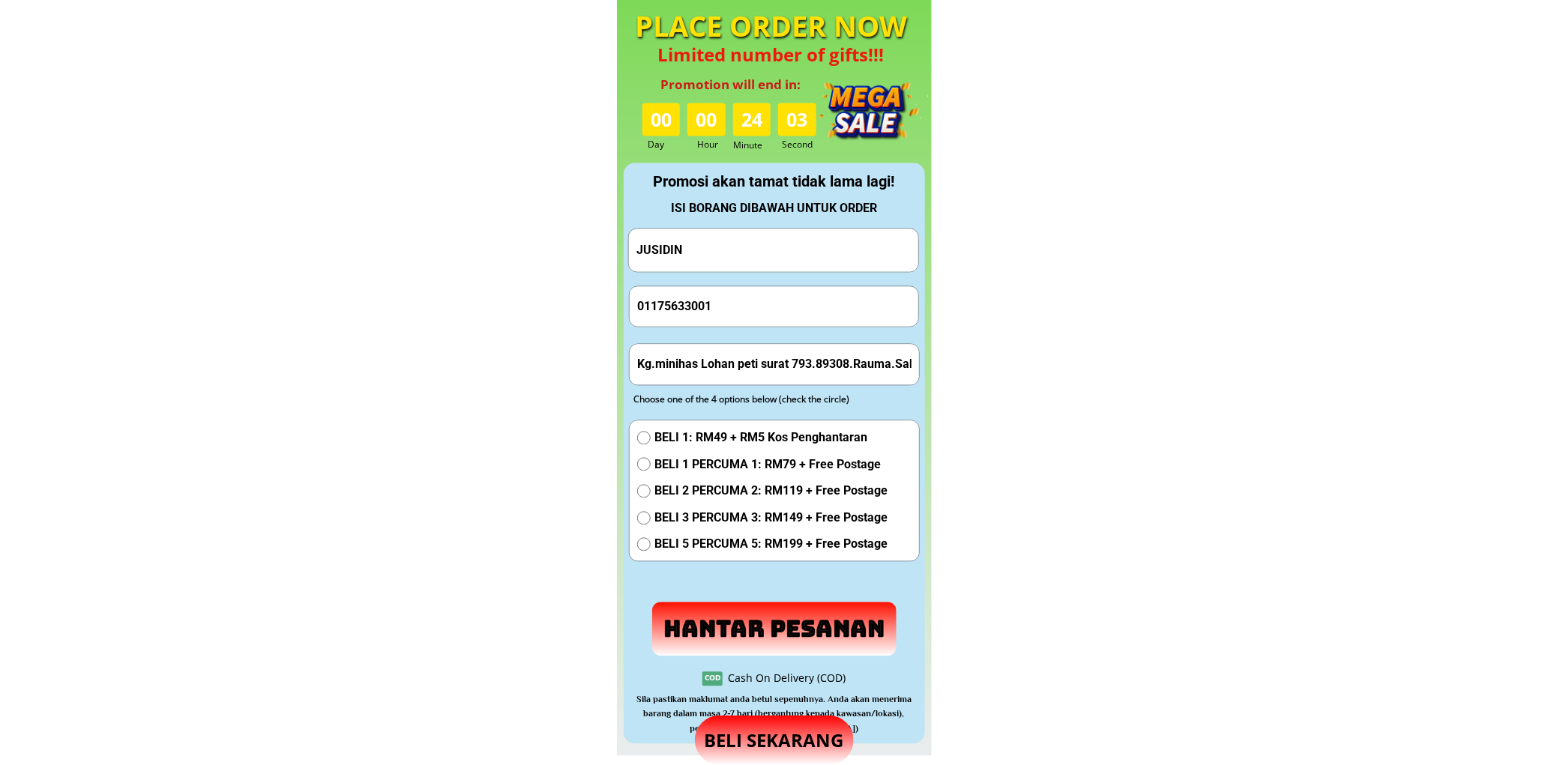
type input "01175633001"
click at [785, 358] on input "Kg.minihas Lohan peti surat 793.89308.Rauma.Sabad" at bounding box center [774, 364] width 282 height 40
paste input "Bayan Lepas, 07, [GEOGRAPHIC_DATA]"
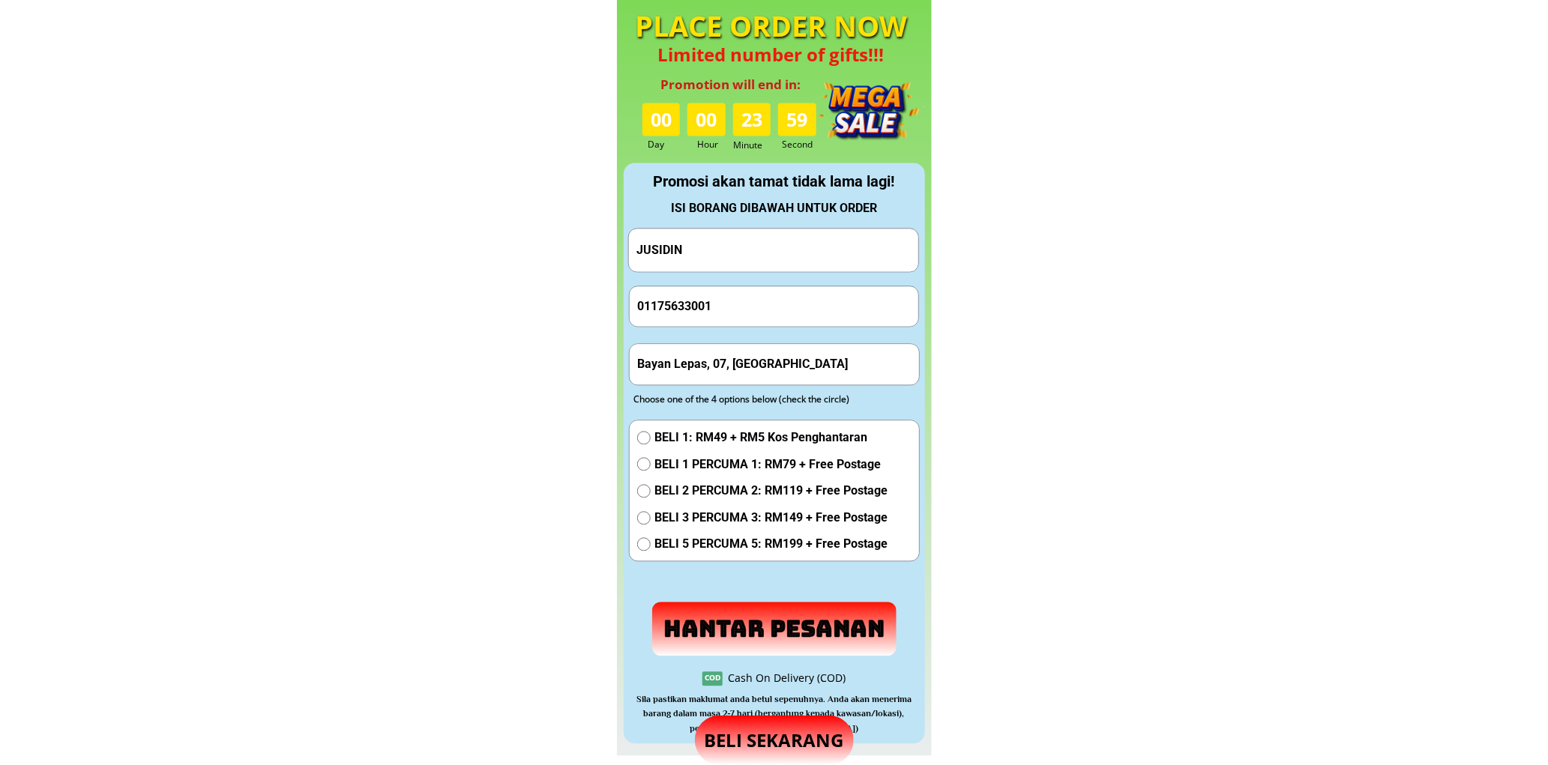
type input "Bayan Lepas, 07, [GEOGRAPHIC_DATA]"
click at [736, 247] on input "JUSIDIN" at bounding box center [774, 250] width 282 height 43
paste input "[PERSON_NAME]"
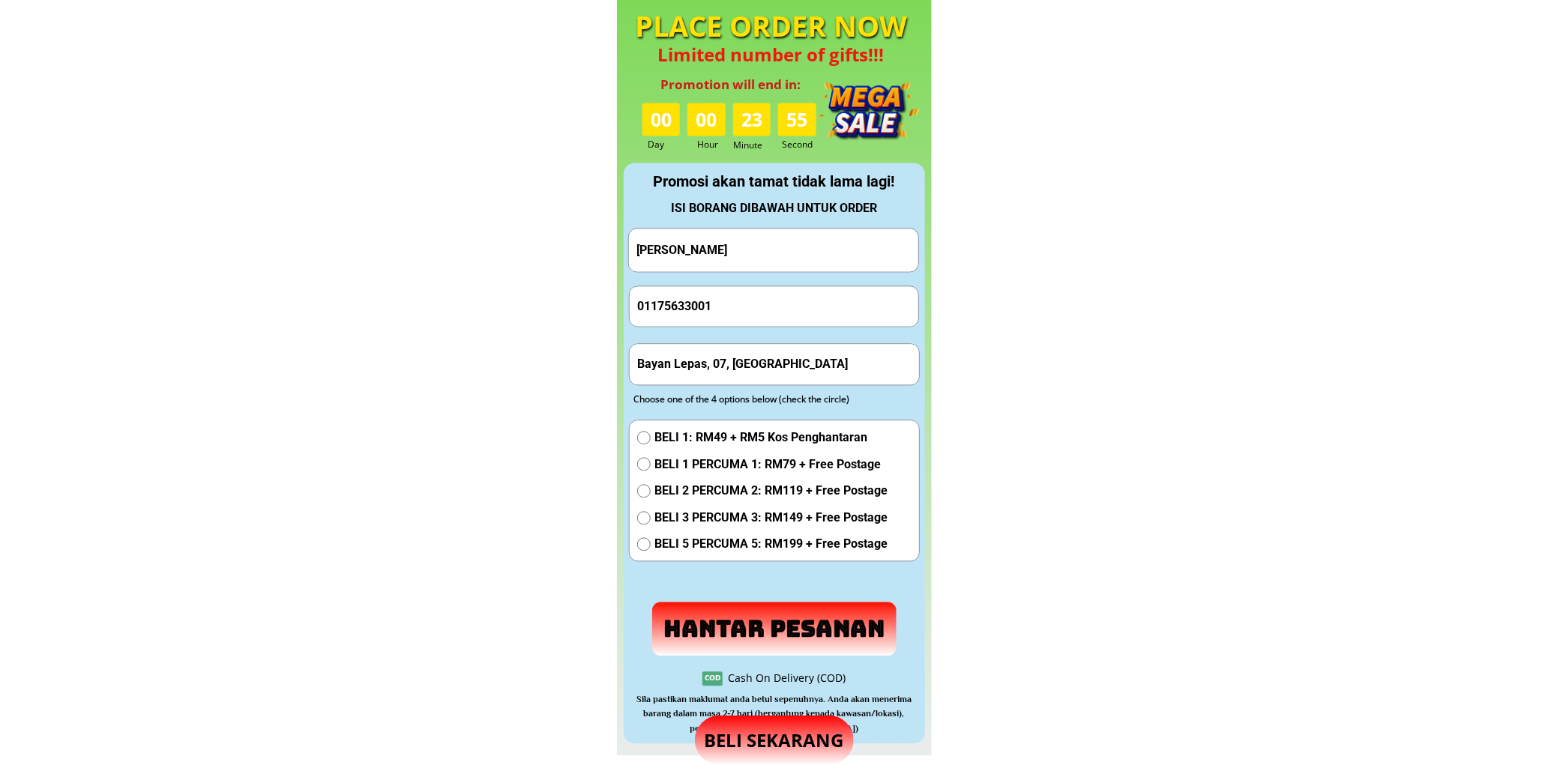
type input "[PERSON_NAME]"
click at [743, 461] on span "BELI 1 PERCUMA 1: RM79 + Free Postage" at bounding box center [770, 464] width 233 height 19
radio input "true"
click at [743, 611] on p "Hantar Pesanan" at bounding box center [774, 629] width 262 height 58
